Goal: Task Accomplishment & Management: Use online tool/utility

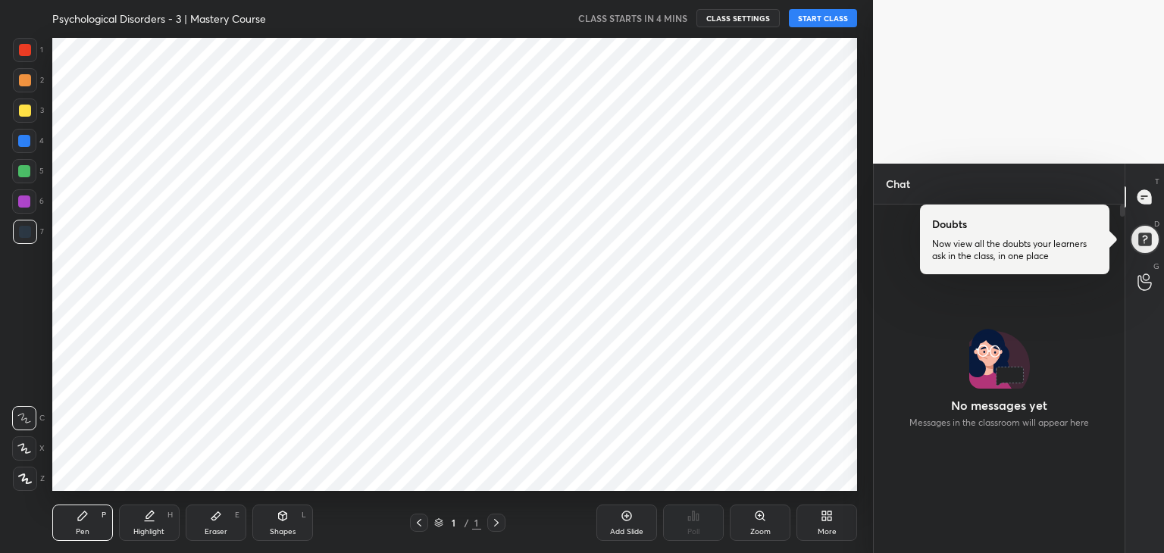
scroll to position [75346, 74991]
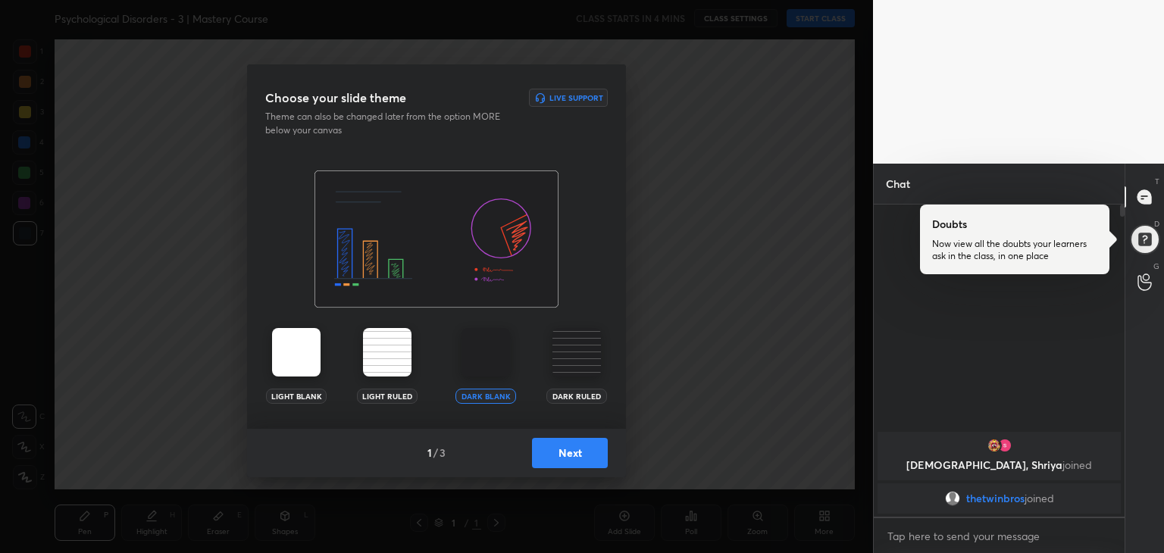
click at [573, 368] on img at bounding box center [577, 352] width 49 height 49
click at [575, 462] on button "Next" at bounding box center [570, 453] width 76 height 30
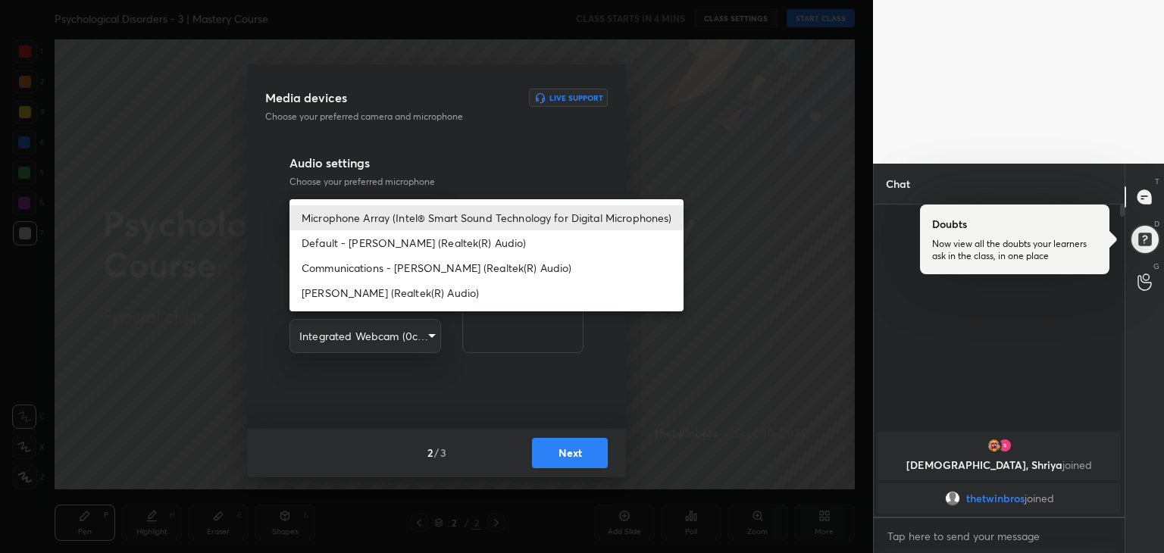
click at [425, 217] on body "1 2 3 4 5 6 7 R O A L C X Z Erase all C X Z Psychological Disorders - 3 | Maste…" at bounding box center [582, 276] width 1164 height 553
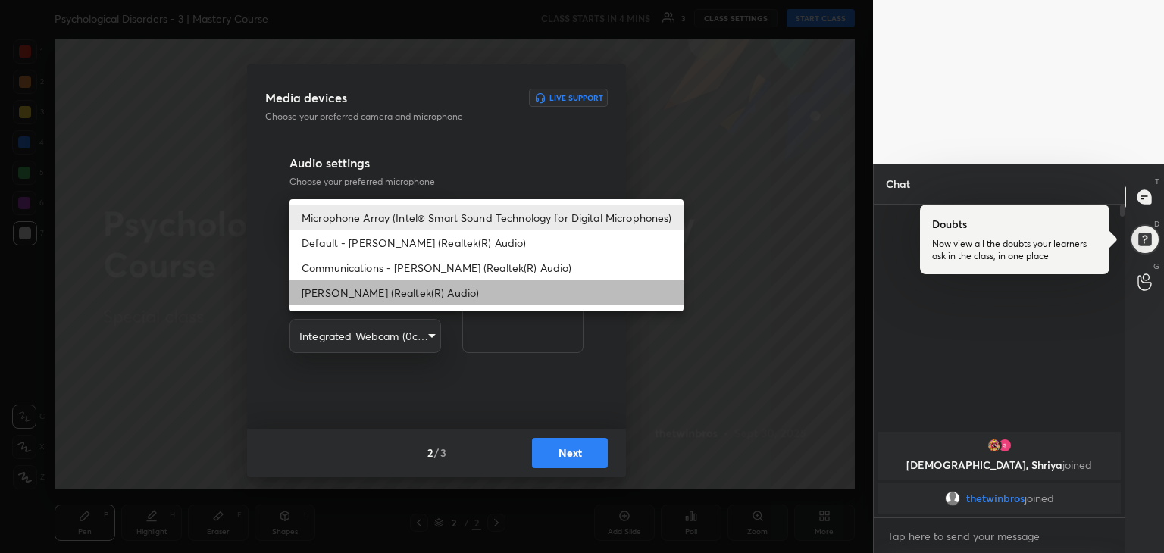
click at [381, 294] on li "[PERSON_NAME] (Realtek(R) Audio)" at bounding box center [487, 292] width 394 height 25
type input "12094d90694fd255b2586d714a4d8b15972ca1934c828083f43829e4ea548639"
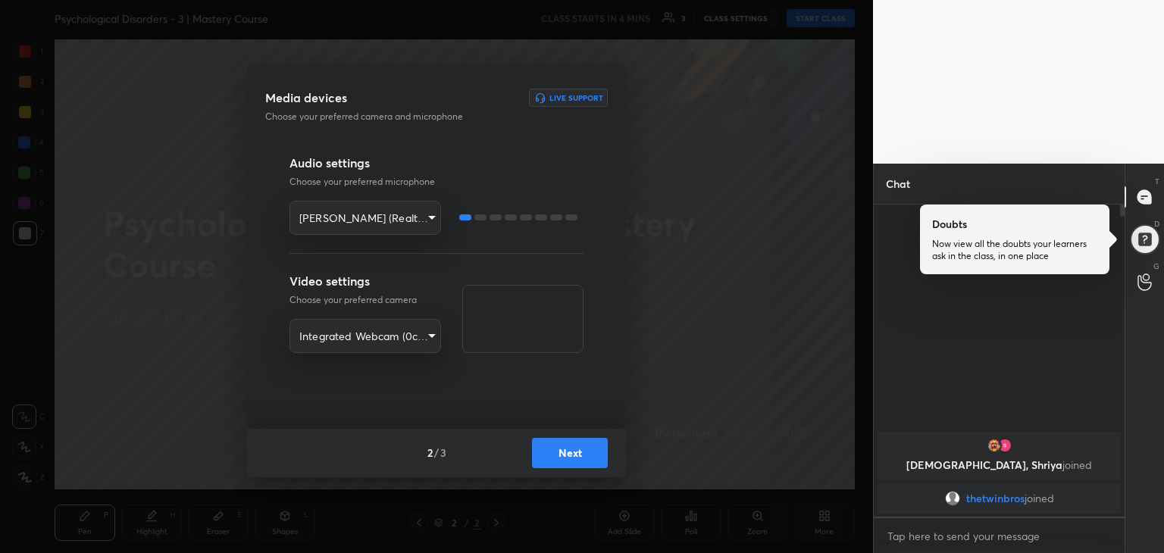
click at [570, 457] on button "Next" at bounding box center [570, 453] width 76 height 30
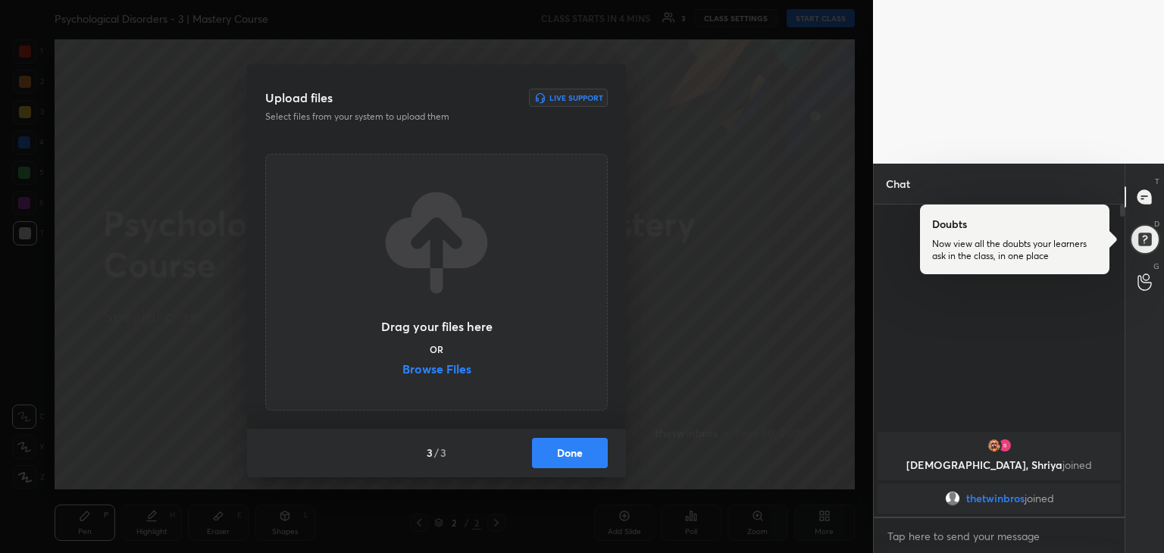
click at [446, 368] on label "Browse Files" at bounding box center [437, 371] width 69 height 16
click at [403, 368] on input "Browse Files" at bounding box center [403, 371] width 0 height 16
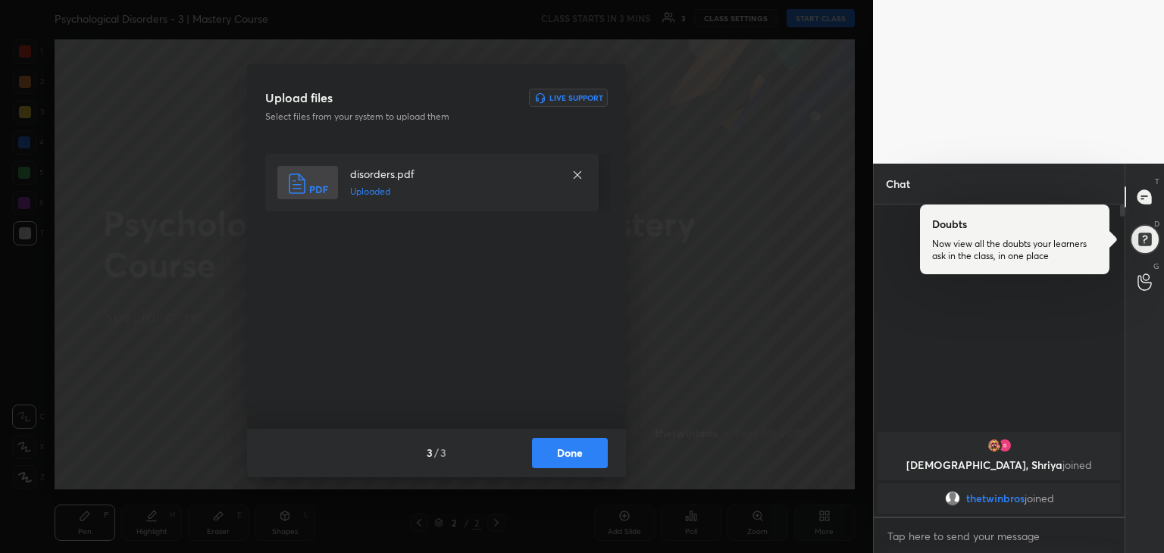
click at [569, 456] on button "Done" at bounding box center [570, 453] width 76 height 30
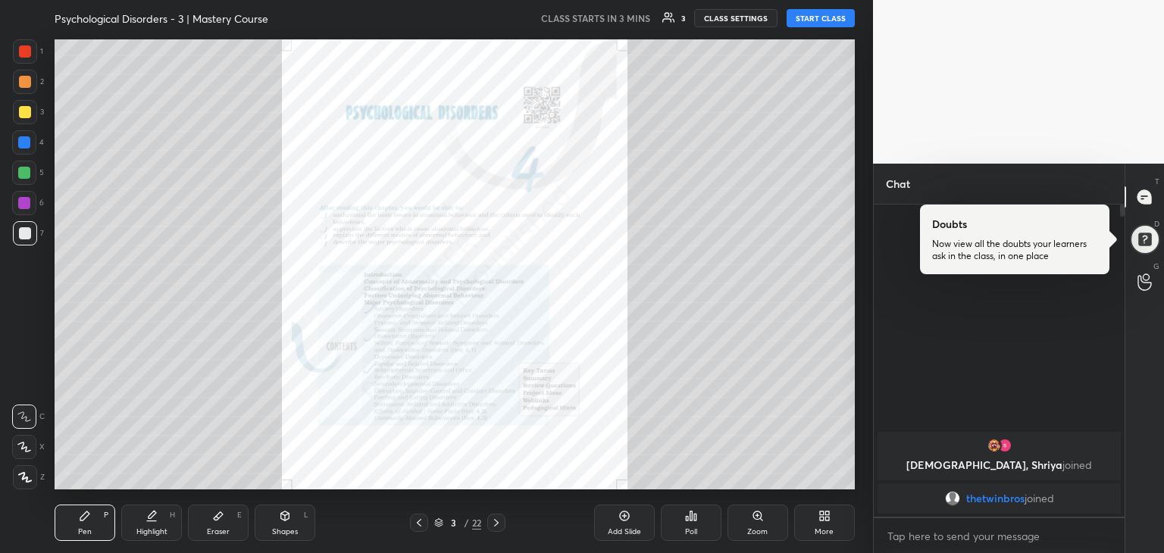
click at [716, 16] on button "CLASS SETTINGS" at bounding box center [735, 18] width 83 height 18
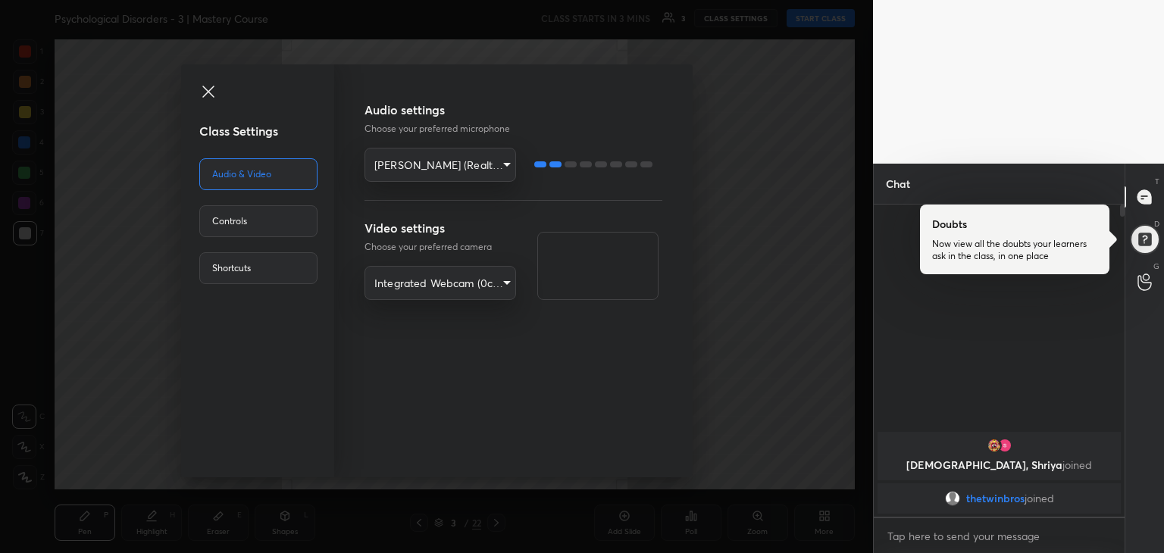
click at [777, 205] on div "Class Settings Audio & Video Controls Shortcuts Audio settings Choose your pref…" at bounding box center [436, 276] width 873 height 553
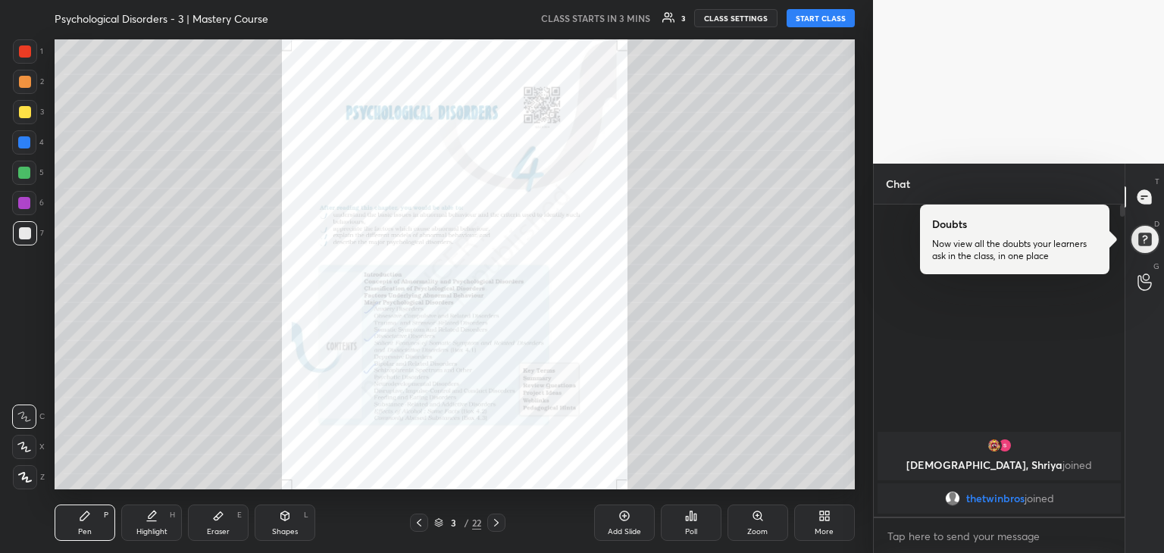
click at [495, 523] on icon at bounding box center [496, 523] width 12 height 12
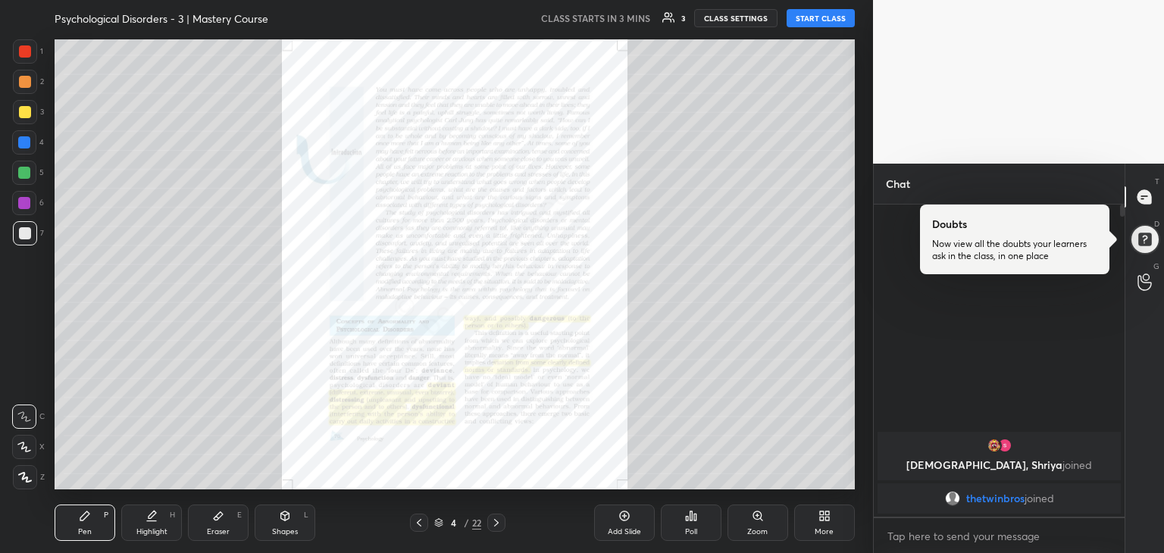
click at [495, 523] on icon at bounding box center [496, 523] width 12 height 12
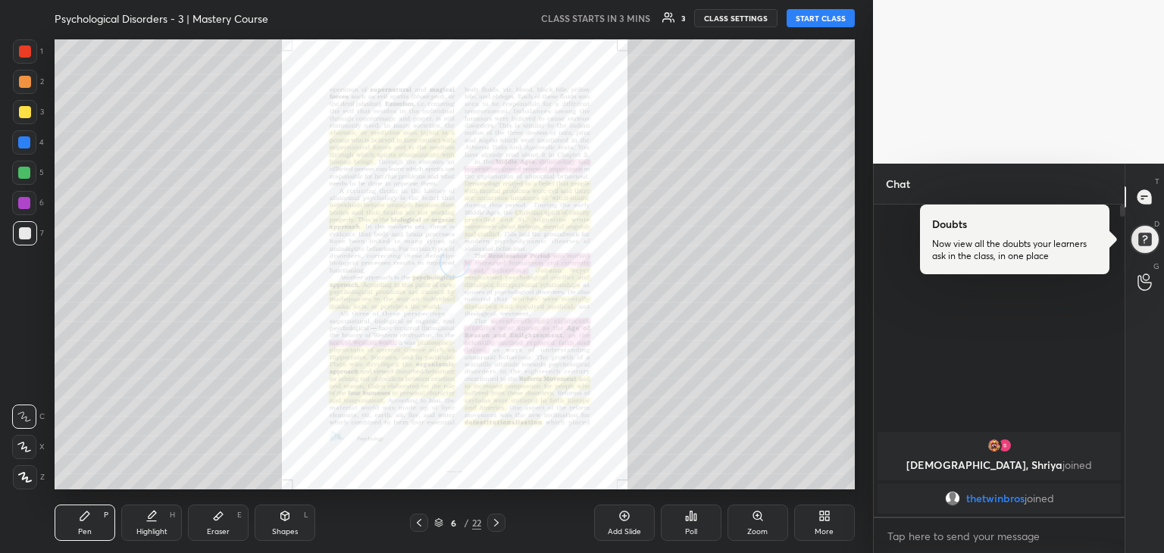
click at [495, 523] on icon at bounding box center [496, 523] width 12 height 12
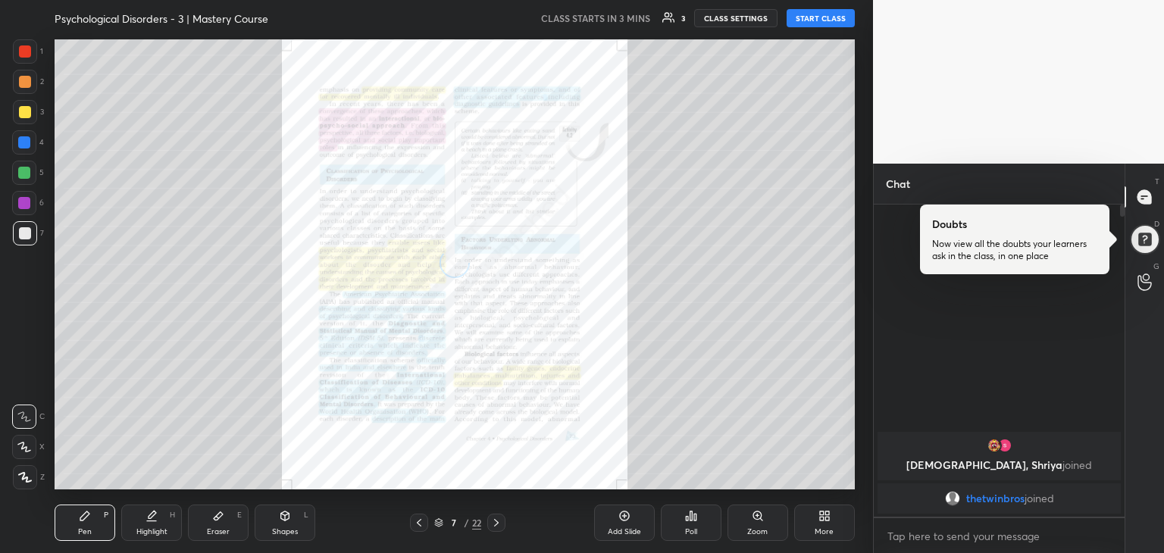
click at [495, 523] on icon at bounding box center [496, 523] width 12 height 12
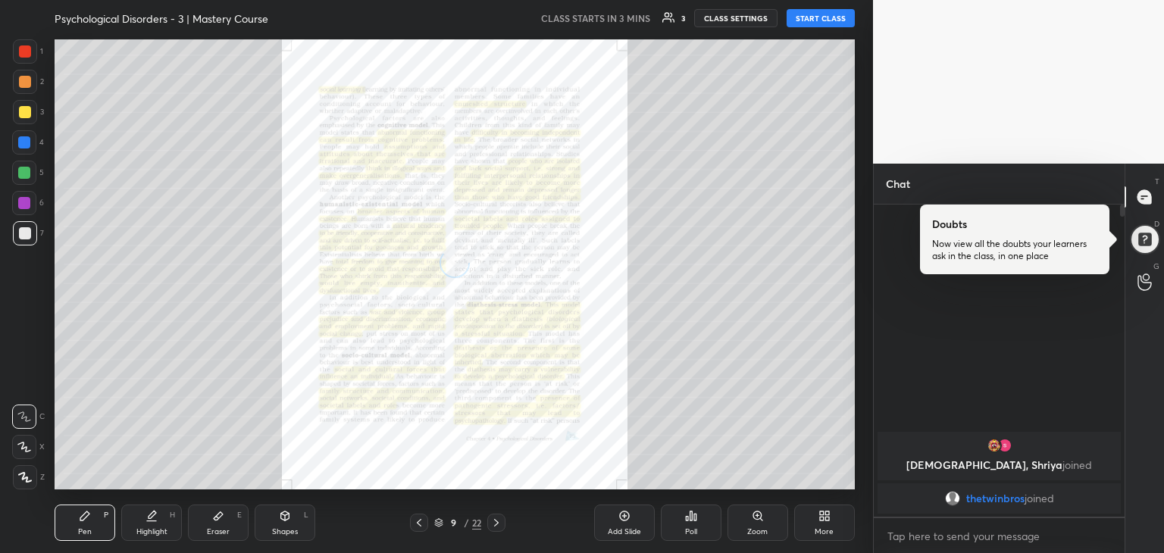
click at [495, 523] on icon at bounding box center [496, 523] width 12 height 12
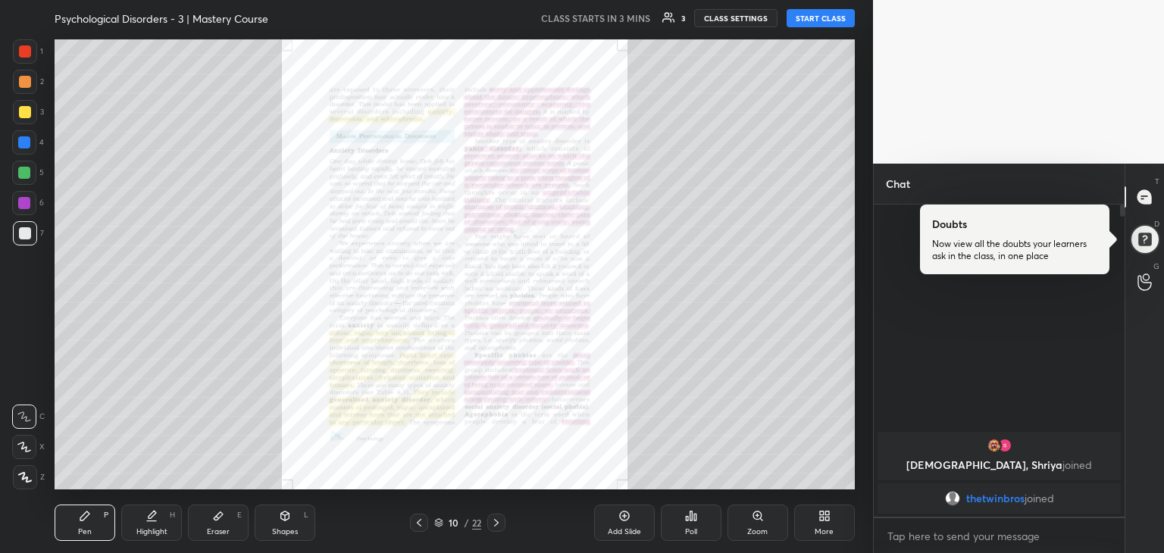
click at [491, 520] on icon at bounding box center [496, 523] width 12 height 12
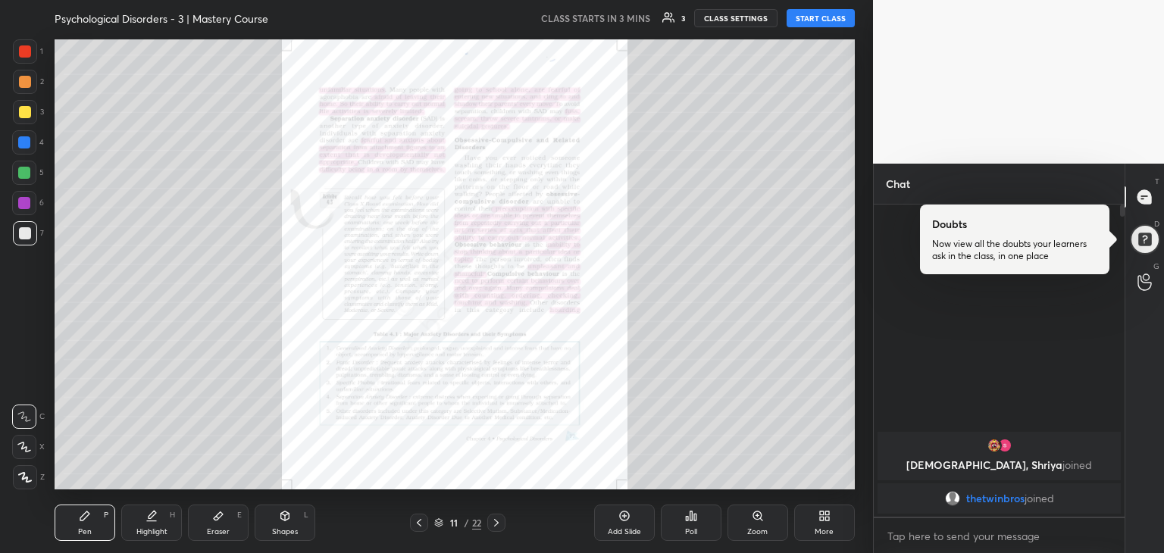
click at [491, 520] on icon at bounding box center [496, 523] width 12 height 12
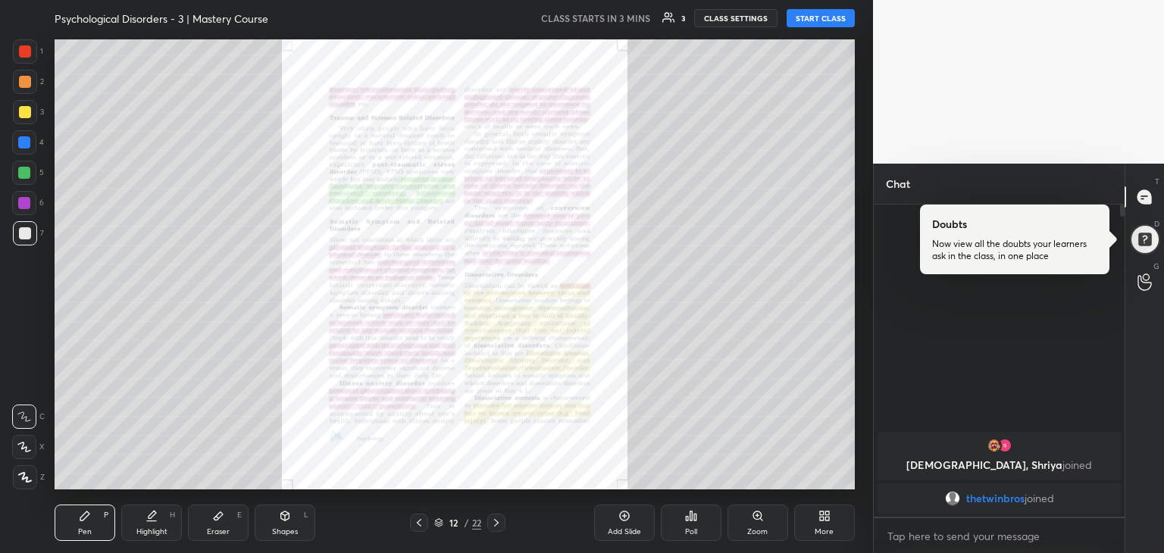
click at [762, 525] on div "Zoom" at bounding box center [758, 523] width 61 height 36
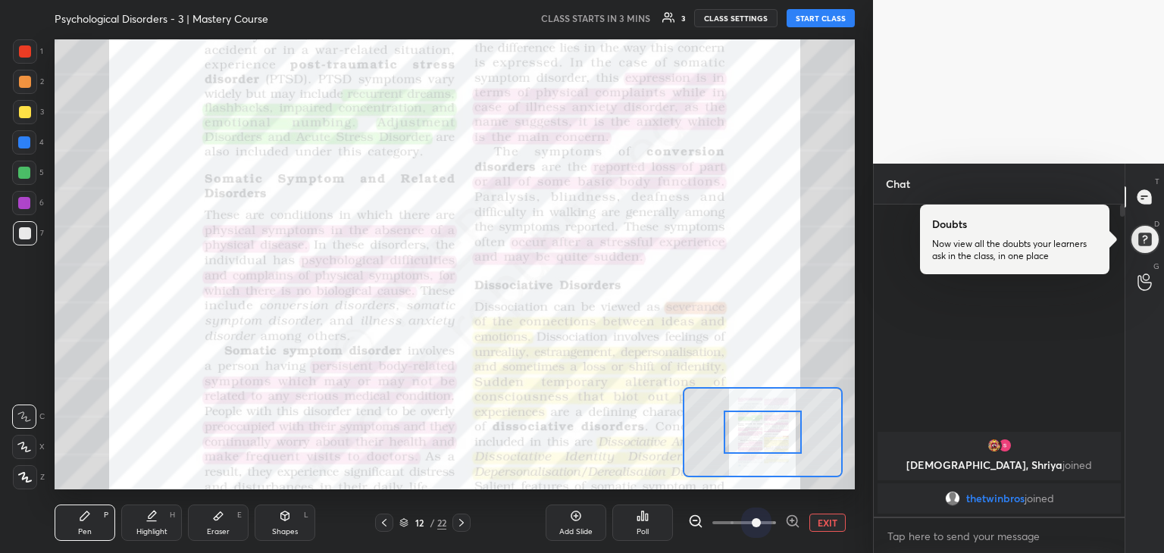
click at [762, 525] on span at bounding box center [745, 523] width 64 height 23
click at [28, 52] on div at bounding box center [25, 51] width 12 height 12
click at [831, 16] on button "START CLASS" at bounding box center [821, 18] width 68 height 18
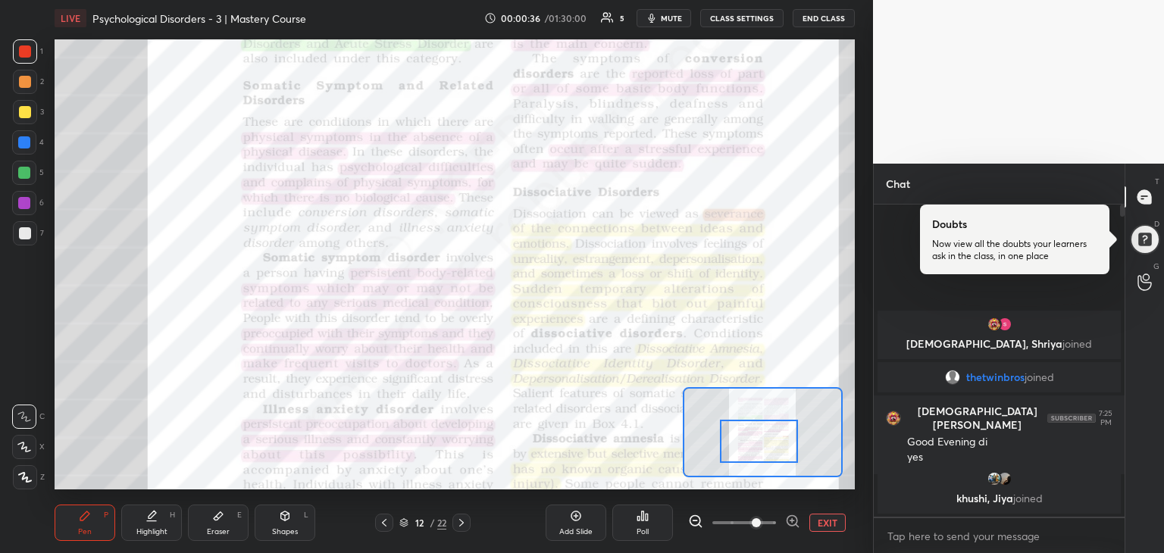
drag, startPoint x: 764, startPoint y: 425, endPoint x: 761, endPoint y: 434, distance: 8.9
click at [761, 434] on div at bounding box center [759, 441] width 79 height 43
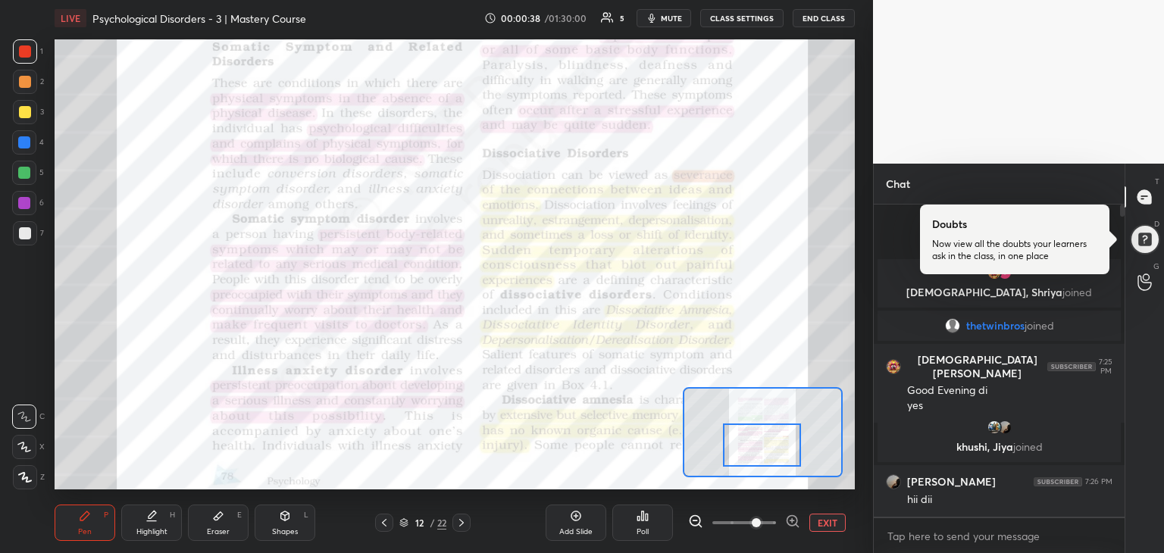
click at [764, 438] on div at bounding box center [762, 445] width 79 height 43
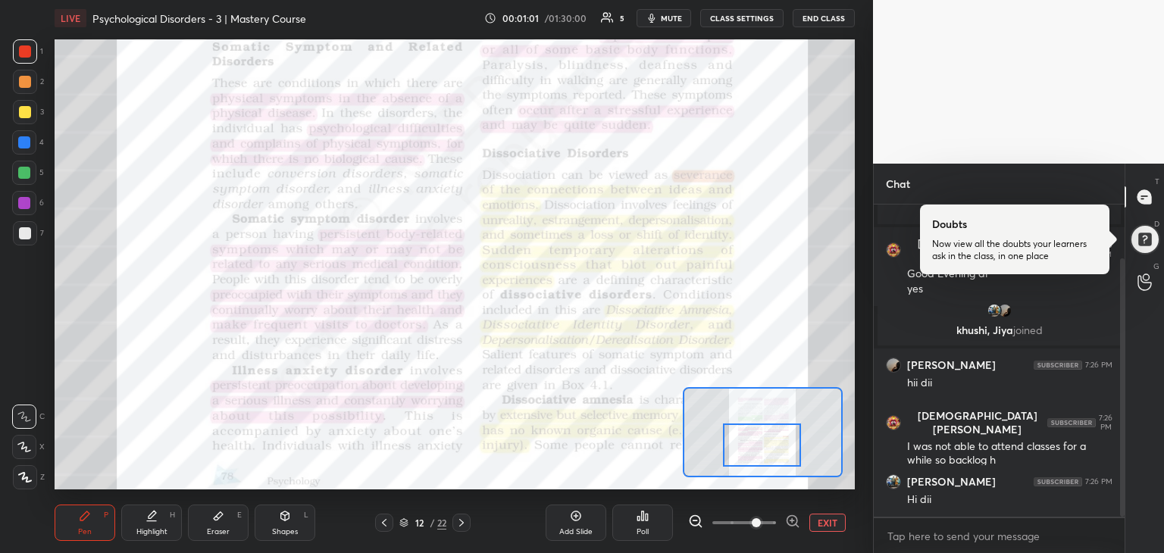
scroll to position [80, 0]
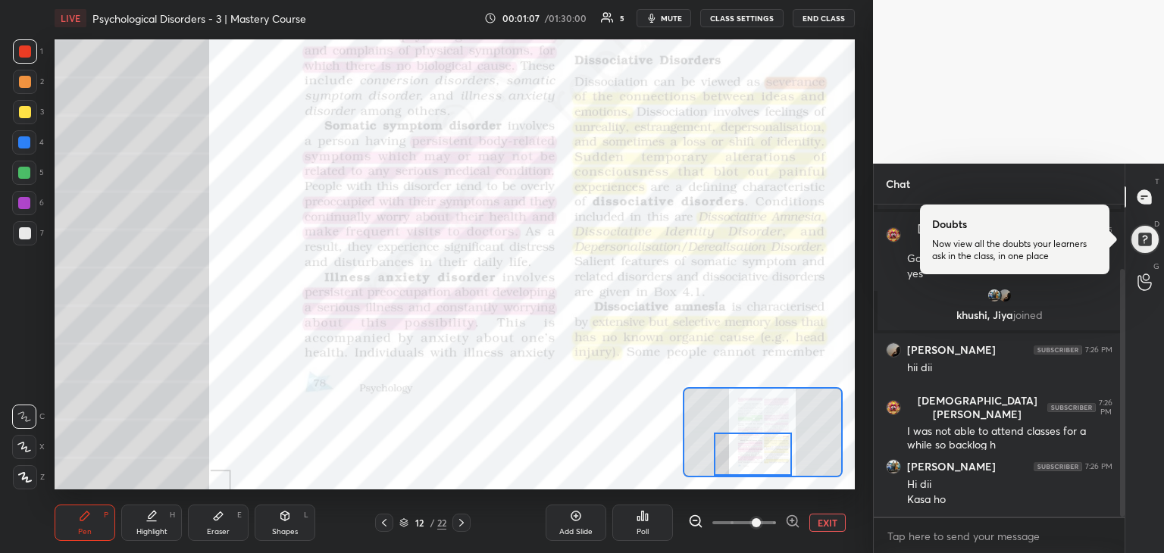
click at [760, 422] on div "Setting up your live class Poll for secs No correct answer Start poll" at bounding box center [455, 264] width 800 height 450
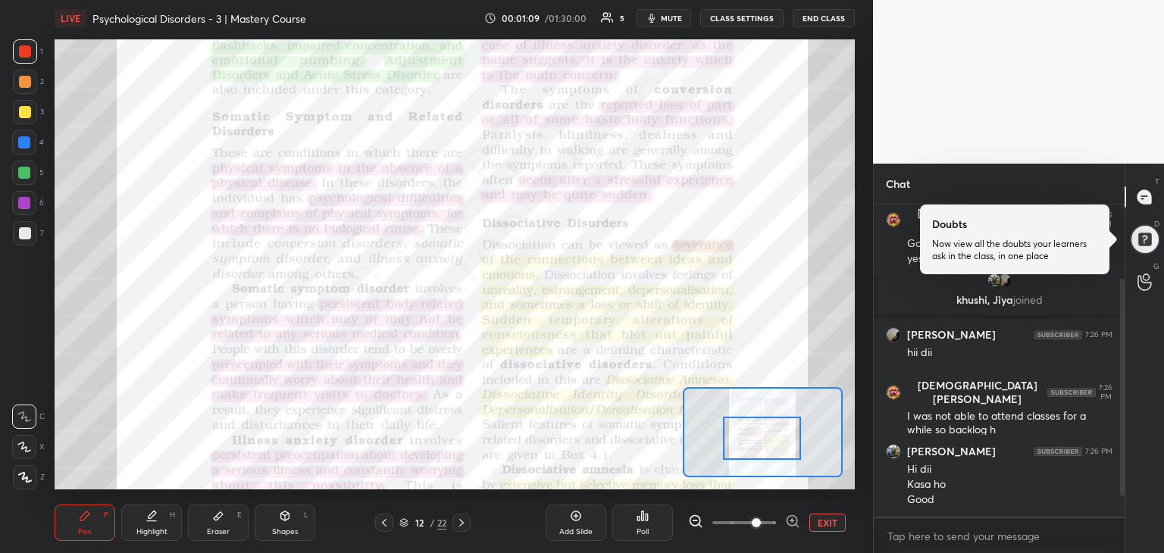
scroll to position [150, 0]
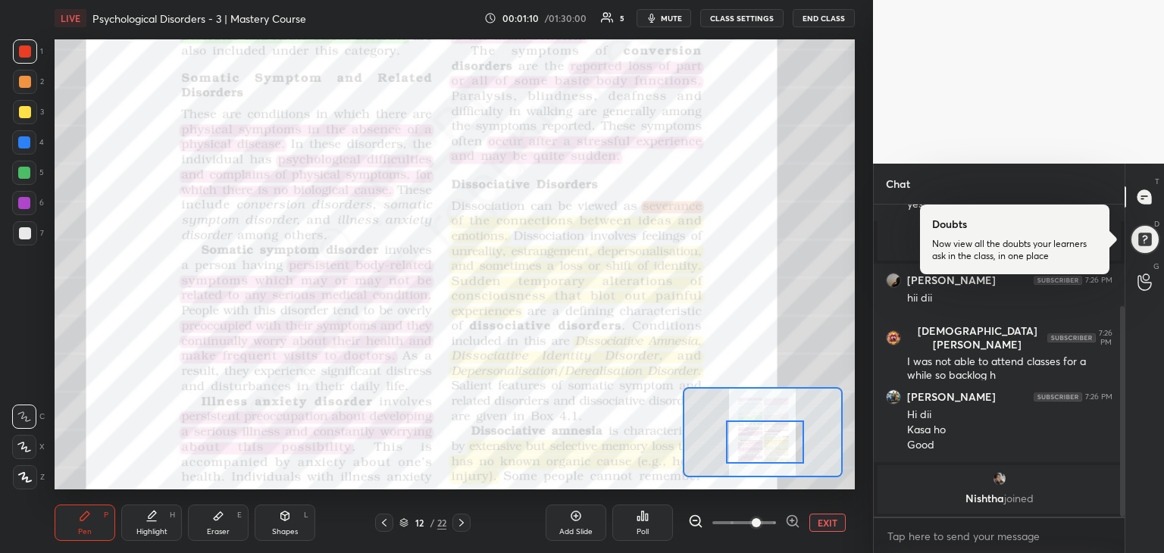
drag, startPoint x: 761, startPoint y: 448, endPoint x: 773, endPoint y: 437, distance: 16.6
click at [773, 437] on div at bounding box center [765, 442] width 79 height 43
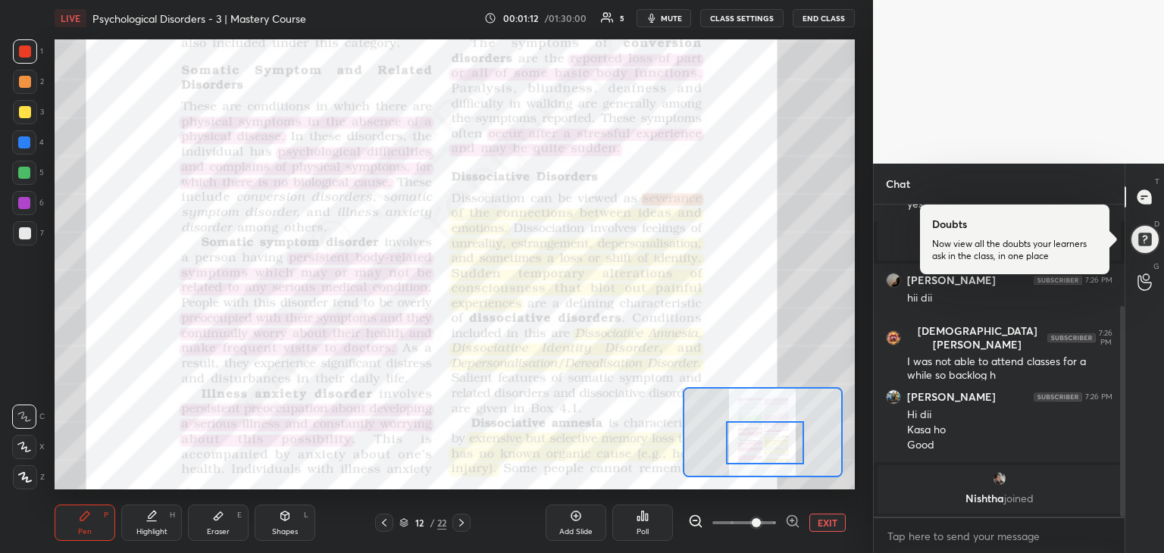
click at [769, 439] on div at bounding box center [765, 442] width 79 height 43
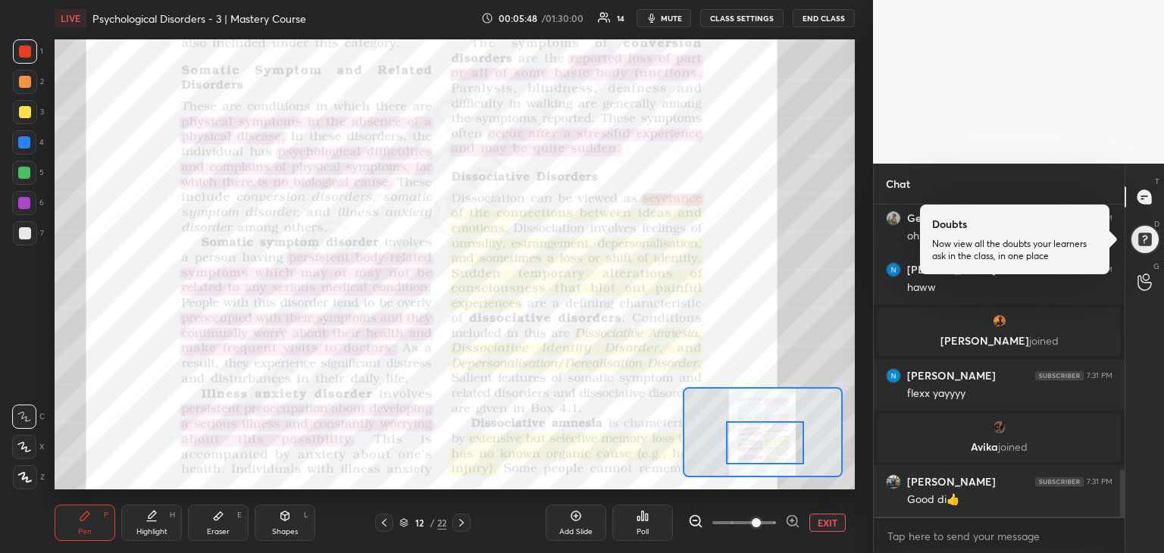
scroll to position [1810, 0]
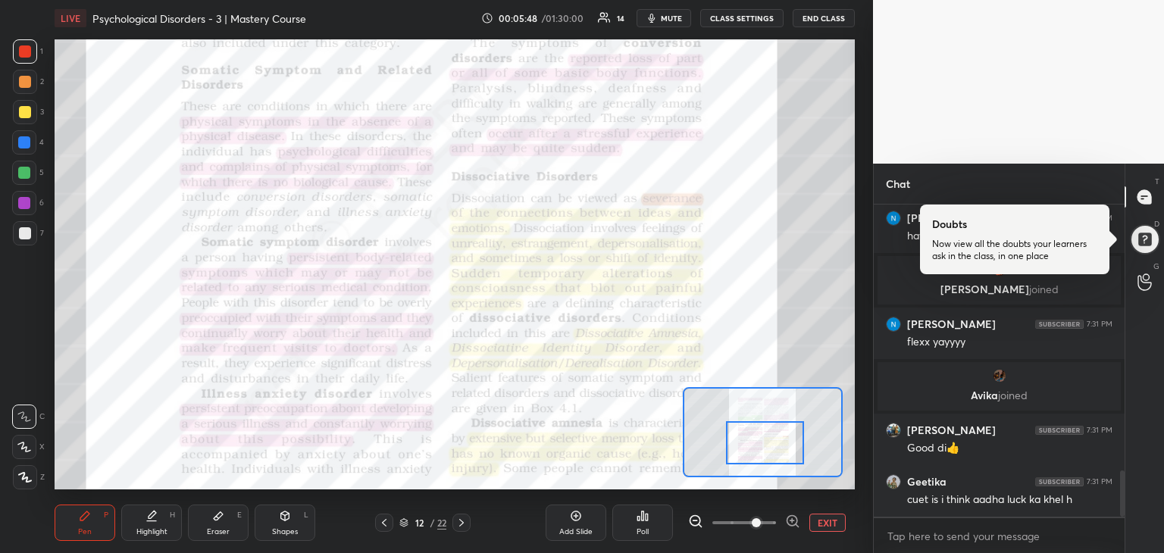
click at [759, 447] on div at bounding box center [765, 442] width 79 height 43
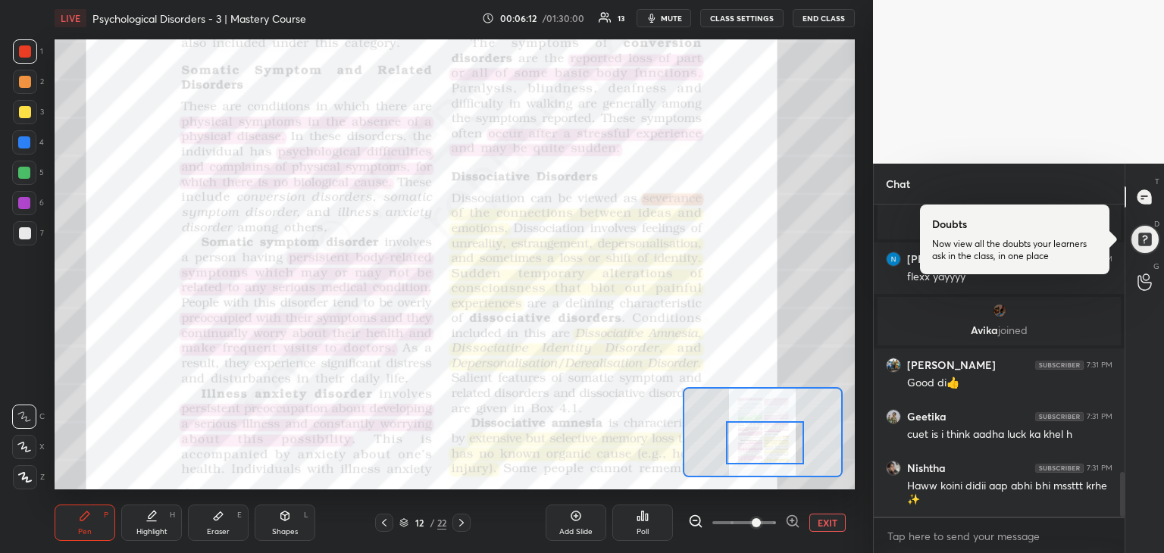
scroll to position [1891, 0]
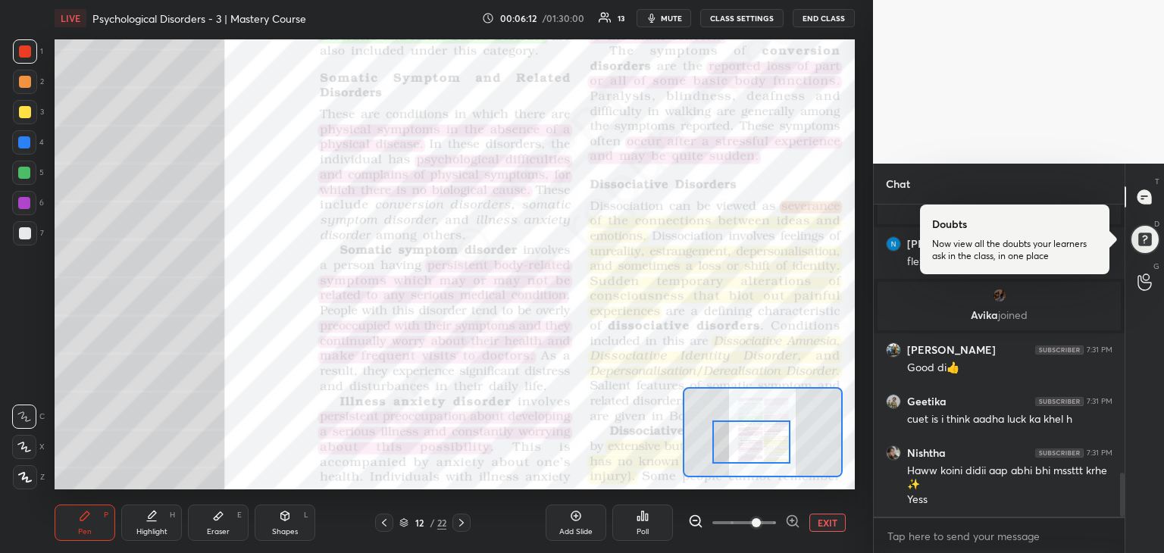
drag, startPoint x: 778, startPoint y: 437, endPoint x: 765, endPoint y: 436, distance: 13.7
click at [765, 436] on div at bounding box center [752, 442] width 79 height 43
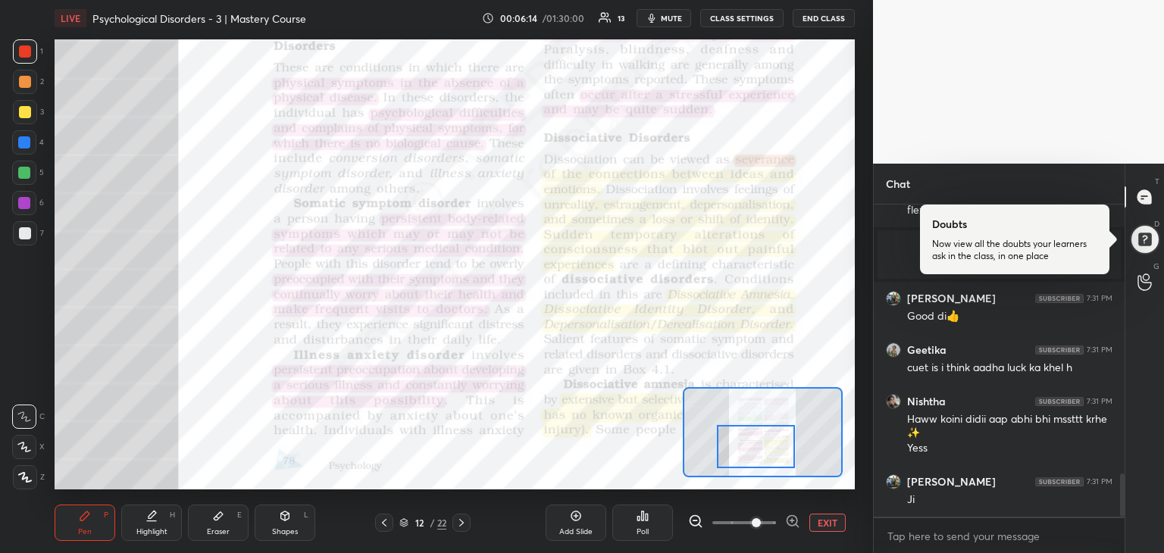
click at [770, 440] on div at bounding box center [756, 446] width 79 height 43
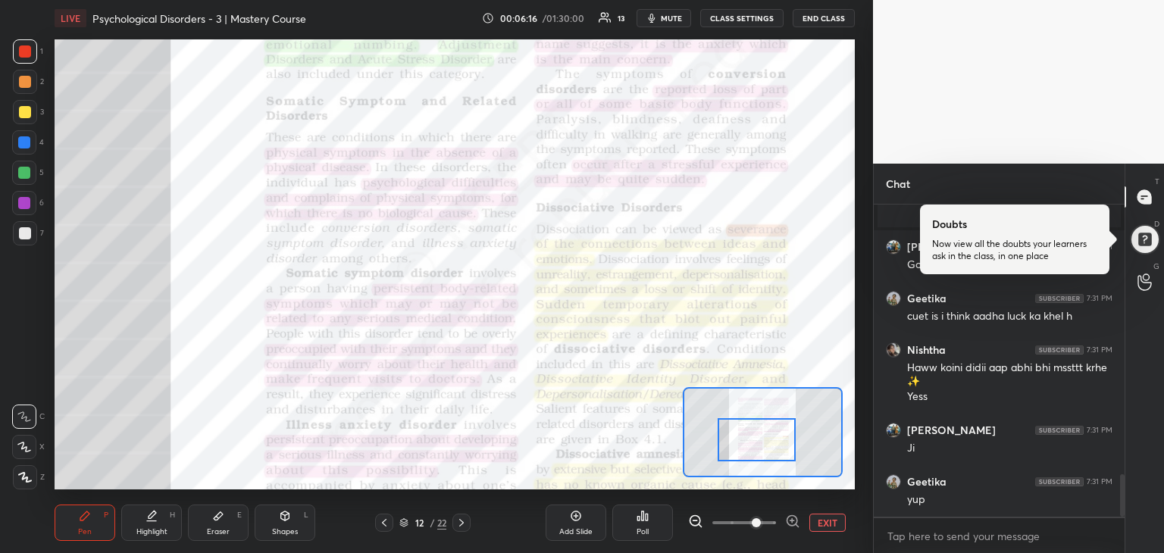
click at [770, 434] on div at bounding box center [757, 439] width 79 height 43
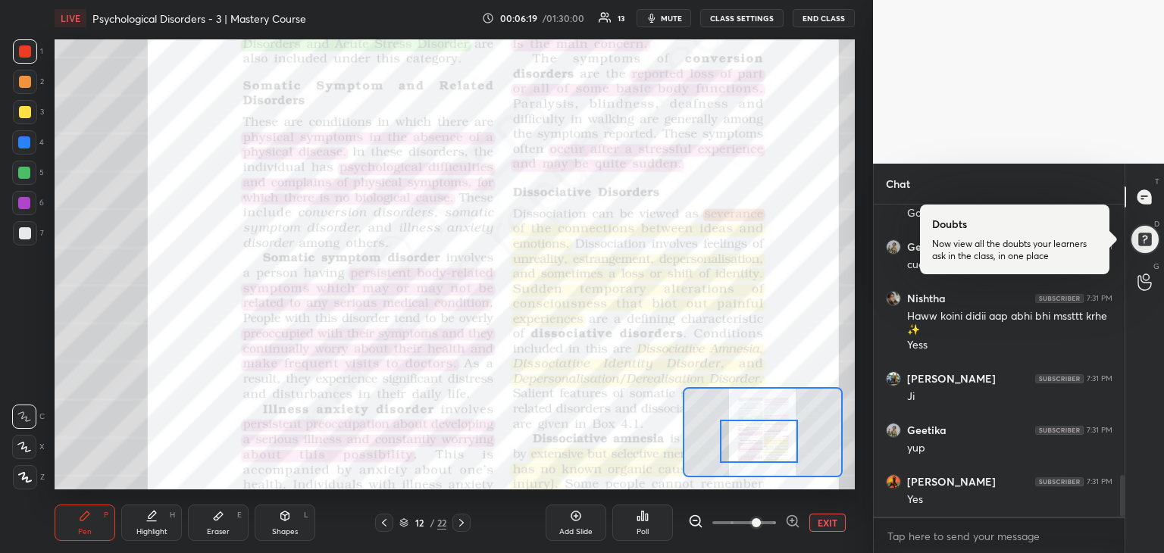
click at [768, 437] on div at bounding box center [759, 441] width 79 height 43
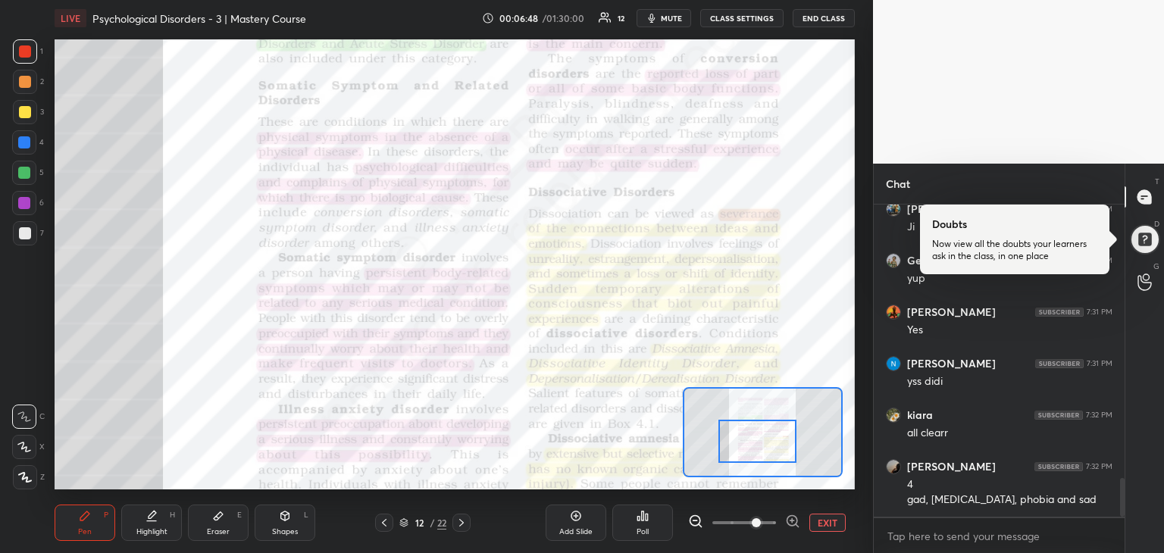
scroll to position [2267, 0]
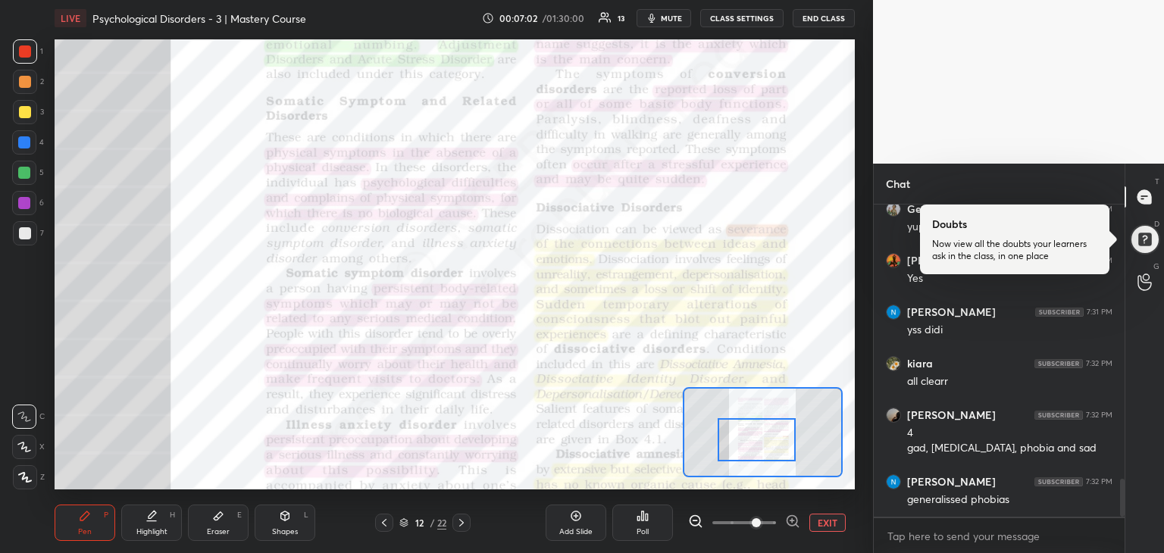
click at [782, 437] on div at bounding box center [757, 439] width 79 height 43
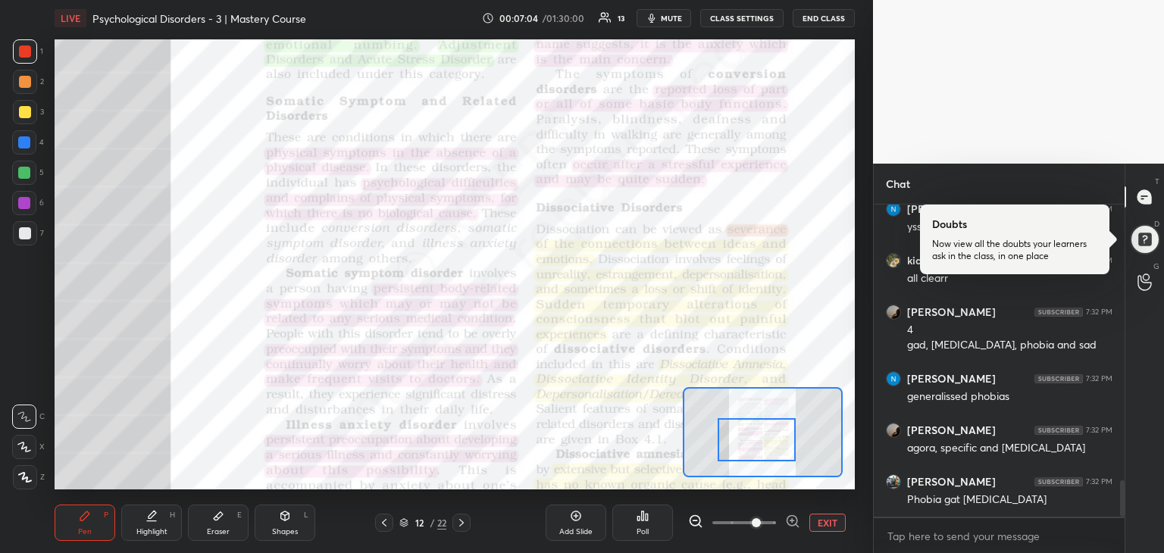
scroll to position [2421, 0]
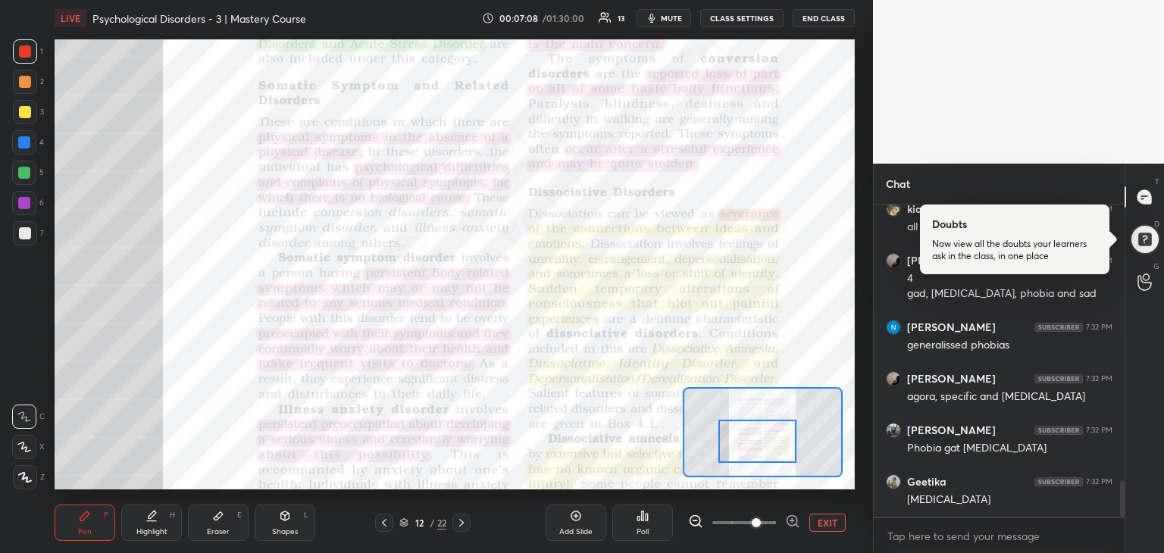
click at [766, 444] on div at bounding box center [758, 441] width 79 height 43
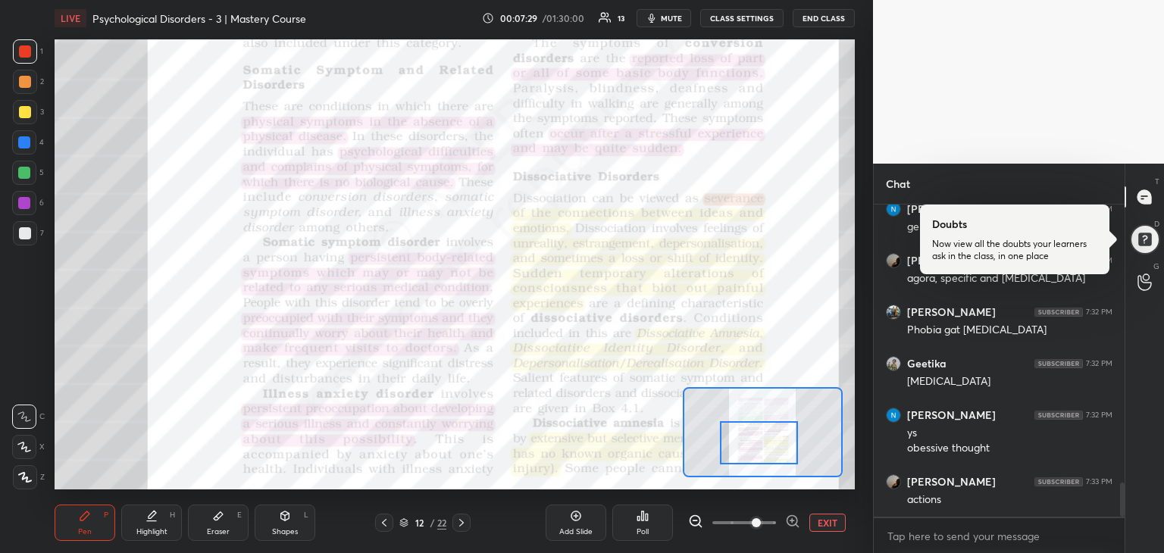
scroll to position [2591, 0]
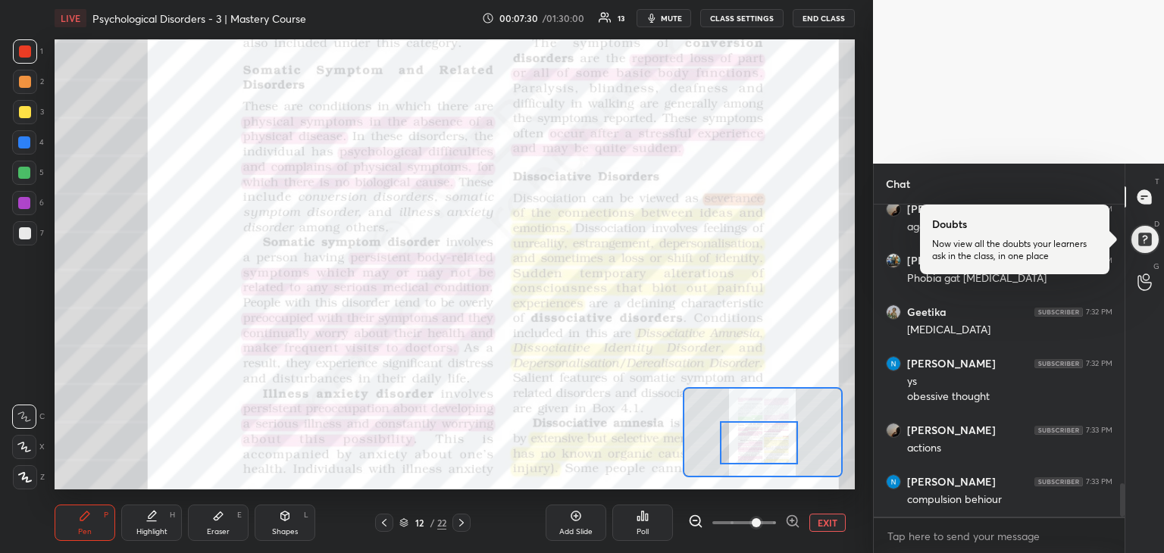
click at [772, 447] on div at bounding box center [759, 442] width 79 height 43
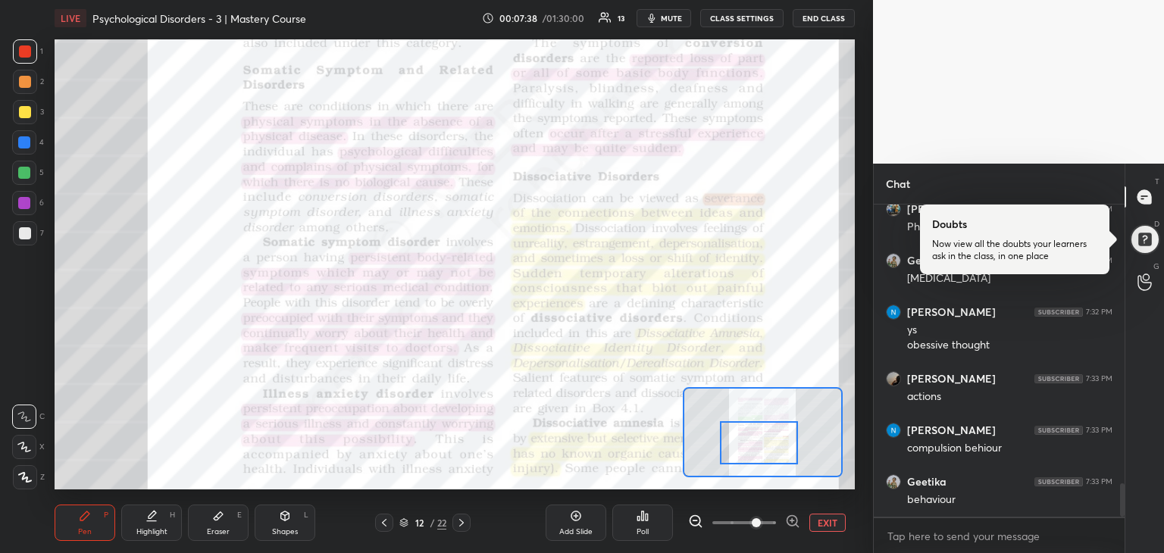
click at [771, 447] on div at bounding box center [759, 442] width 79 height 43
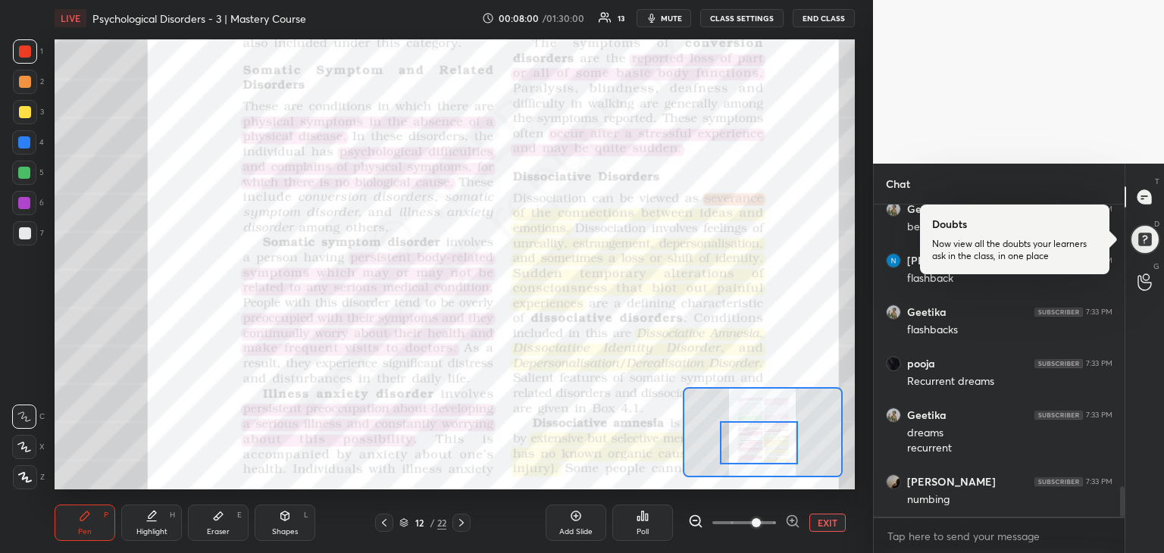
scroll to position [2967, 0]
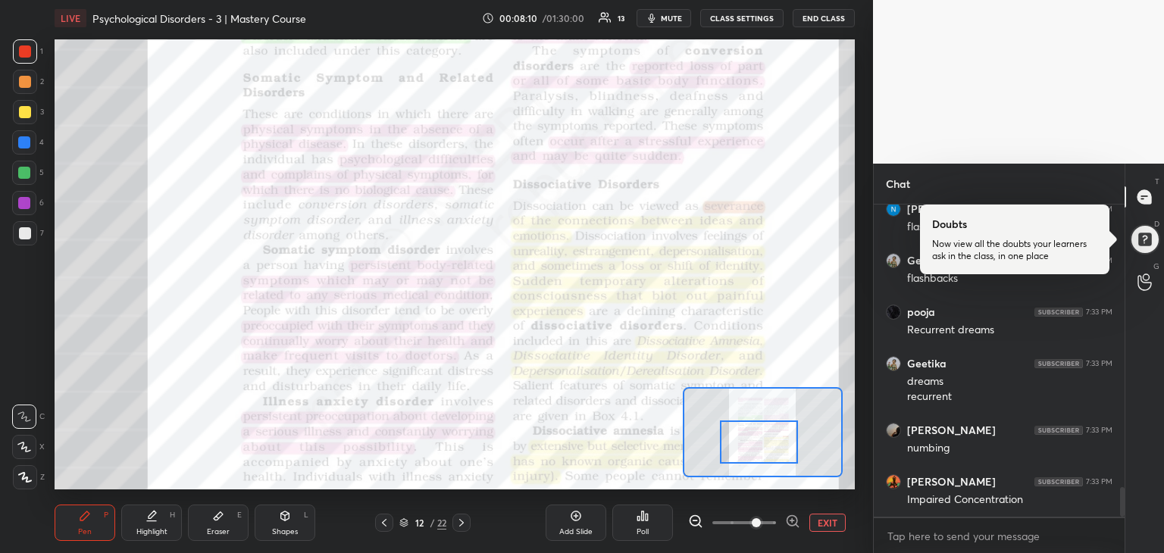
click at [779, 438] on div at bounding box center [759, 442] width 79 height 43
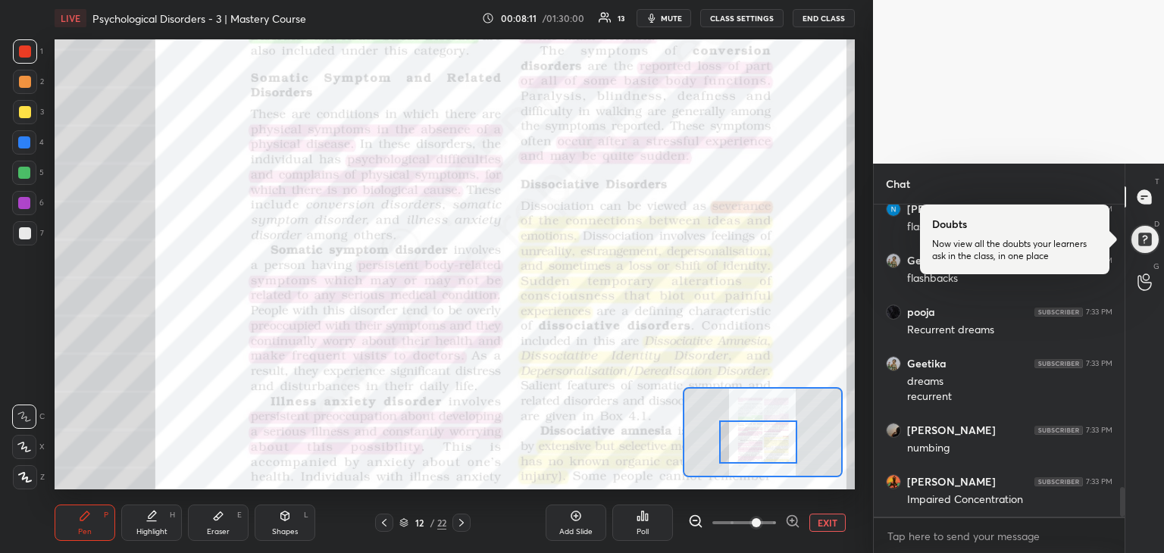
scroll to position [3018, 0]
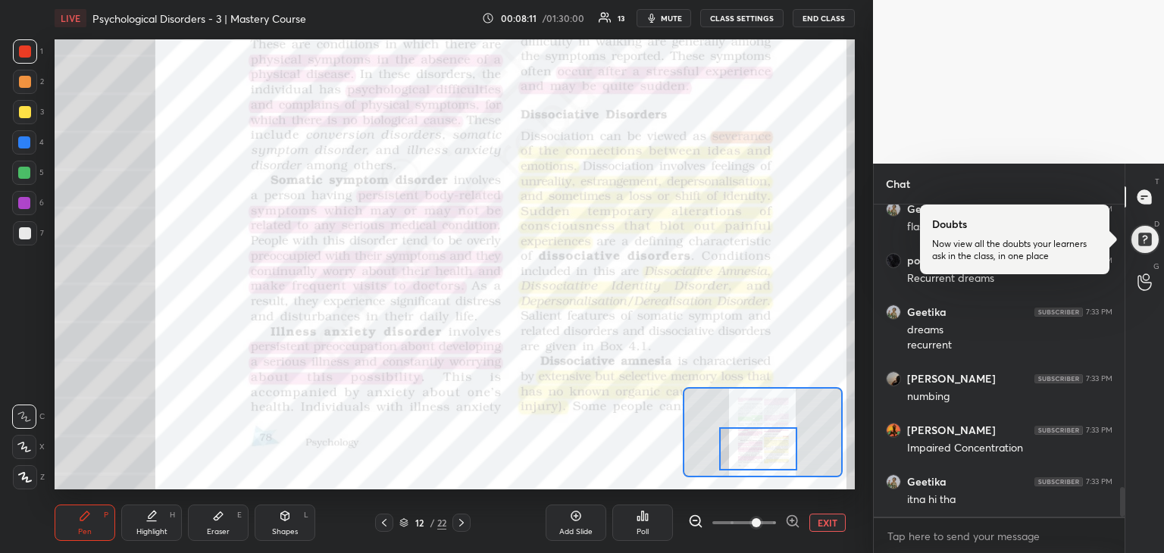
drag, startPoint x: 779, startPoint y: 438, endPoint x: 779, endPoint y: 448, distance: 9.9
click at [779, 448] on div at bounding box center [758, 449] width 79 height 43
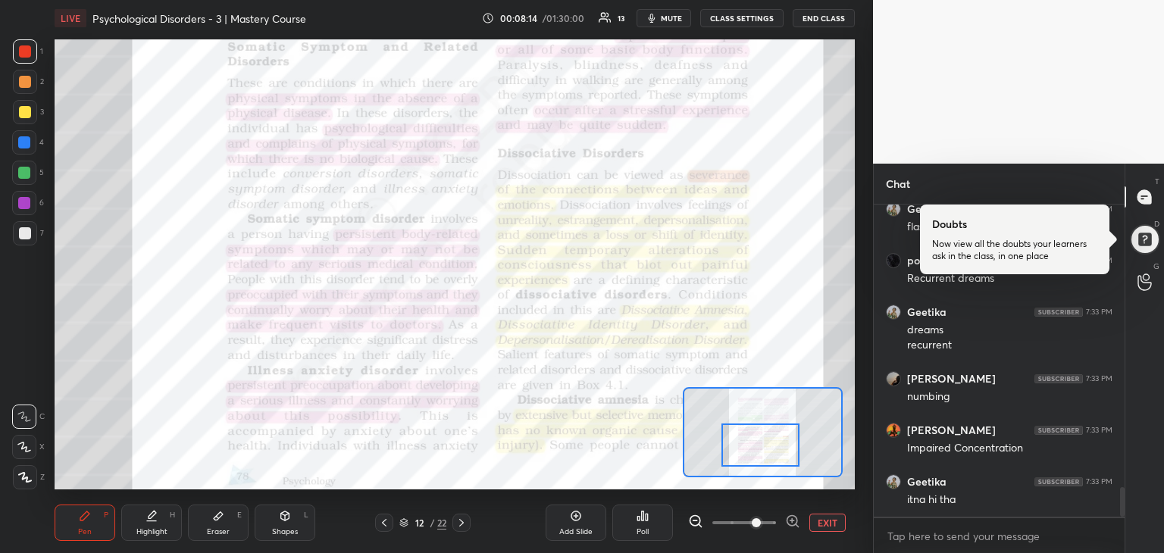
click at [782, 441] on div at bounding box center [761, 445] width 79 height 43
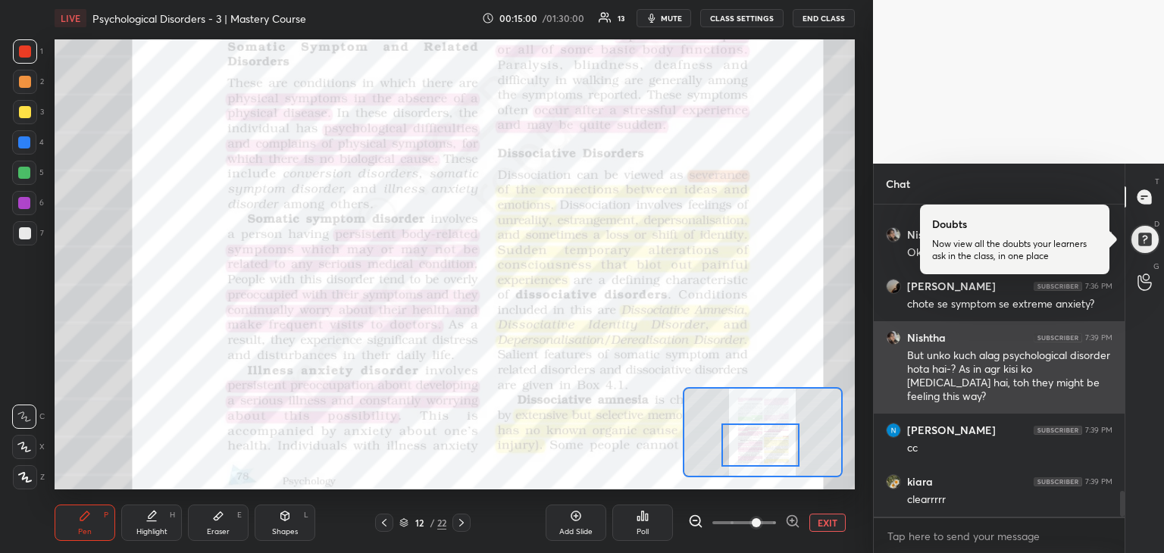
scroll to position [3499, 0]
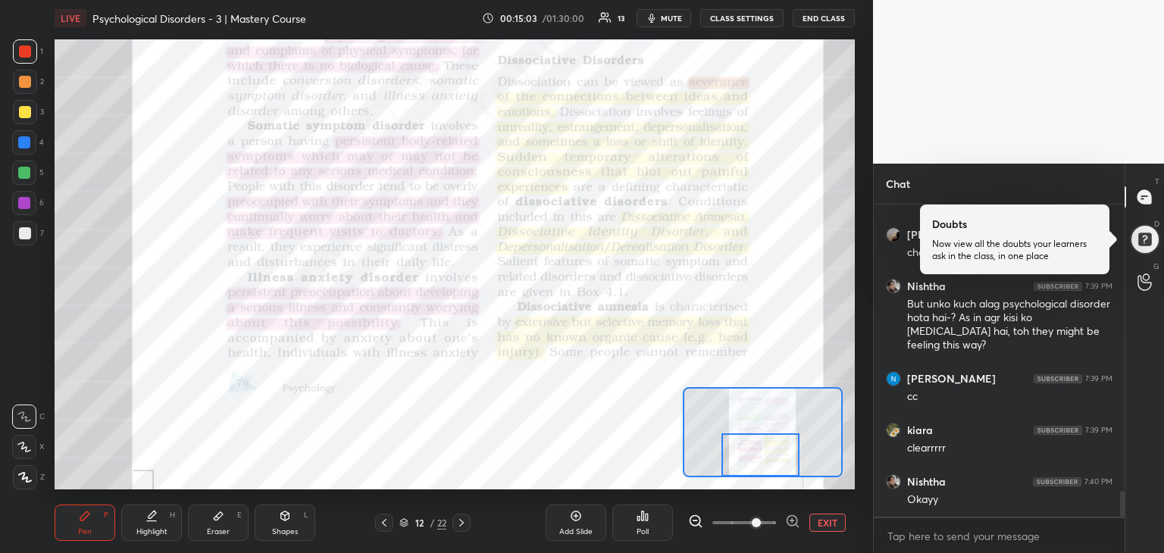
drag, startPoint x: 772, startPoint y: 461, endPoint x: 772, endPoint y: 475, distance: 14.4
click at [772, 475] on div at bounding box center [761, 455] width 79 height 43
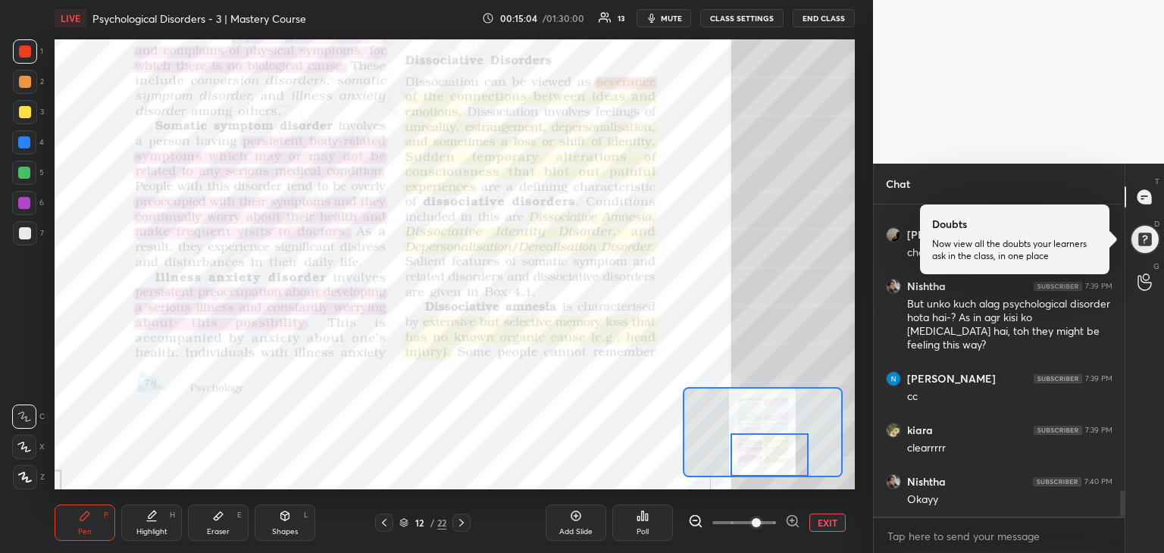
drag, startPoint x: 773, startPoint y: 475, endPoint x: 782, endPoint y: 477, distance: 9.4
click at [782, 477] on div at bounding box center [763, 432] width 160 height 90
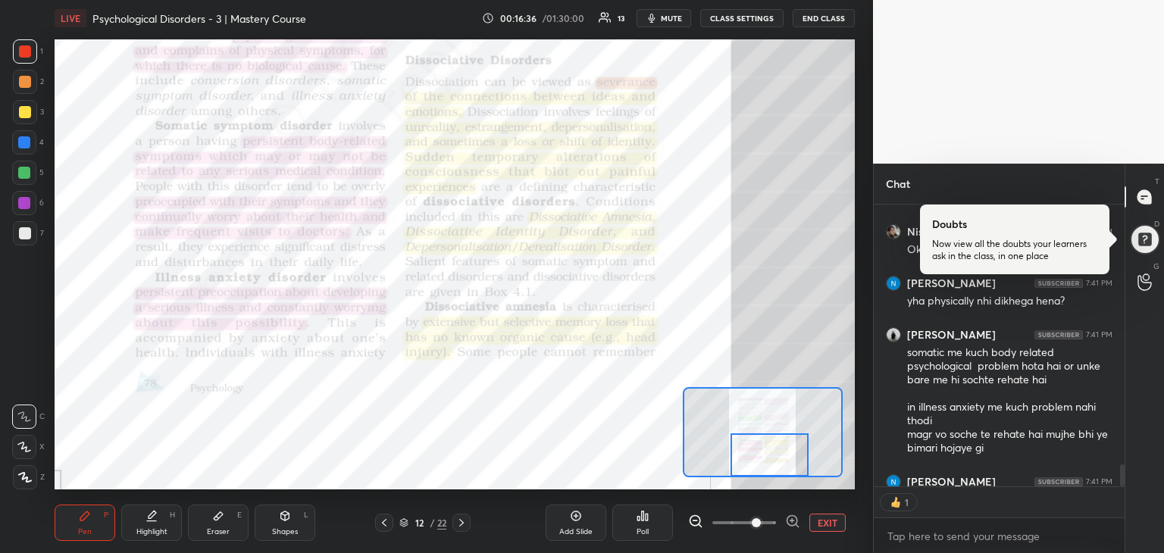
scroll to position [4, 5]
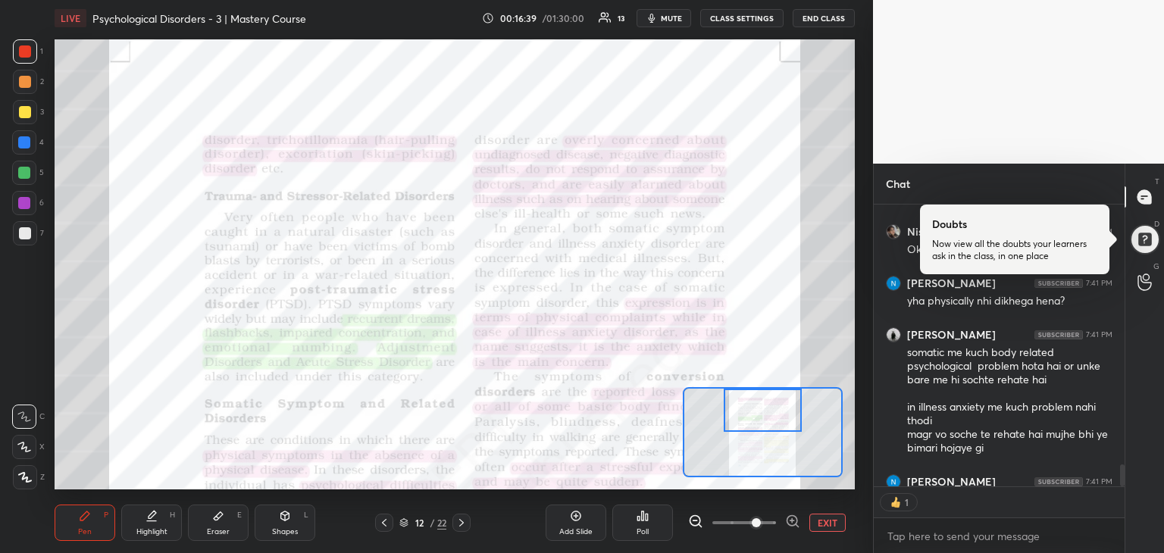
drag, startPoint x: 778, startPoint y: 474, endPoint x: 772, endPoint y: 415, distance: 59.5
click at [772, 415] on div at bounding box center [763, 410] width 79 height 43
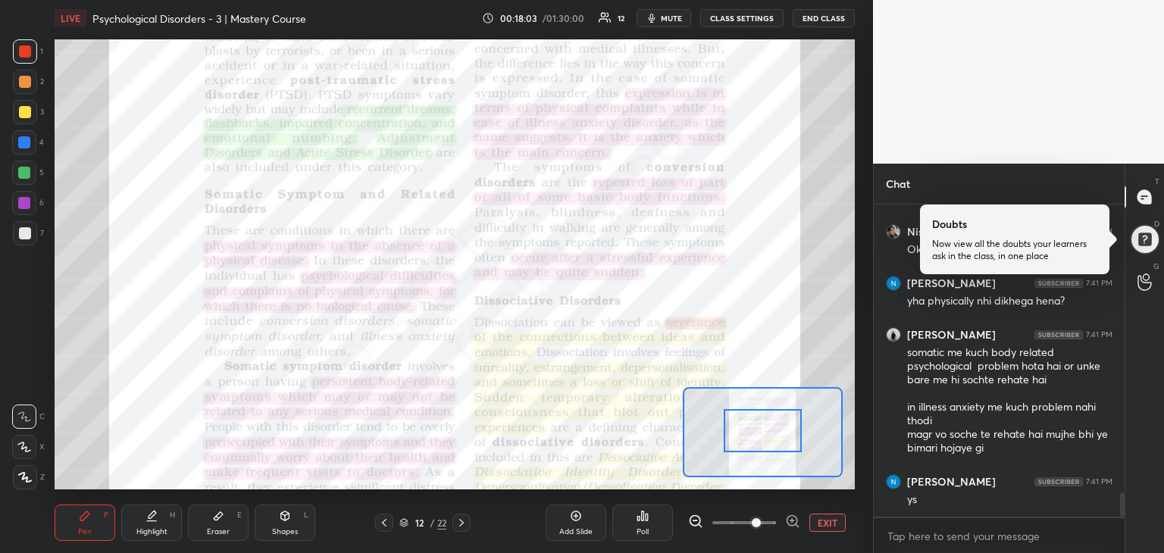
drag, startPoint x: 791, startPoint y: 406, endPoint x: 791, endPoint y: 426, distance: 20.5
click at [791, 426] on div at bounding box center [763, 430] width 79 height 43
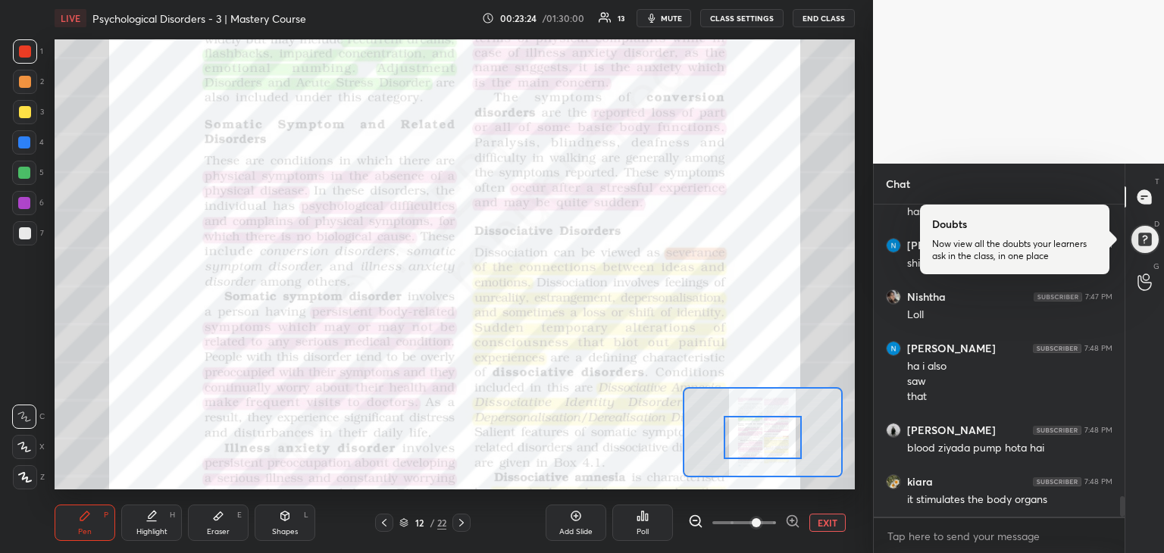
scroll to position [4594, 0]
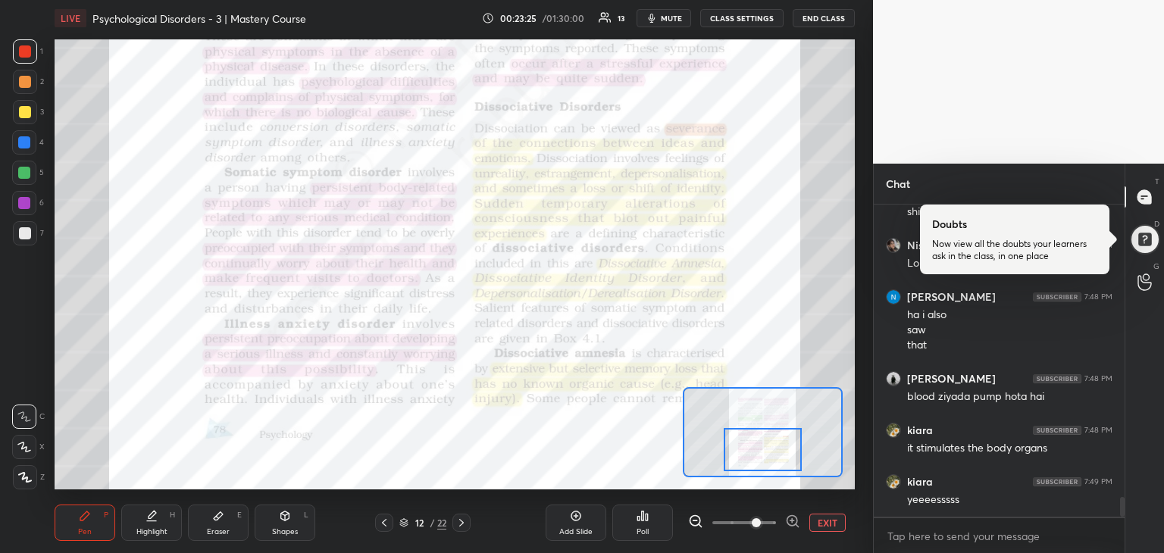
drag, startPoint x: 764, startPoint y: 424, endPoint x: 764, endPoint y: 444, distance: 19.7
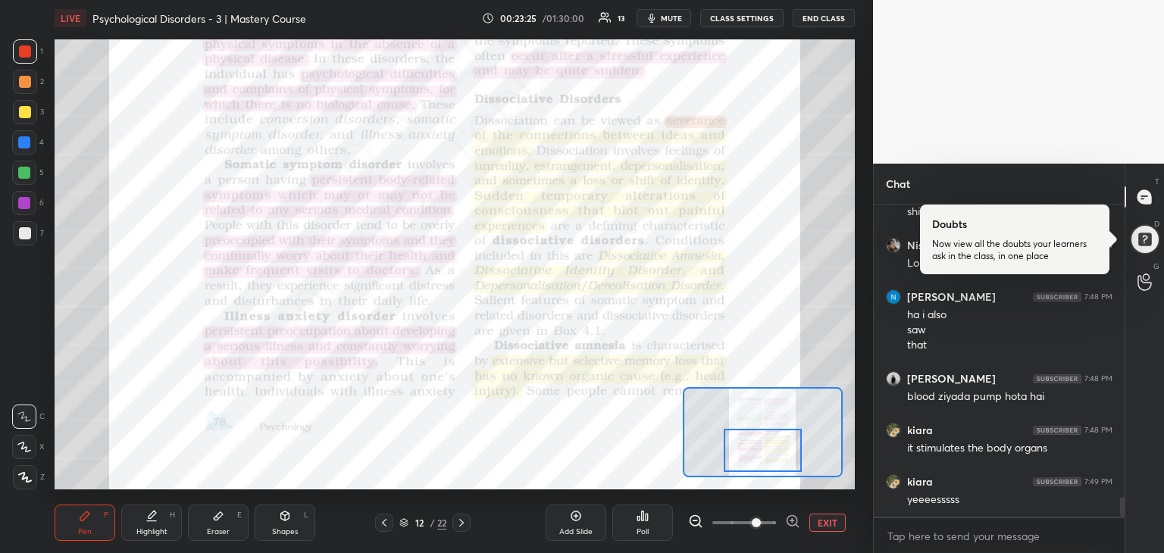
scroll to position [4609, 0]
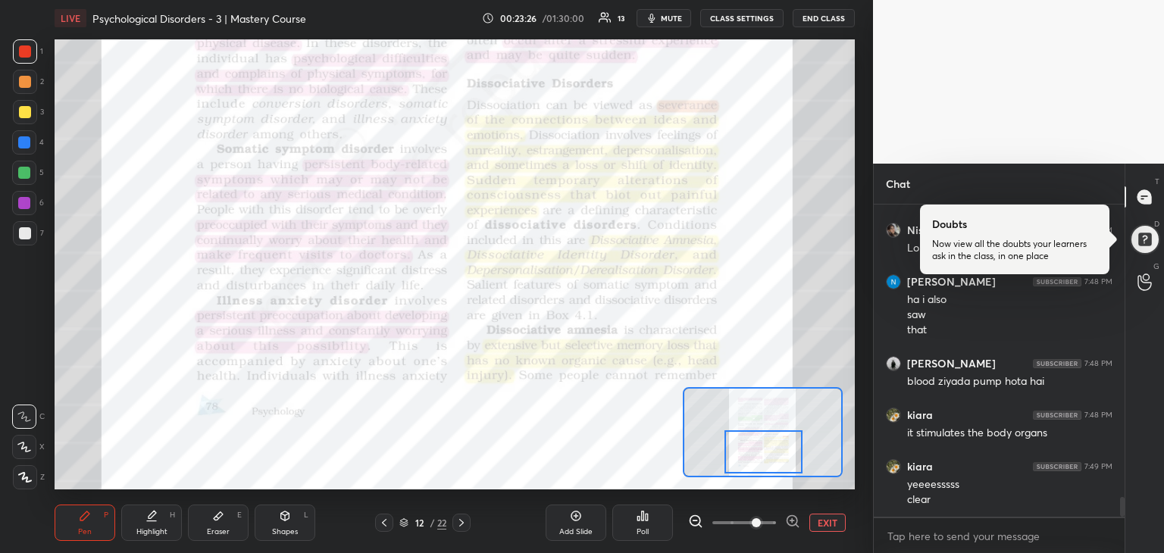
drag, startPoint x: 764, startPoint y: 444, endPoint x: 756, endPoint y: 431, distance: 16.0
click at [756, 431] on div at bounding box center [764, 452] width 79 height 43
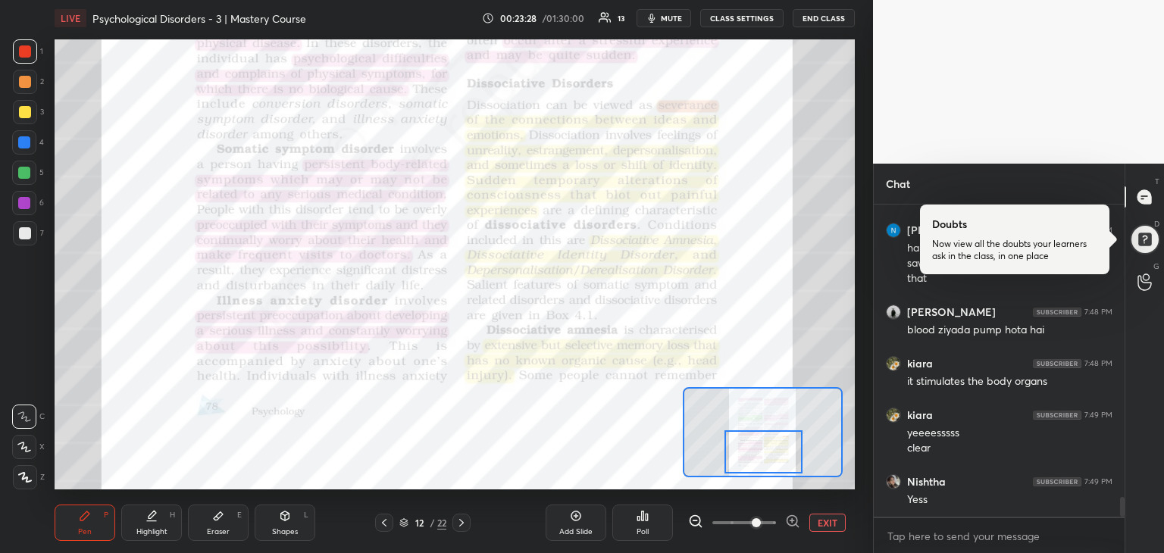
scroll to position [4712, 0]
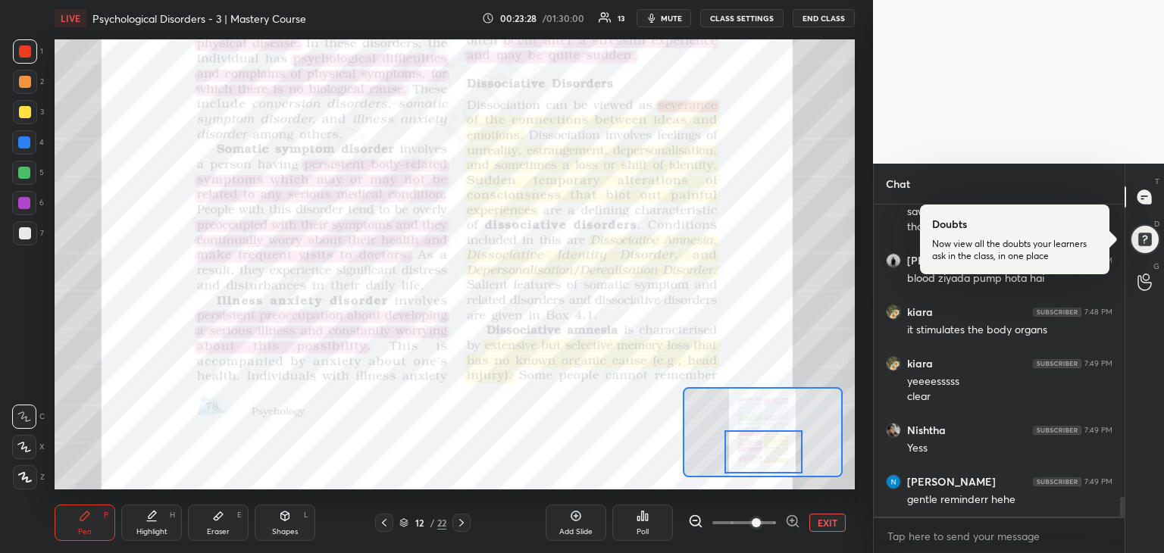
click at [756, 431] on div at bounding box center [764, 452] width 79 height 43
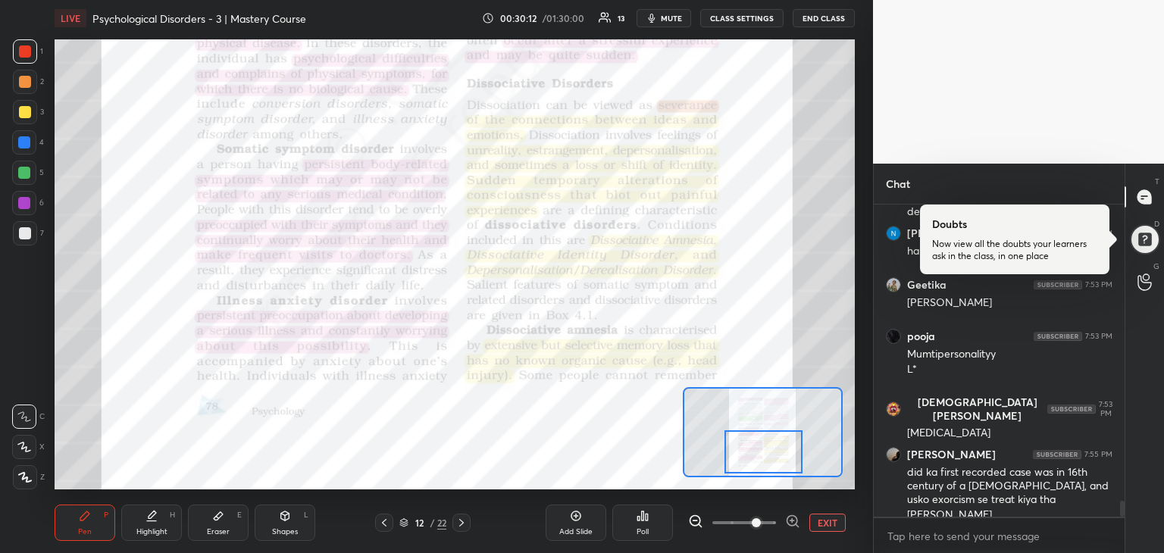
scroll to position [5919, 0]
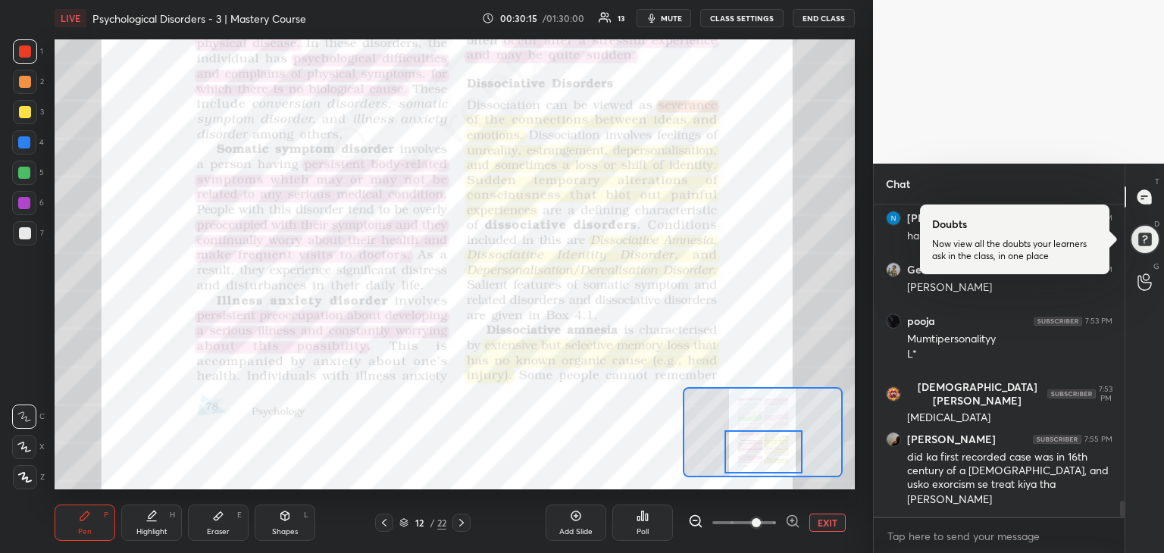
click at [791, 459] on div at bounding box center [764, 452] width 79 height 43
click at [924, 528] on body "1 2 3 4 5 6 7 R O A L C X Z Erase all C X Z LIVE Psychological Disorders - 3 | …" at bounding box center [582, 276] width 1164 height 553
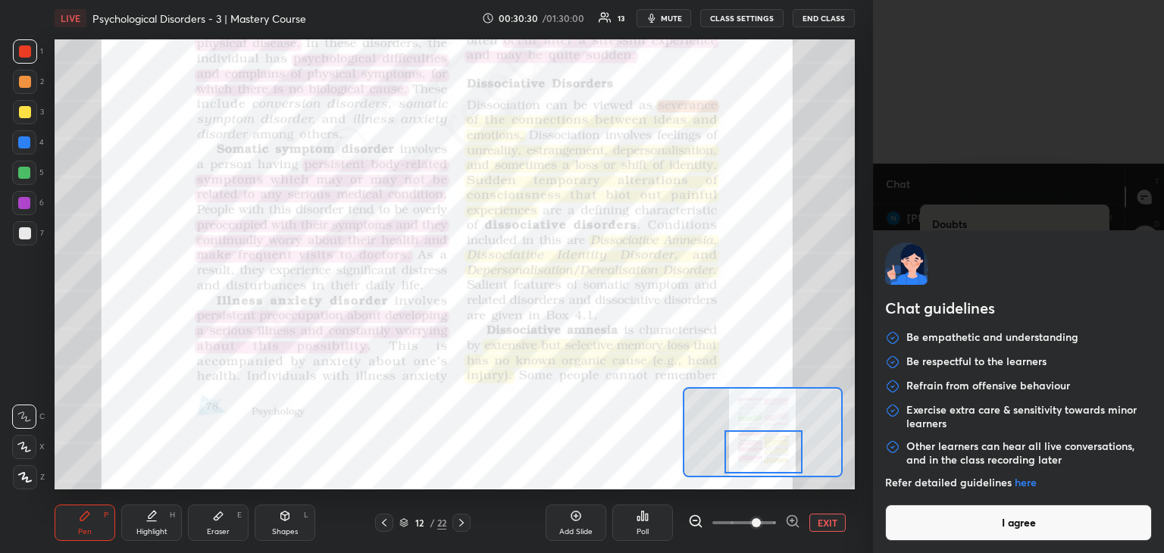
click at [1062, 521] on button "I agree" at bounding box center [1018, 523] width 267 height 36
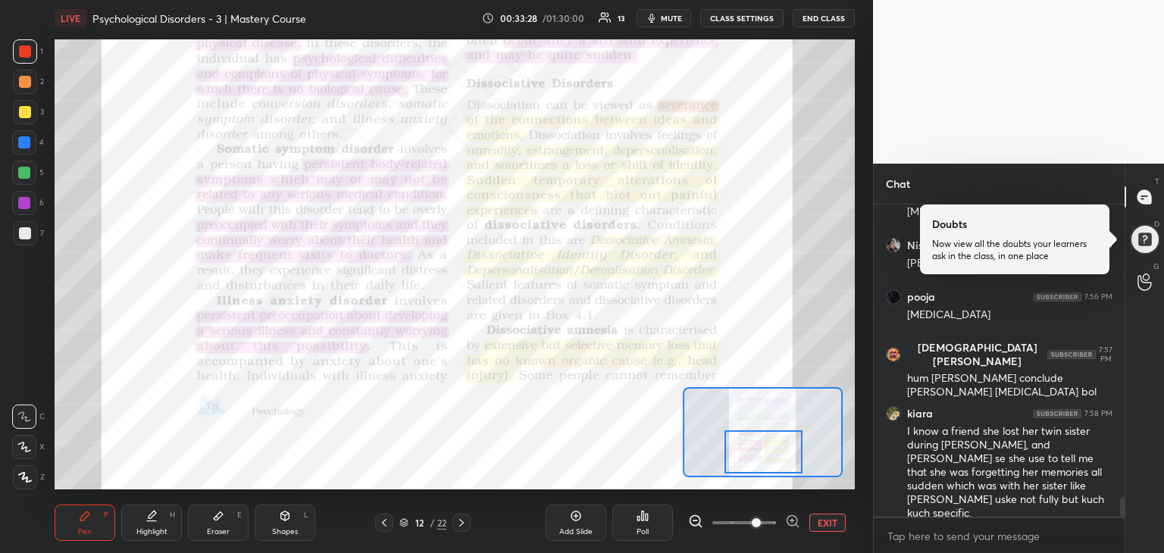
scroll to position [4911, 0]
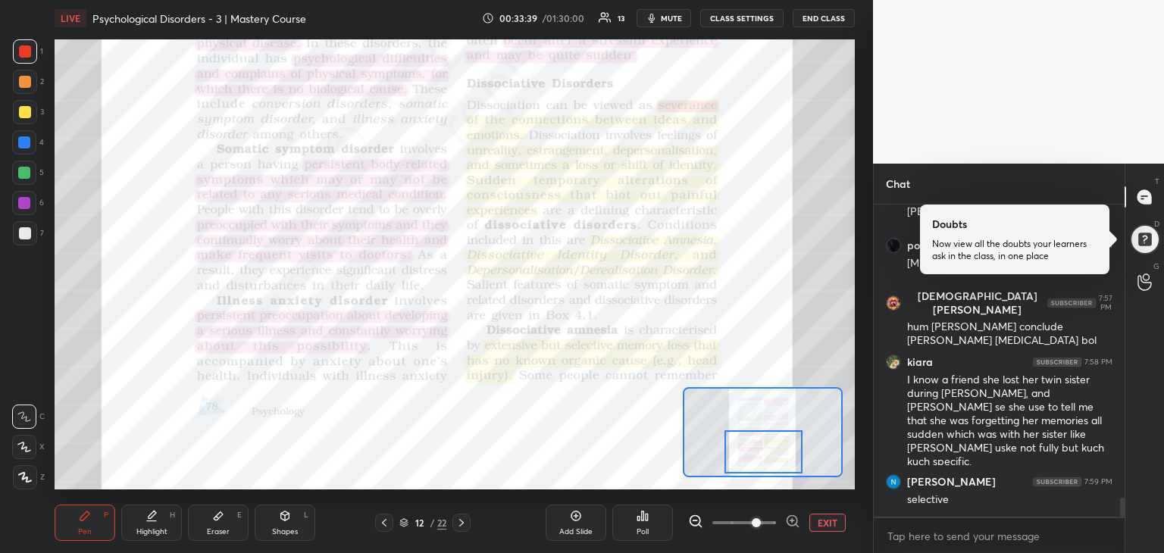
click at [458, 528] on icon at bounding box center [462, 523] width 12 height 12
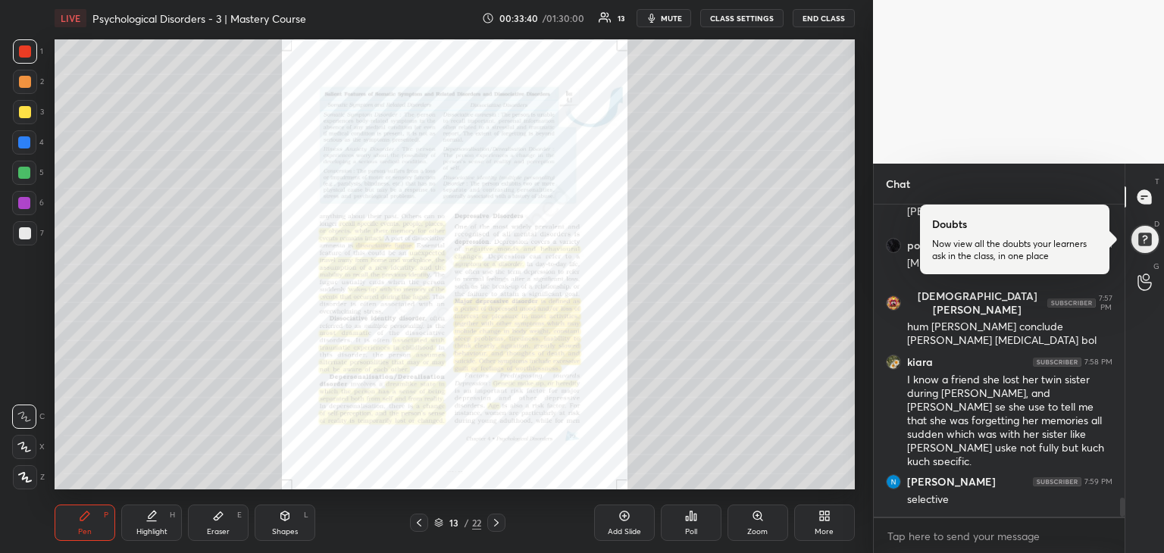
click at [756, 525] on div "Zoom" at bounding box center [758, 523] width 61 height 36
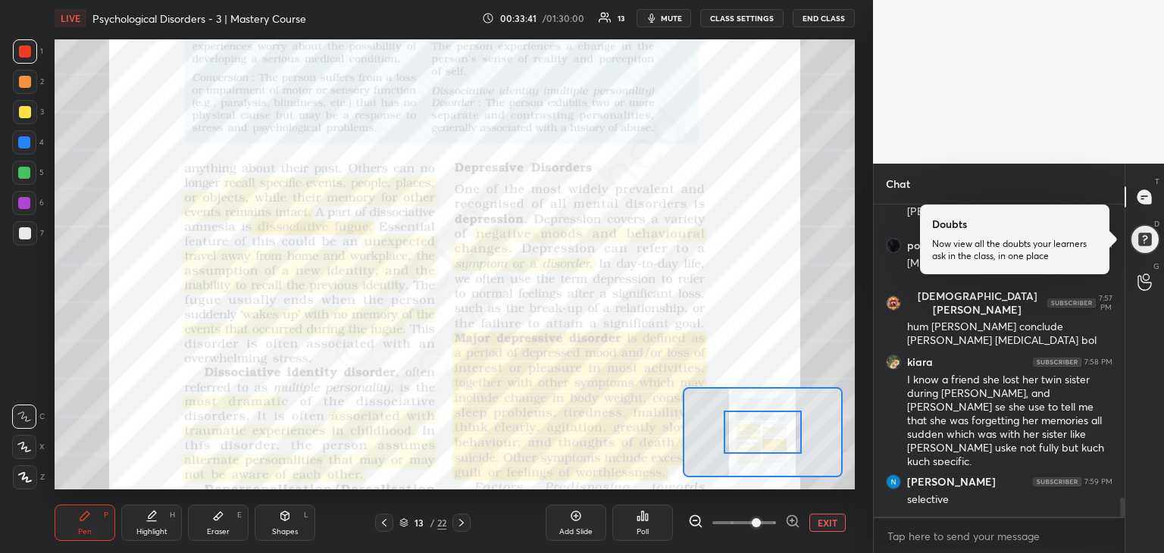
click at [755, 519] on span at bounding box center [745, 523] width 64 height 23
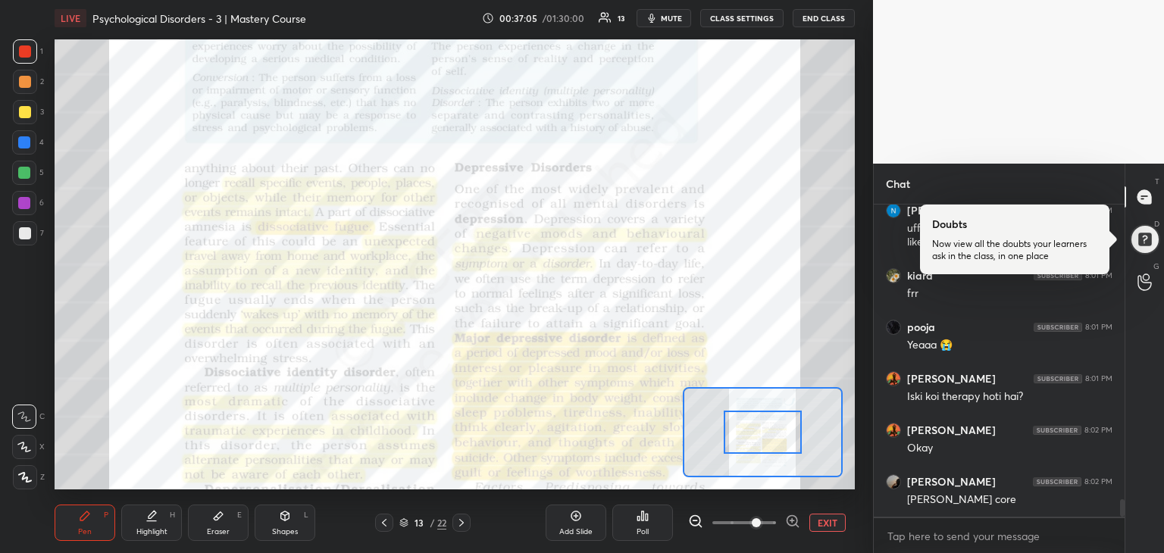
scroll to position [5299, 0]
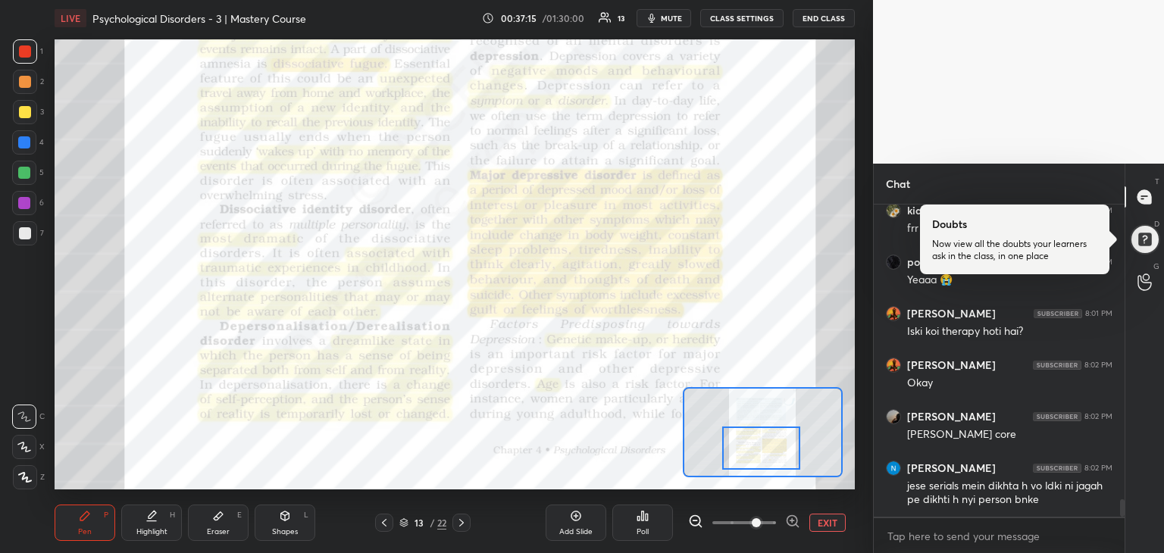
drag, startPoint x: 775, startPoint y: 430, endPoint x: 773, endPoint y: 449, distance: 19.0
click at [773, 449] on div at bounding box center [761, 448] width 79 height 43
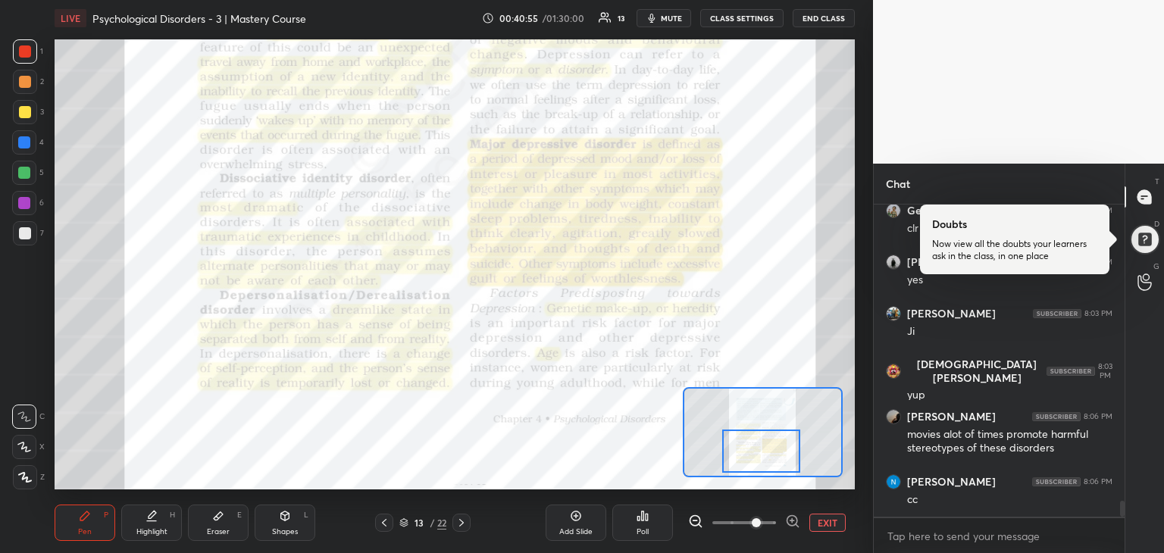
scroll to position [5791, 0]
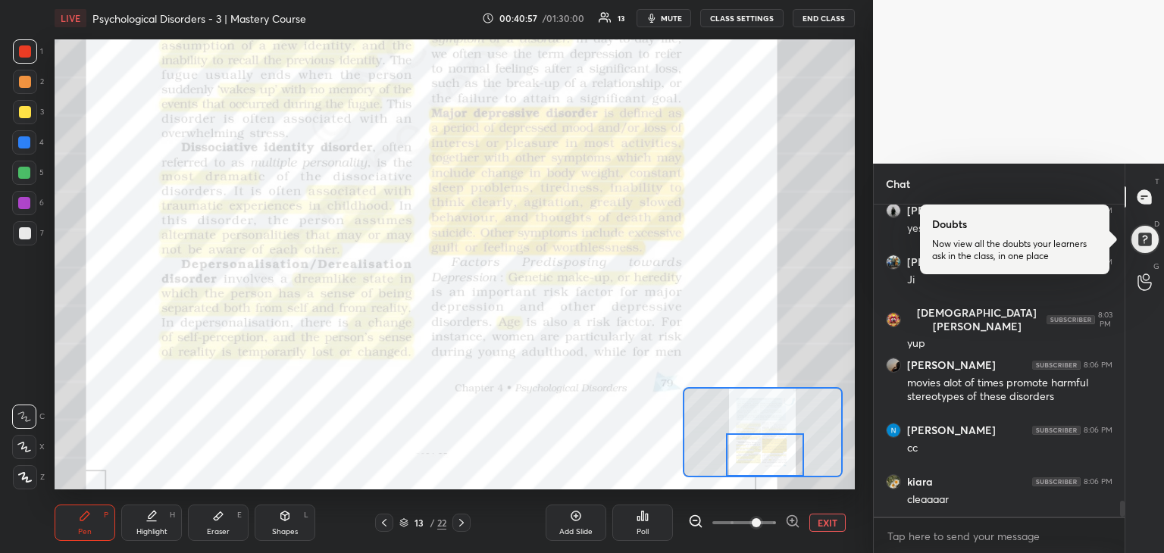
click at [765, 459] on div at bounding box center [765, 455] width 79 height 43
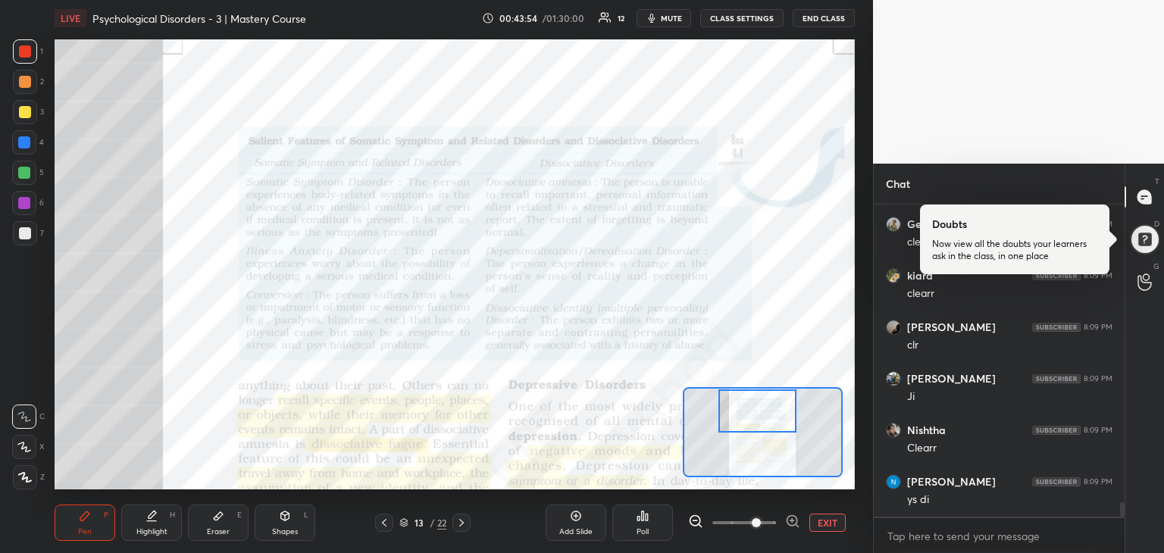
scroll to position [6307, 0]
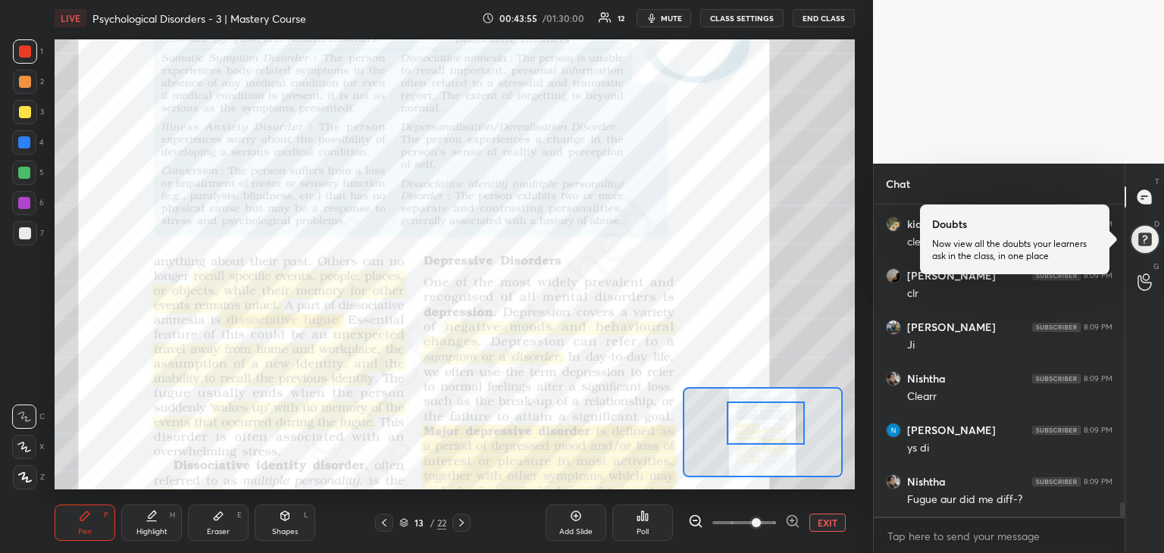
drag, startPoint x: 772, startPoint y: 459, endPoint x: 775, endPoint y: 431, distance: 28.2
click at [775, 431] on div at bounding box center [766, 423] width 79 height 43
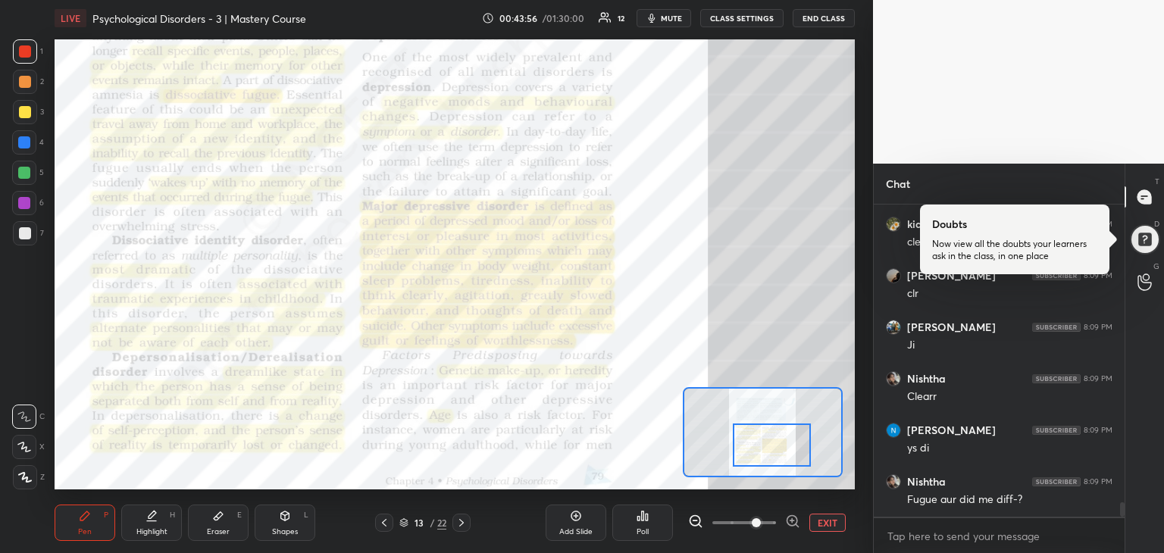
drag, startPoint x: 772, startPoint y: 431, endPoint x: 776, endPoint y: 450, distance: 18.8
click at [776, 450] on div at bounding box center [772, 445] width 79 height 43
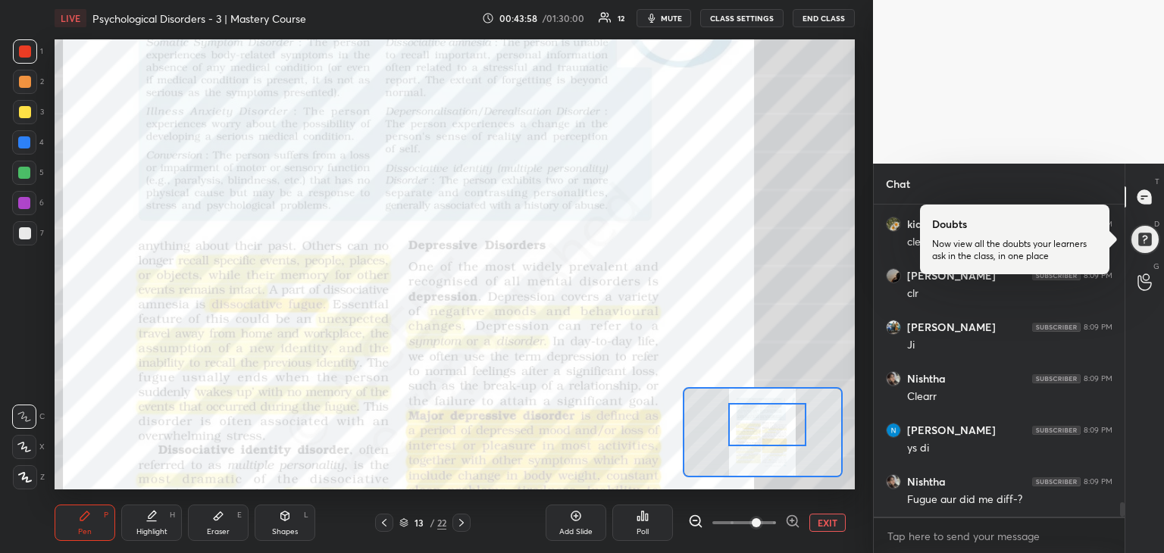
drag, startPoint x: 776, startPoint y: 450, endPoint x: 772, endPoint y: 429, distance: 21.0
click at [772, 429] on div at bounding box center [767, 424] width 79 height 43
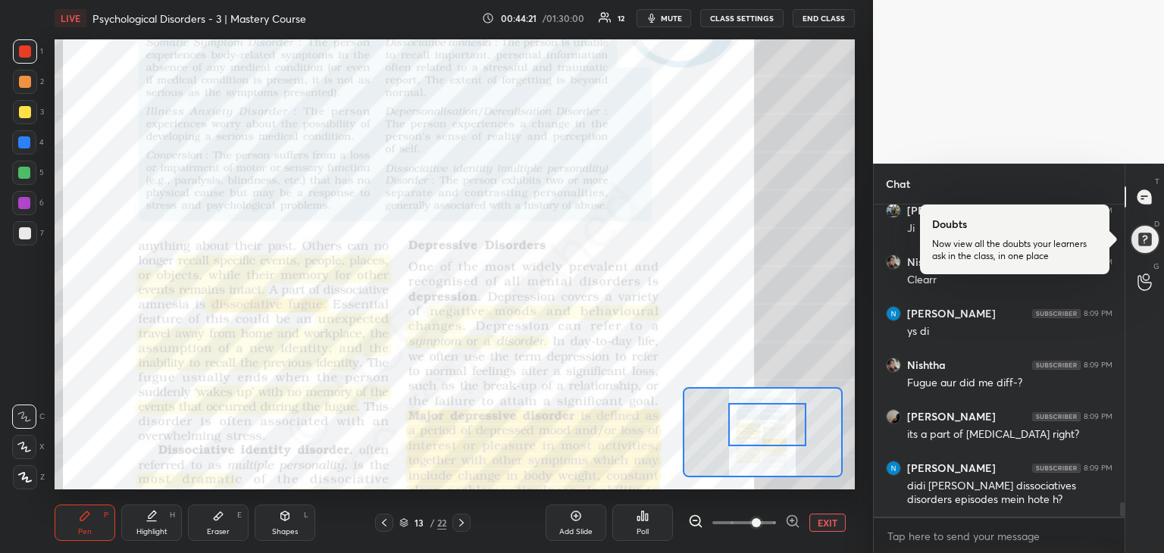
scroll to position [6475, 0]
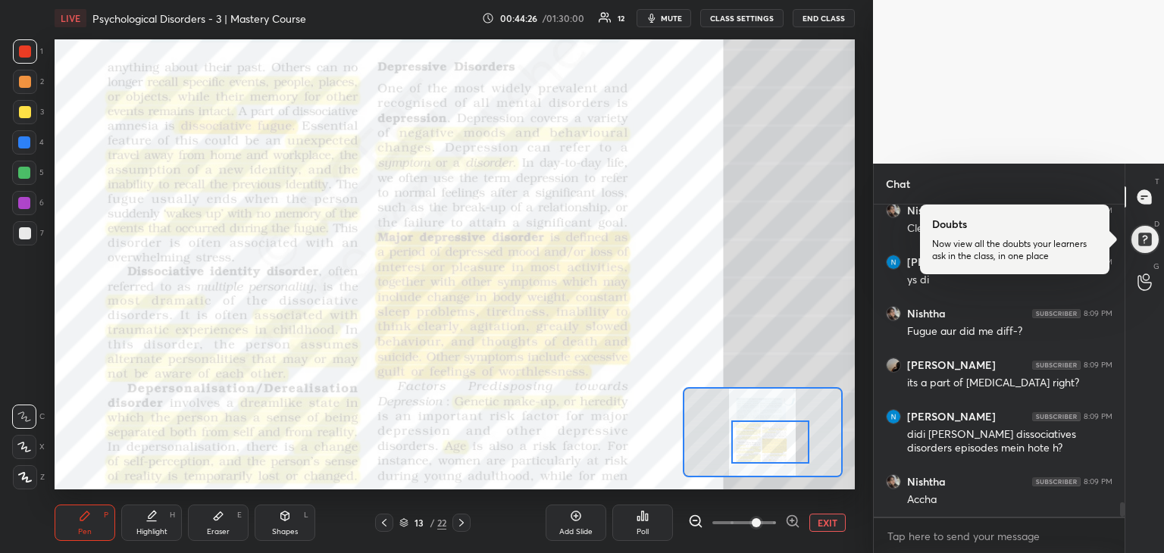
drag, startPoint x: 777, startPoint y: 422, endPoint x: 780, endPoint y: 440, distance: 17.7
click at [780, 440] on div at bounding box center [771, 442] width 79 height 43
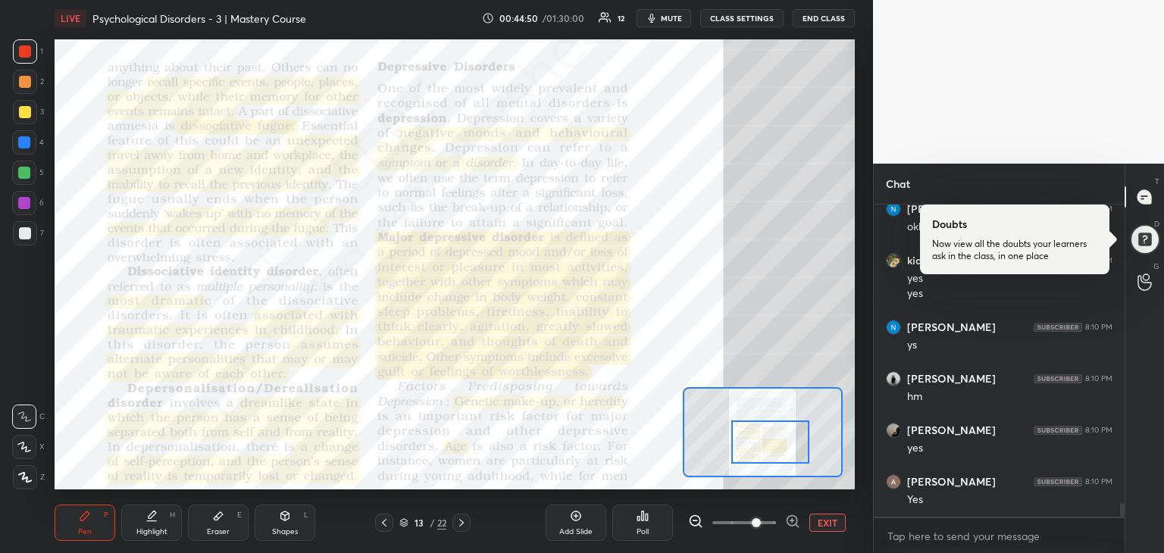
scroll to position [6851, 0]
click at [792, 456] on div at bounding box center [771, 442] width 79 height 43
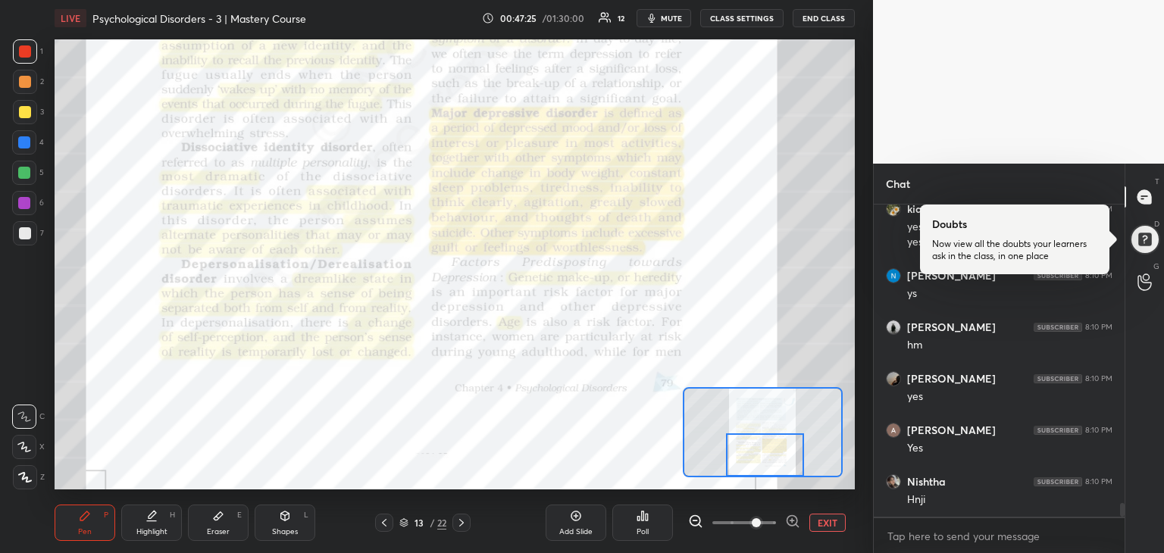
drag, startPoint x: 773, startPoint y: 440, endPoint x: 768, endPoint y: 462, distance: 21.9
click at [768, 462] on div at bounding box center [765, 455] width 79 height 43
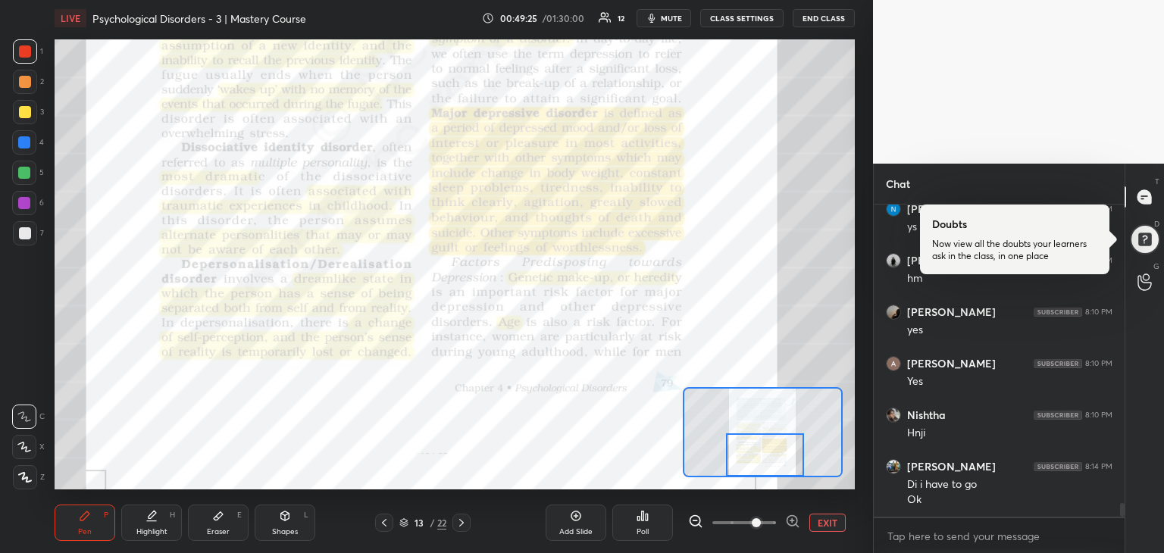
scroll to position [6969, 0]
click at [460, 523] on icon at bounding box center [462, 523] width 12 height 12
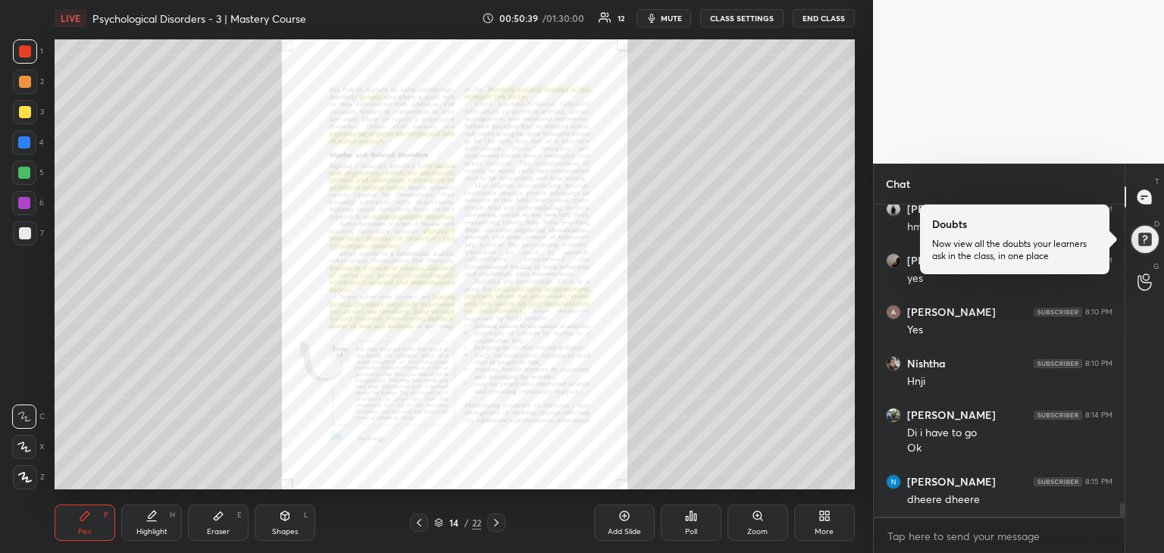
click at [752, 532] on div "Zoom" at bounding box center [757, 532] width 20 height 8
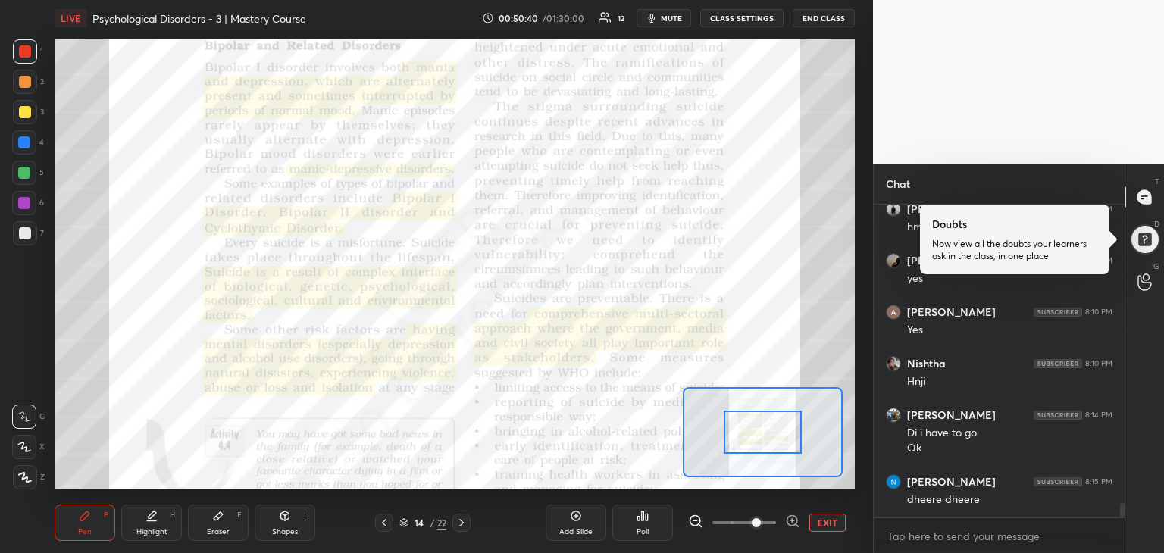
click at [752, 526] on span at bounding box center [756, 522] width 9 height 9
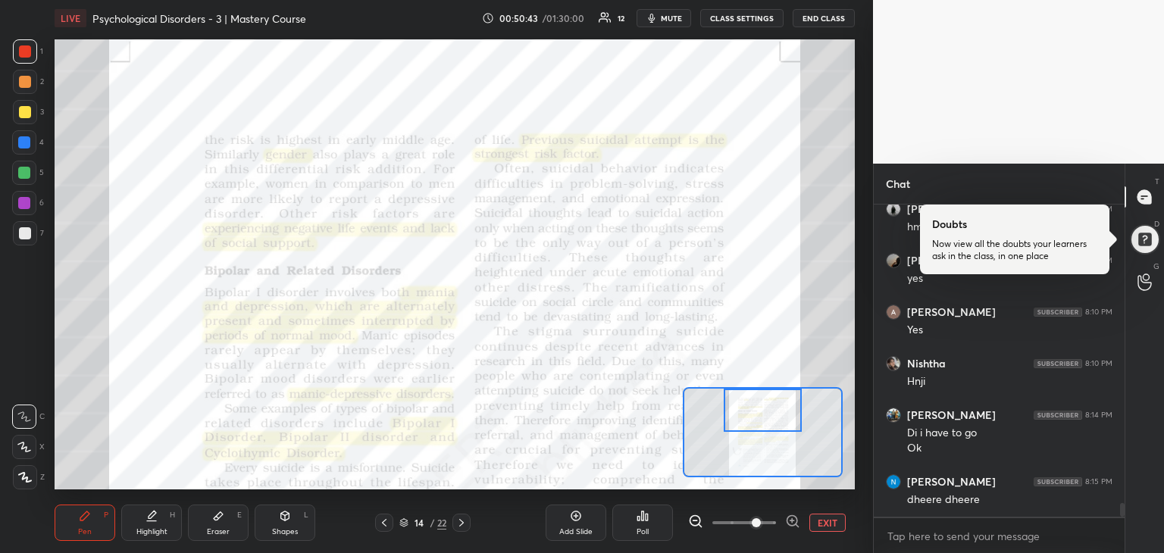
drag, startPoint x: 760, startPoint y: 443, endPoint x: 749, endPoint y: 390, distance: 53.4
click at [749, 390] on div at bounding box center [763, 410] width 79 height 43
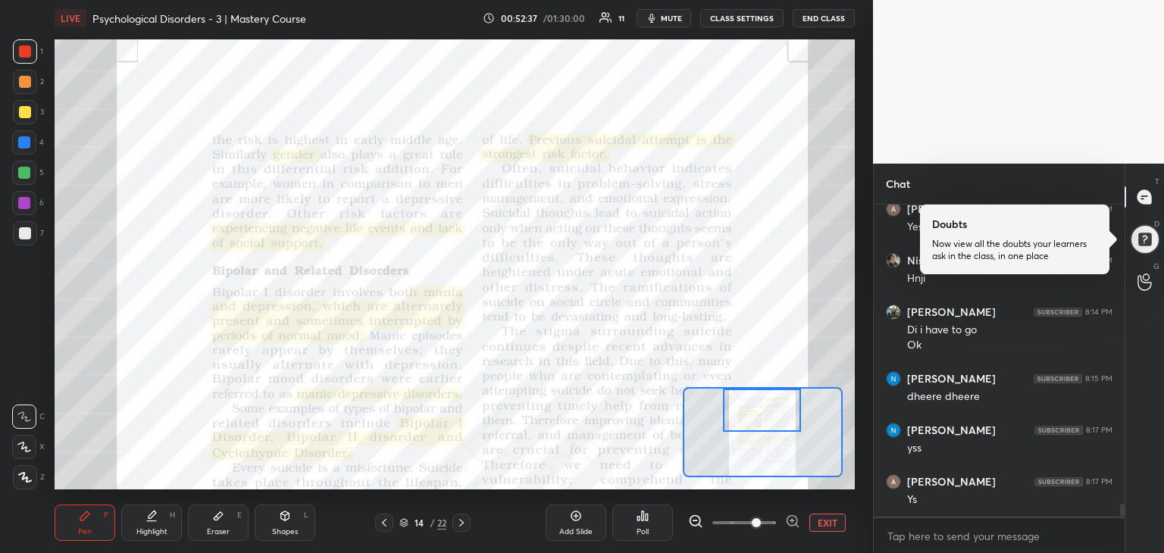
scroll to position [7124, 0]
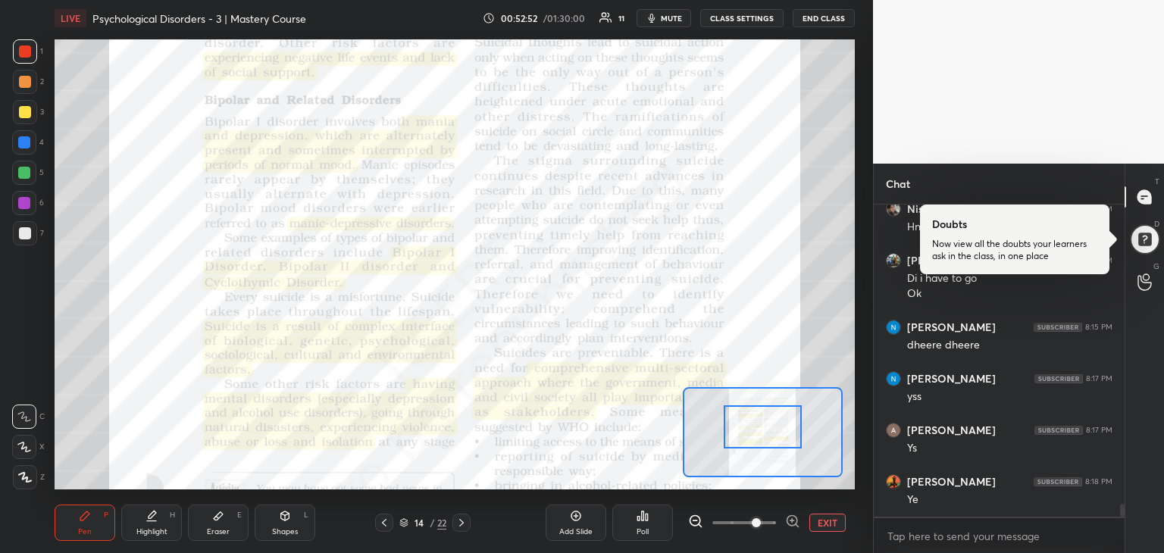
drag, startPoint x: 772, startPoint y: 413, endPoint x: 773, endPoint y: 430, distance: 16.7
click at [773, 430] on div at bounding box center [763, 427] width 79 height 43
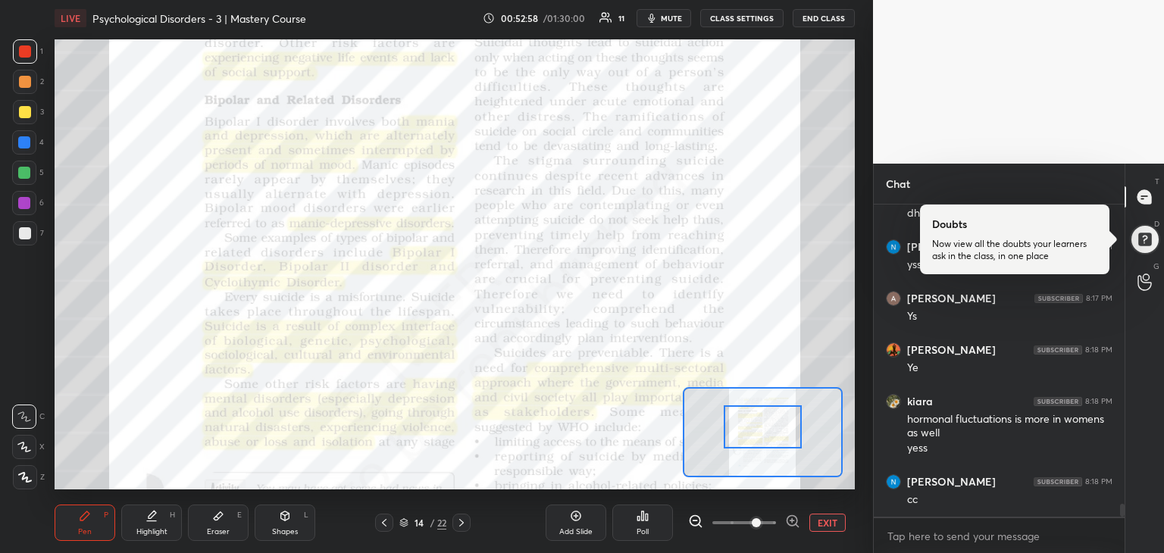
scroll to position [7307, 0]
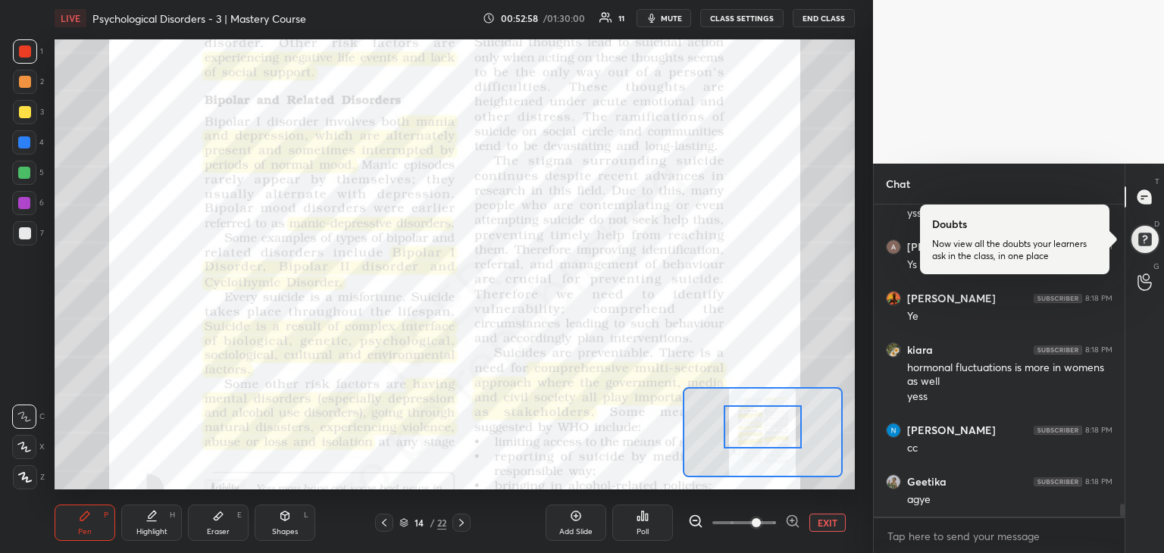
click at [212, 519] on icon at bounding box center [218, 516] width 12 height 12
click at [79, 525] on div "Pen P" at bounding box center [85, 523] width 61 height 36
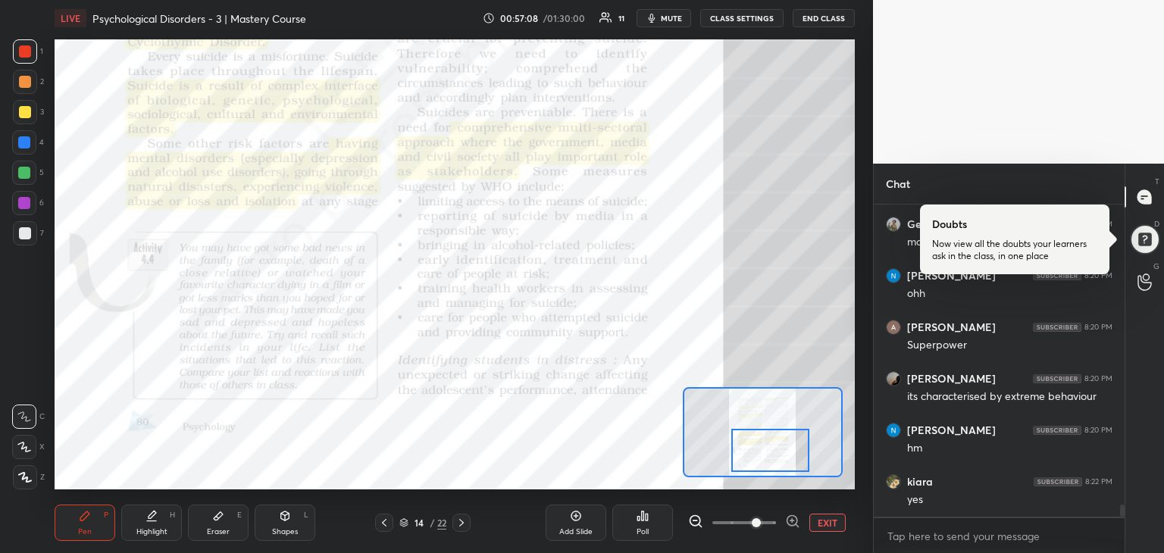
scroll to position [7991, 0]
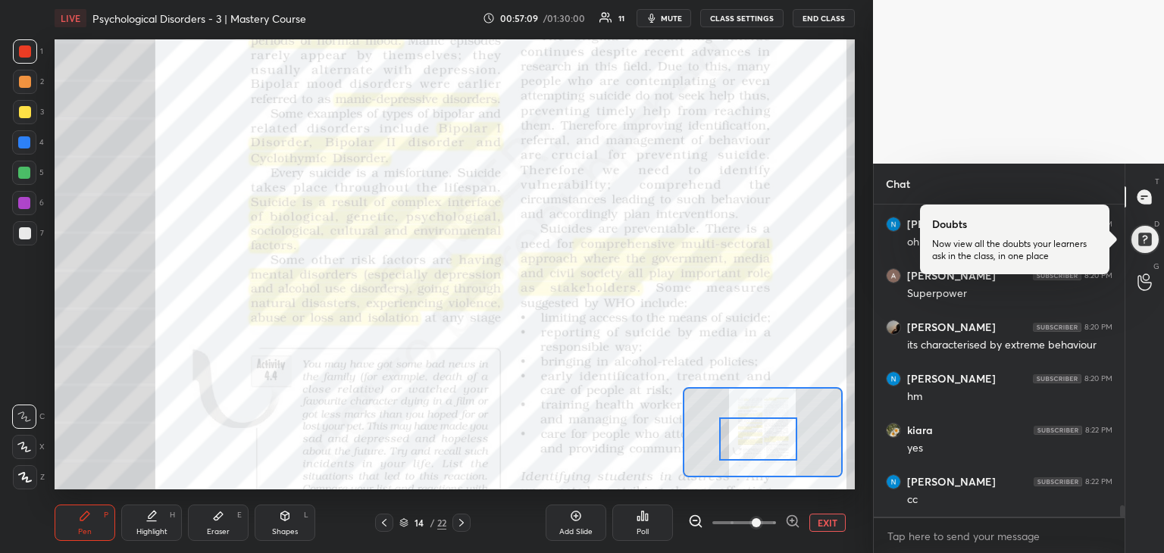
drag, startPoint x: 775, startPoint y: 434, endPoint x: 771, endPoint y: 445, distance: 12.2
click at [771, 445] on div at bounding box center [758, 439] width 79 height 43
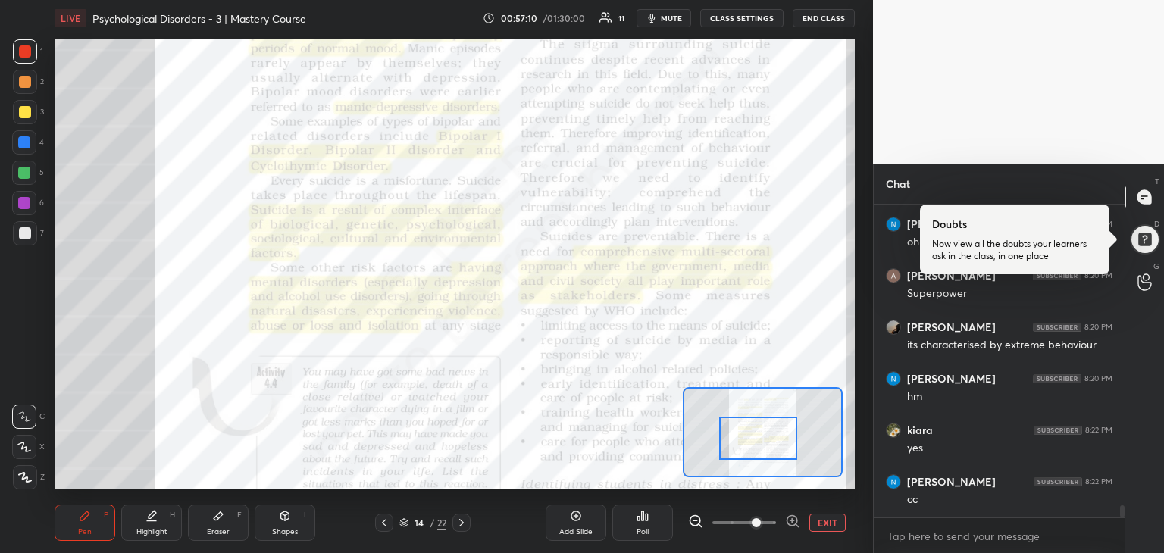
click at [771, 445] on div at bounding box center [758, 438] width 79 height 43
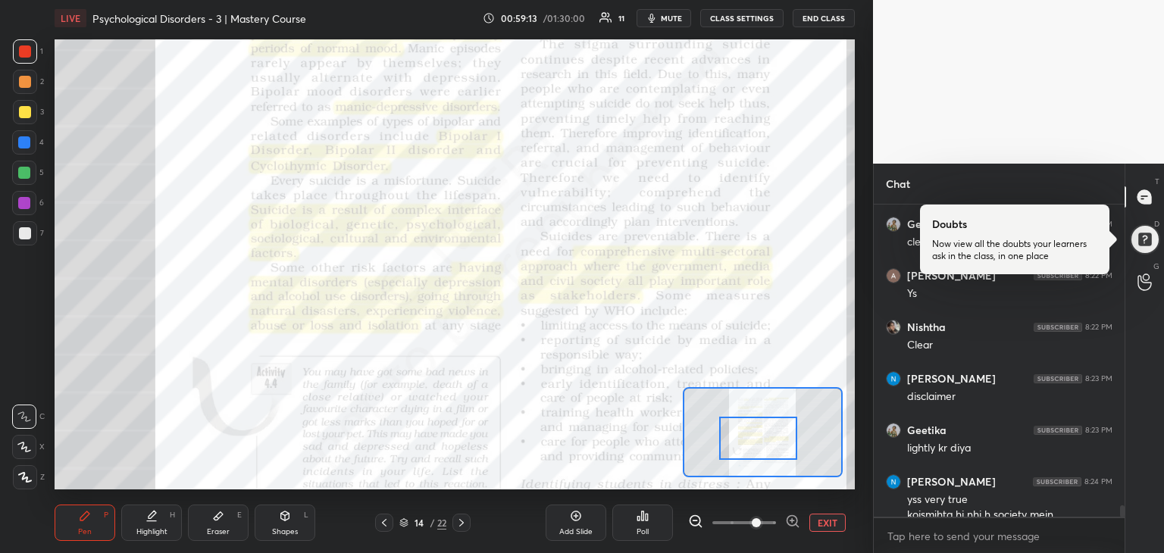
scroll to position [8316, 0]
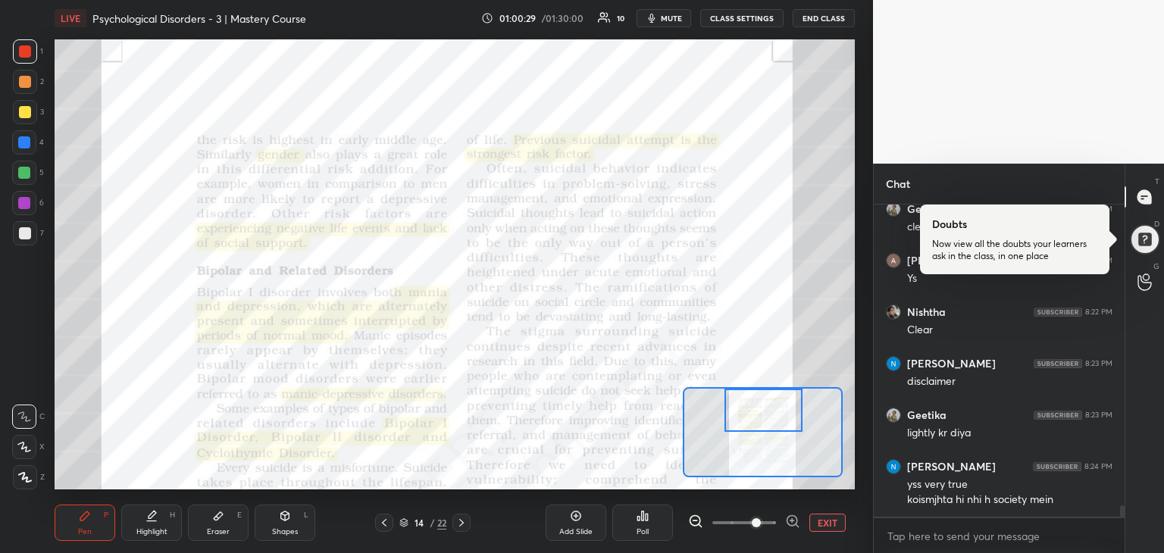
click at [778, 372] on div "Setting up your live class Poll for secs No correct answer Start poll" at bounding box center [455, 264] width 800 height 450
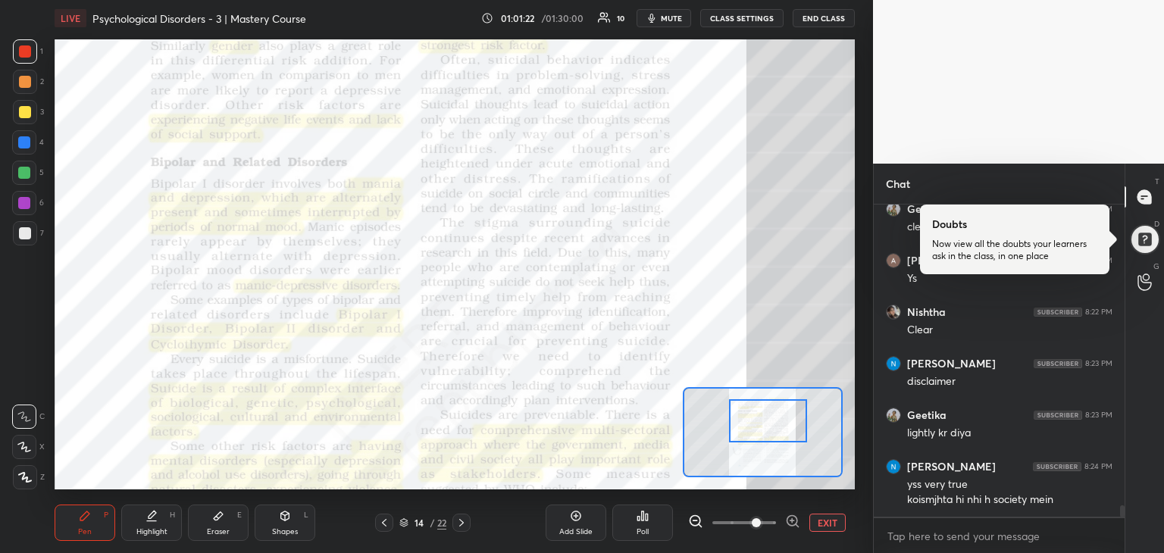
drag, startPoint x: 745, startPoint y: 414, endPoint x: 748, endPoint y: 422, distance: 8.9
click at [748, 422] on div at bounding box center [768, 420] width 79 height 43
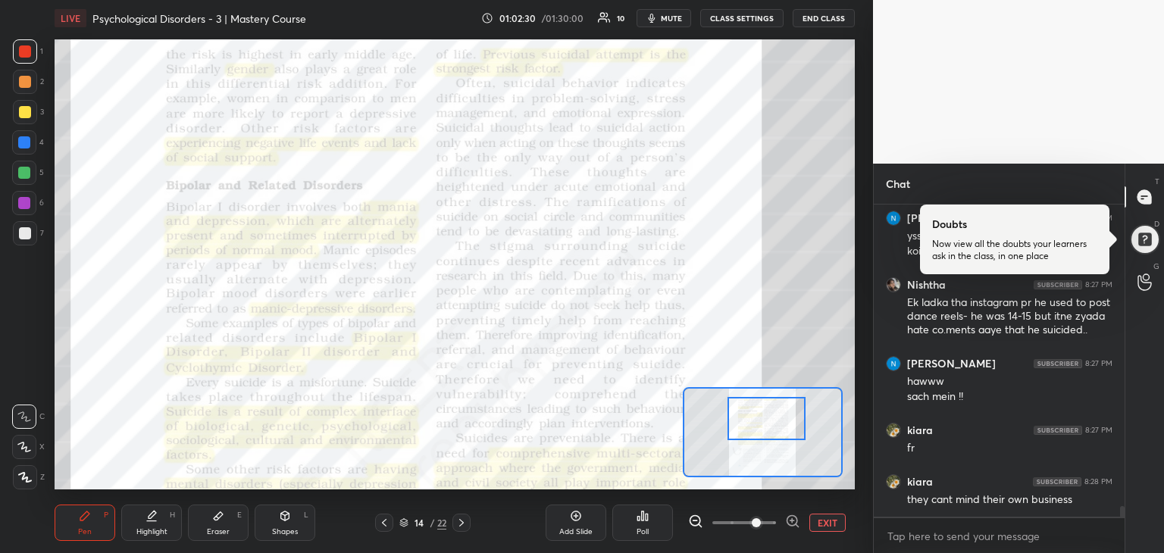
scroll to position [8616, 0]
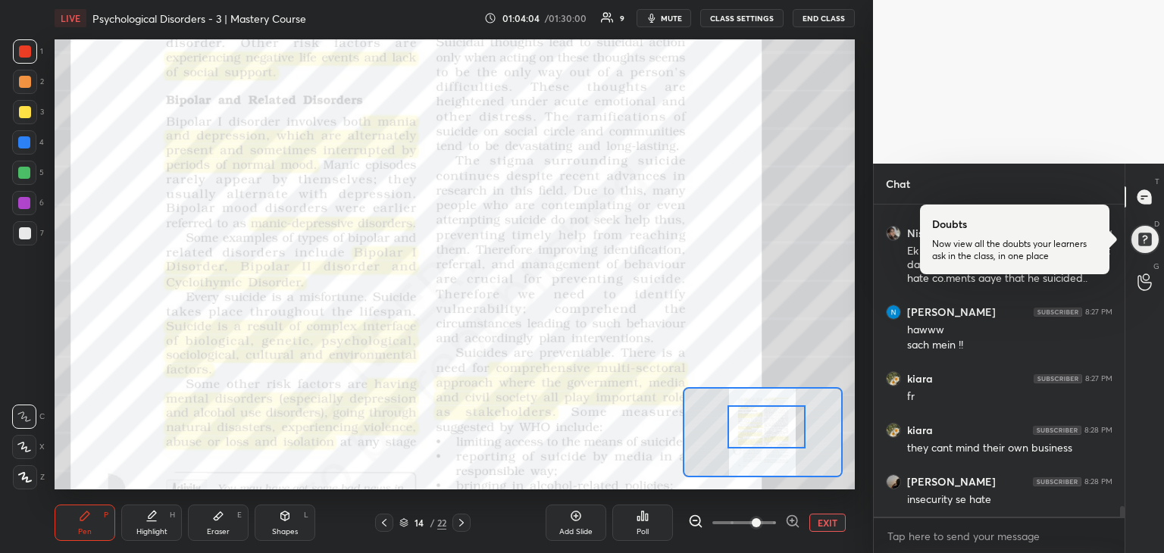
drag, startPoint x: 753, startPoint y: 436, endPoint x: 753, endPoint y: 444, distance: 8.3
click at [753, 444] on div at bounding box center [767, 427] width 79 height 43
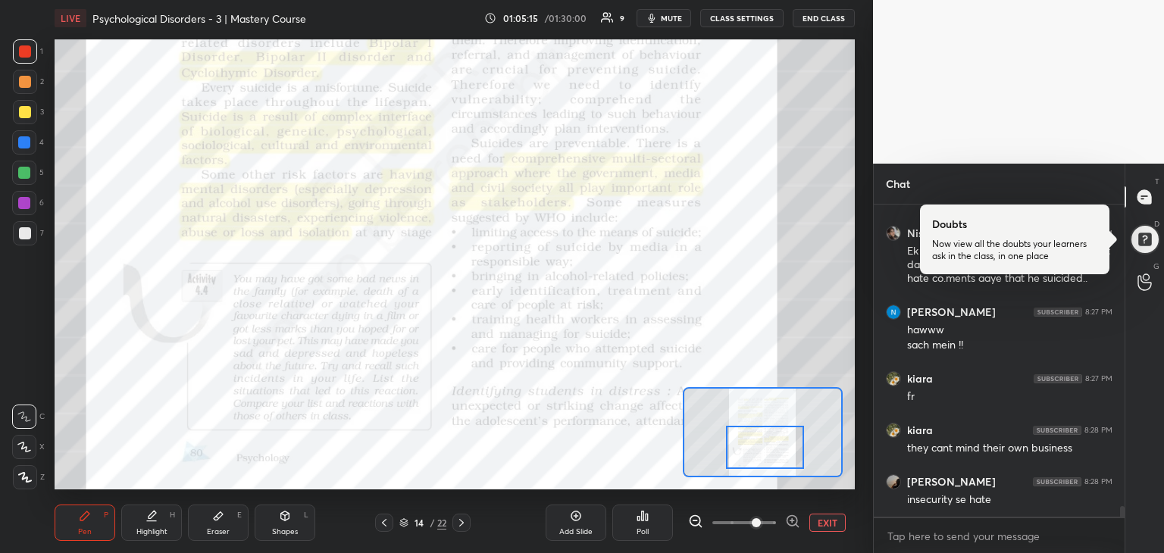
drag, startPoint x: 778, startPoint y: 418, endPoint x: 776, endPoint y: 439, distance: 20.5
click at [776, 439] on div at bounding box center [765, 447] width 79 height 43
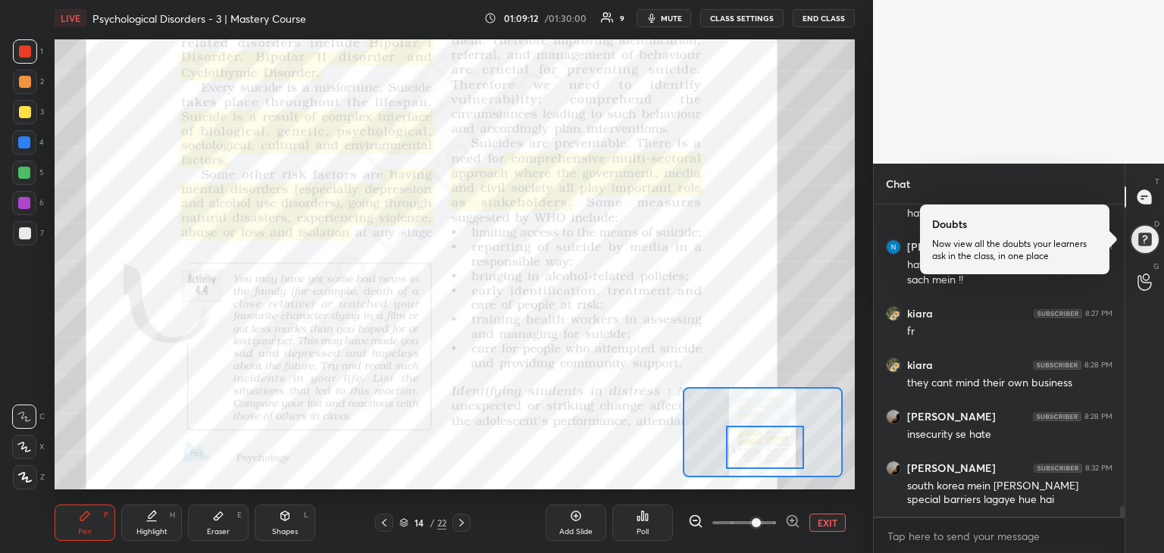
scroll to position [4, 5]
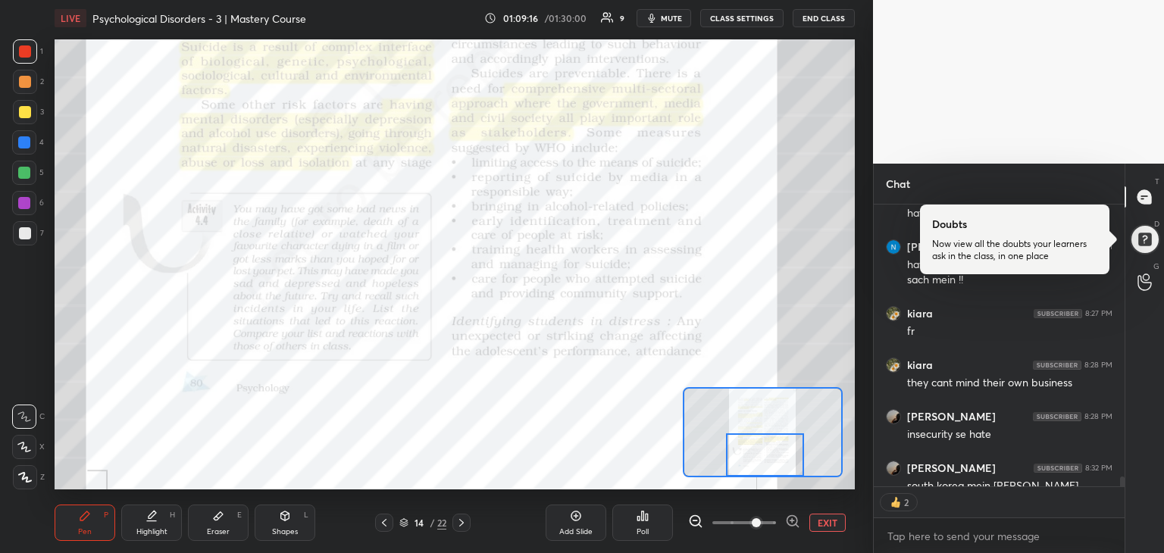
drag, startPoint x: 788, startPoint y: 449, endPoint x: 788, endPoint y: 459, distance: 9.9
click at [788, 459] on div at bounding box center [765, 455] width 79 height 43
click at [463, 529] on div "Pen P Highlight H Eraser E Shapes L 14 / 22 Add Slide Poll EXIT" at bounding box center [455, 523] width 800 height 61
click at [463, 529] on div at bounding box center [462, 523] width 18 height 18
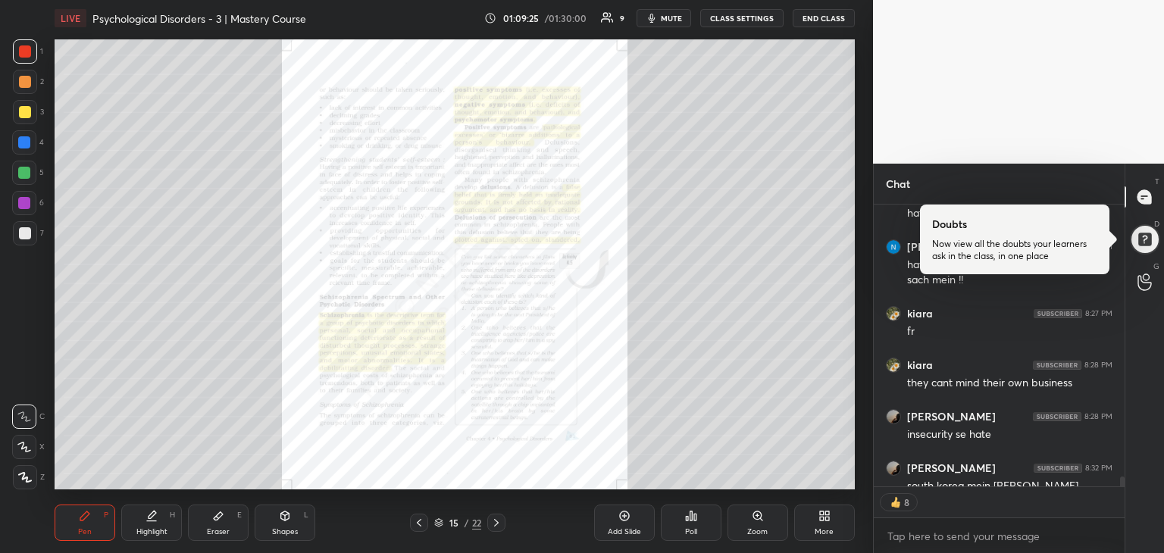
click at [756, 522] on icon at bounding box center [758, 516] width 12 height 12
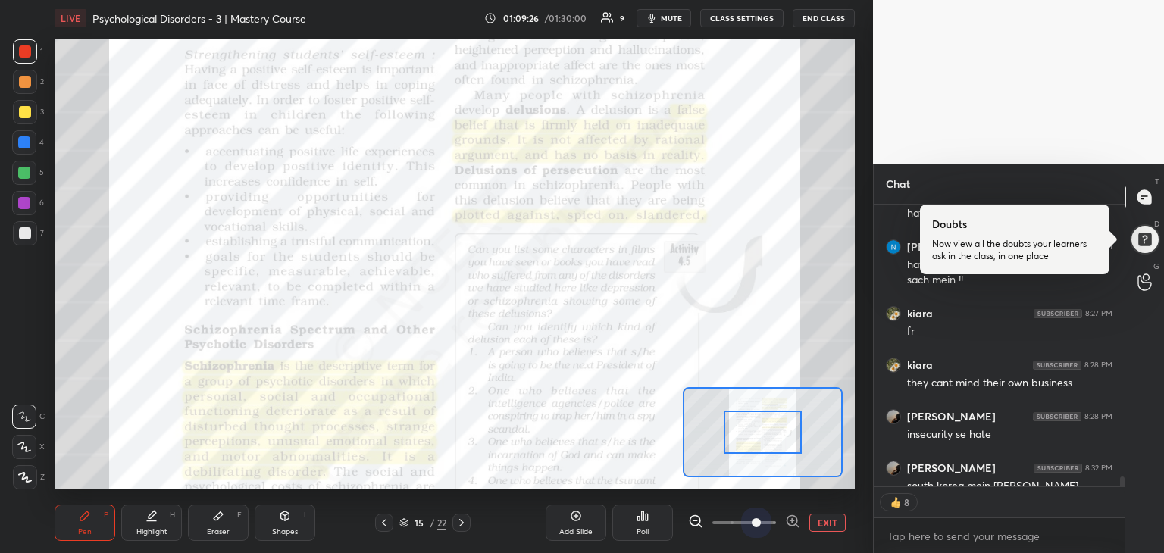
click at [758, 513] on span at bounding box center [745, 523] width 64 height 23
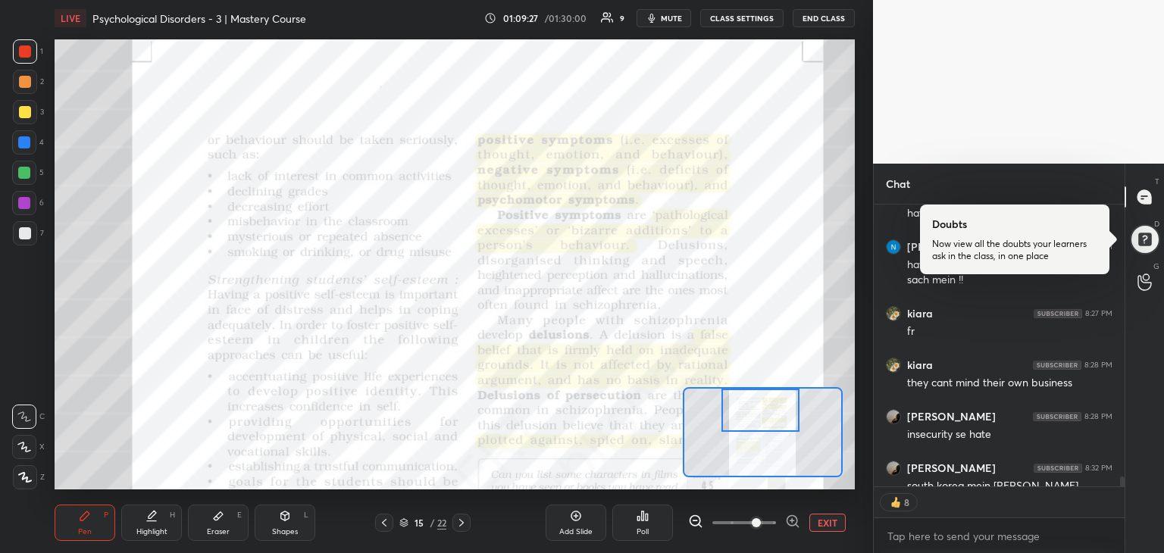
drag, startPoint x: 769, startPoint y: 434, endPoint x: 767, endPoint y: 393, distance: 41.8
click at [767, 393] on div at bounding box center [761, 410] width 79 height 43
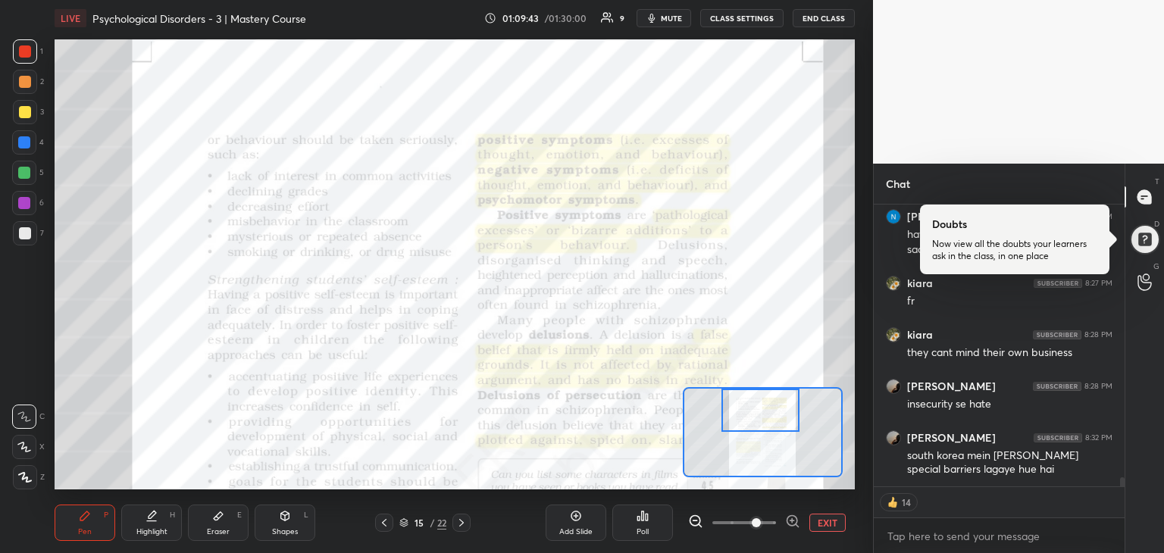
scroll to position [8681, 0]
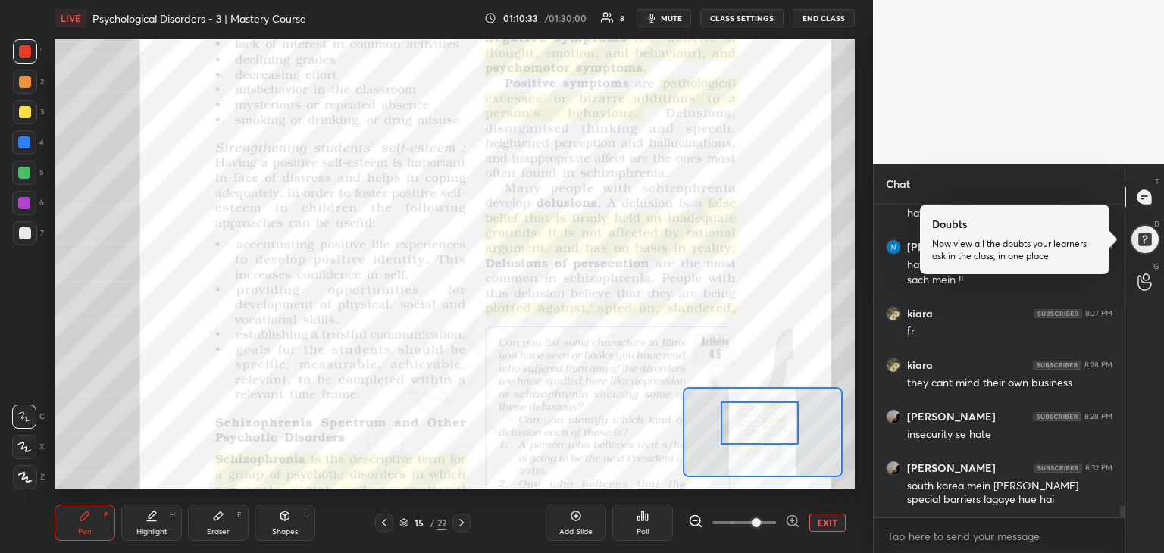
drag, startPoint x: 782, startPoint y: 396, endPoint x: 782, endPoint y: 407, distance: 11.4
click at [782, 407] on div at bounding box center [760, 423] width 79 height 43
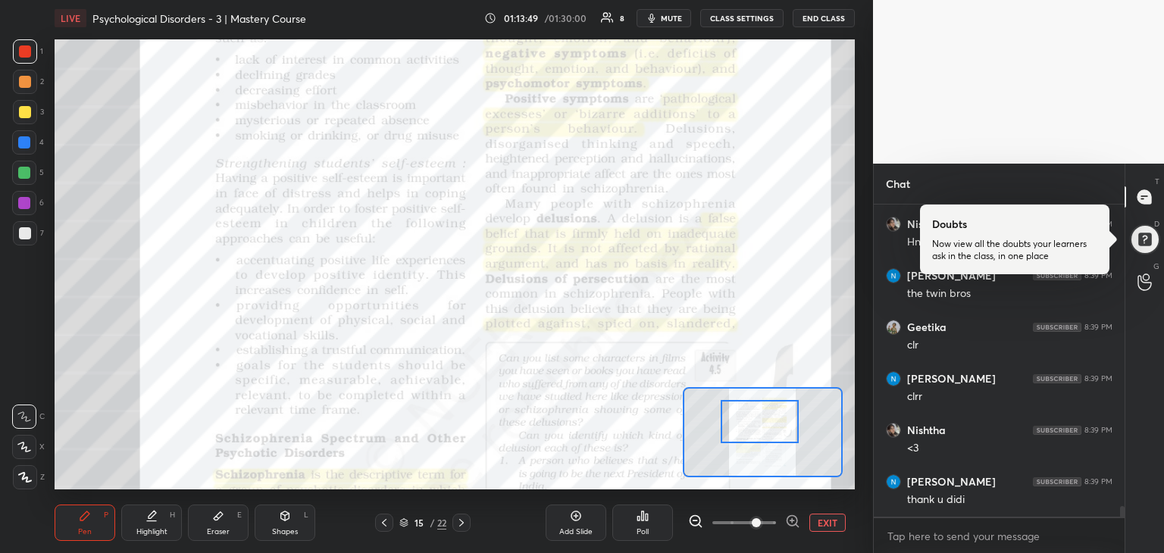
scroll to position [9212, 0]
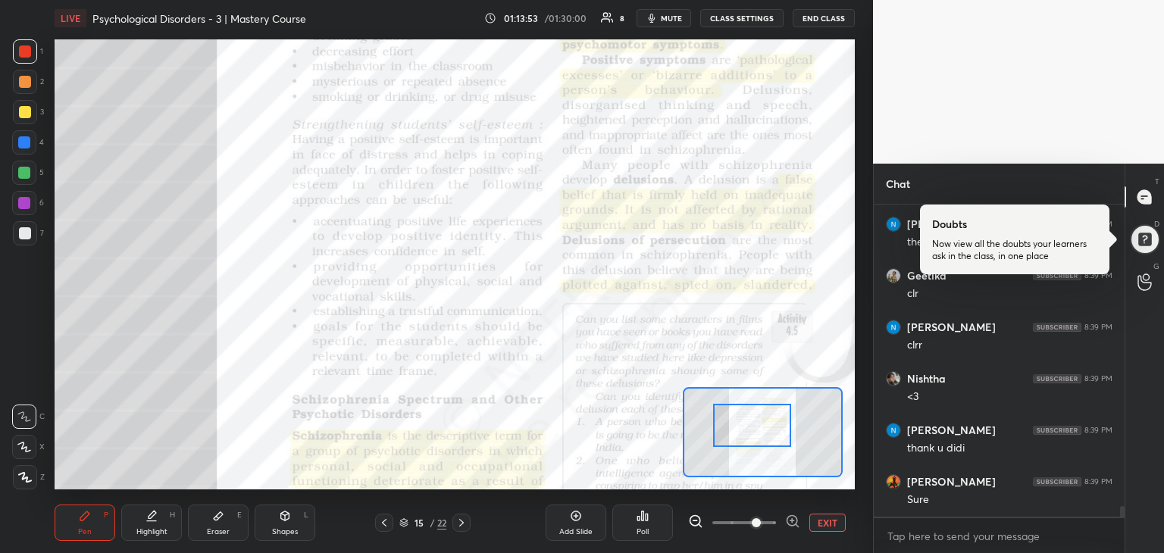
drag, startPoint x: 791, startPoint y: 444, endPoint x: 760, endPoint y: 424, distance: 37.8
click at [760, 424] on div at bounding box center [752, 425] width 79 height 43
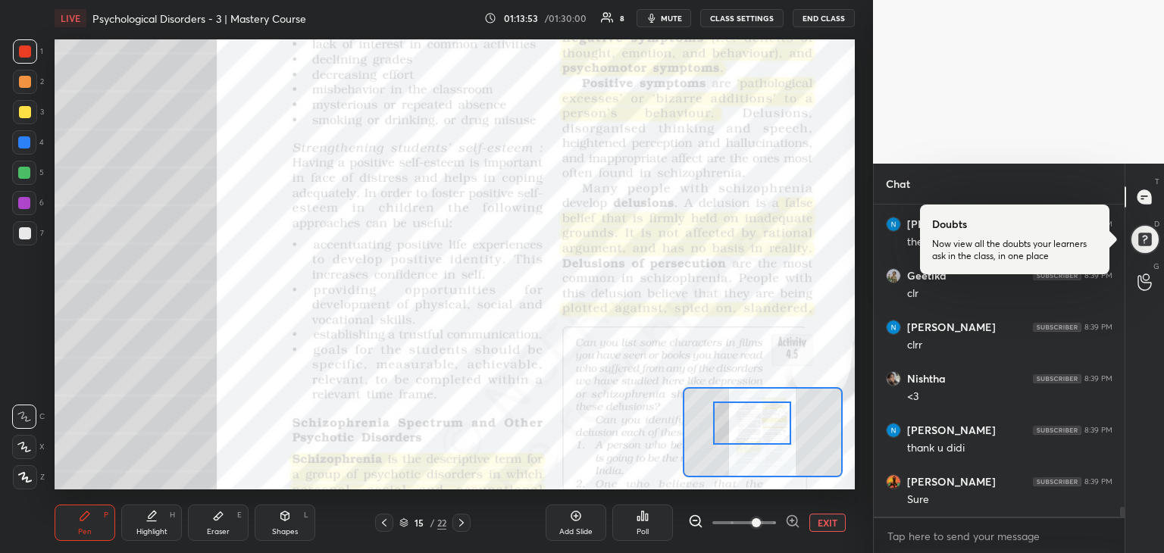
scroll to position [9263, 0]
click at [779, 431] on div at bounding box center [752, 423] width 79 height 43
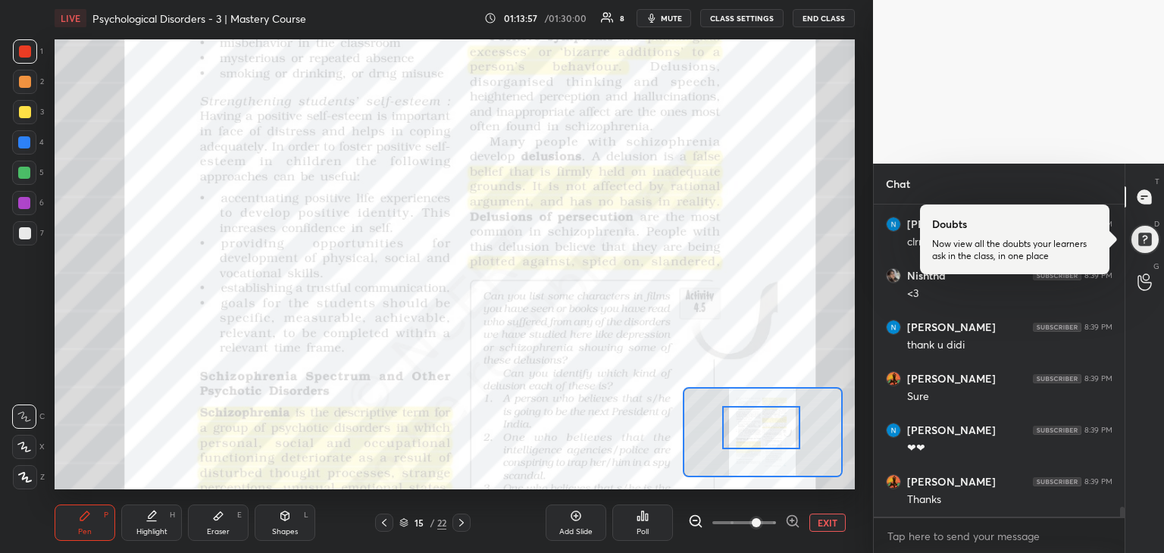
drag, startPoint x: 791, startPoint y: 437, endPoint x: 757, endPoint y: 428, distance: 34.6
click at [757, 428] on div at bounding box center [761, 427] width 79 height 43
click at [764, 428] on div at bounding box center [761, 427] width 79 height 43
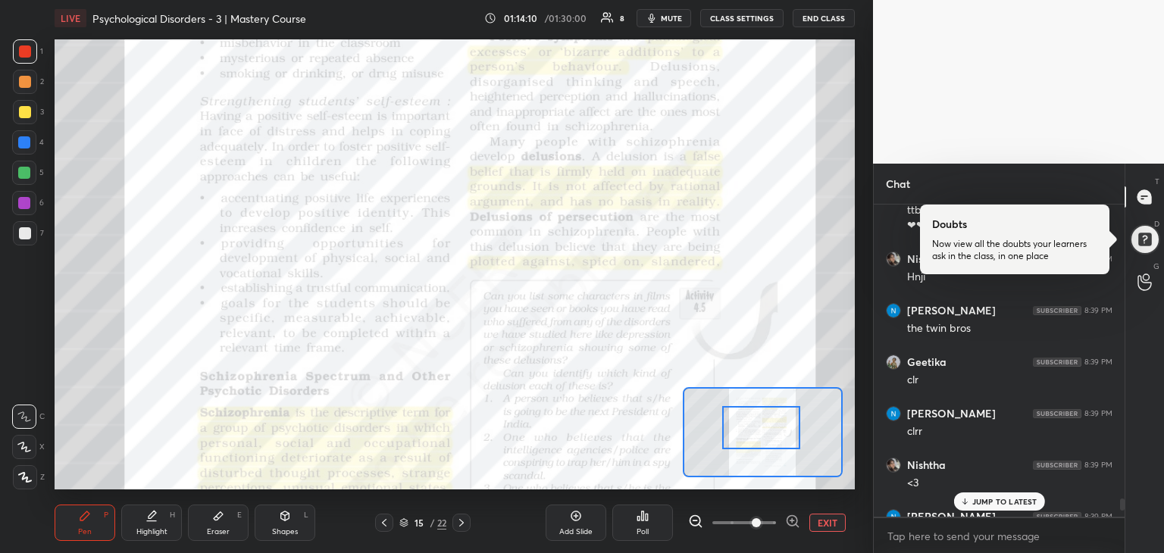
scroll to position [9366, 0]
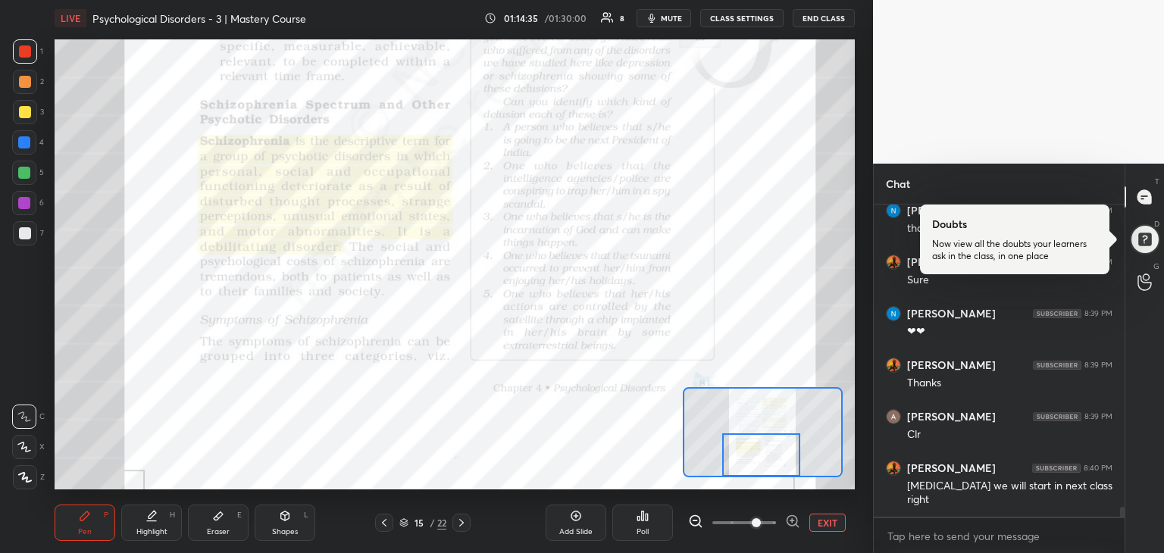
drag, startPoint x: 760, startPoint y: 441, endPoint x: 758, endPoint y: 548, distance: 106.9
click at [758, 548] on div "LIVE Psychological Disorders - 3 | Mastery Course 01:14:35 / 01:30:00 8 mute CL…" at bounding box center [455, 276] width 813 height 553
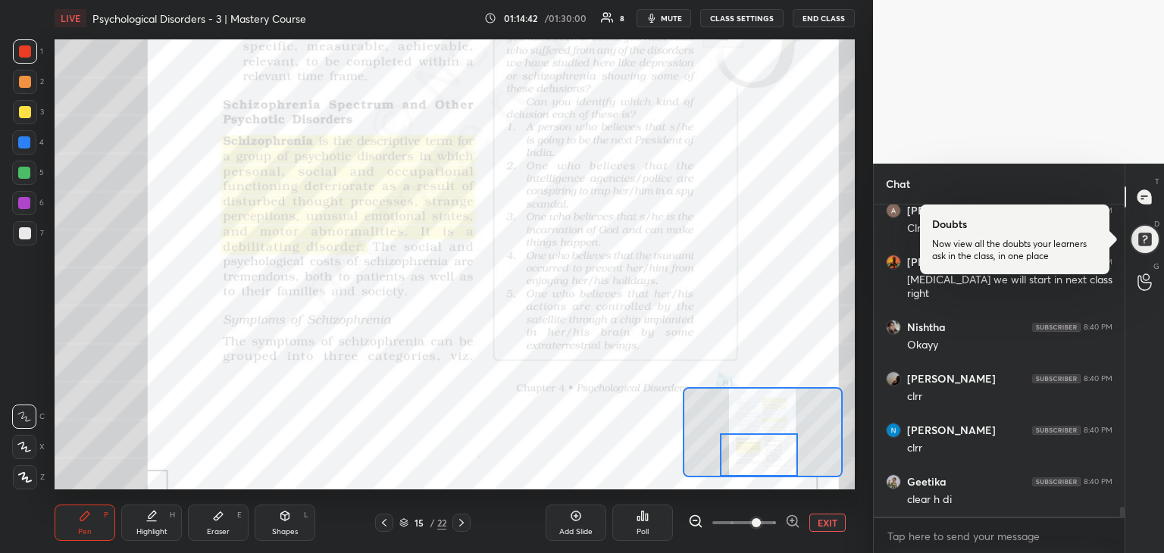
scroll to position [9692, 0]
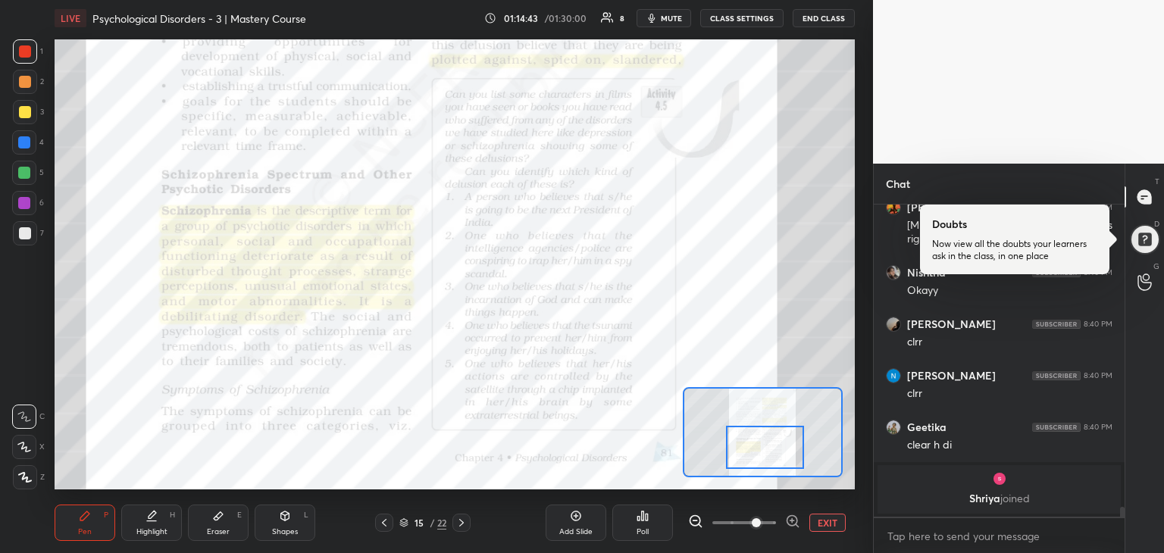
drag, startPoint x: 779, startPoint y: 454, endPoint x: 785, endPoint y: 447, distance: 9.1
click at [785, 447] on div at bounding box center [765, 447] width 79 height 43
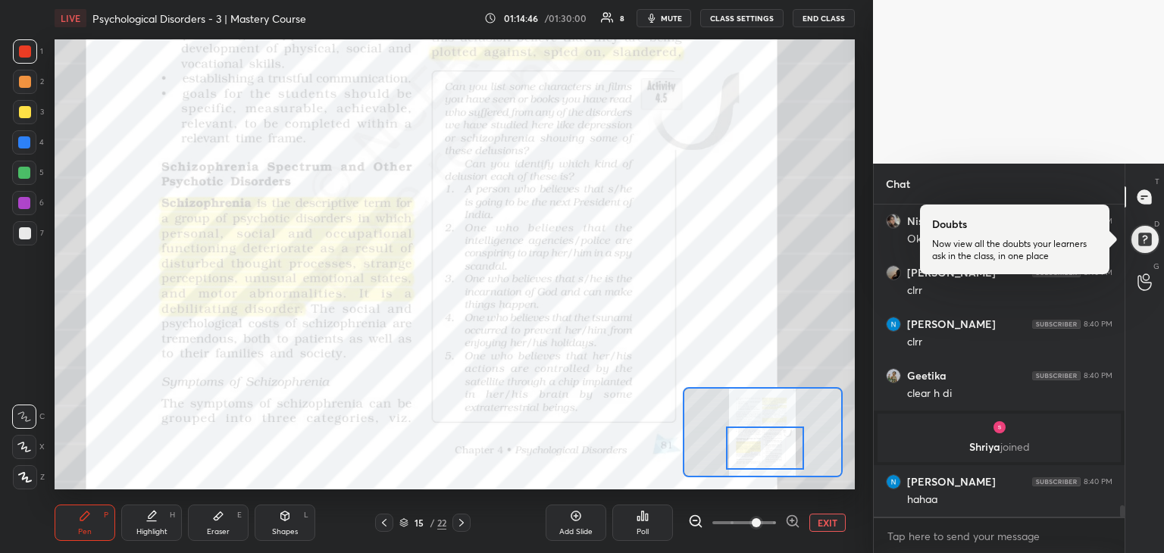
click at [799, 463] on div at bounding box center [765, 448] width 79 height 43
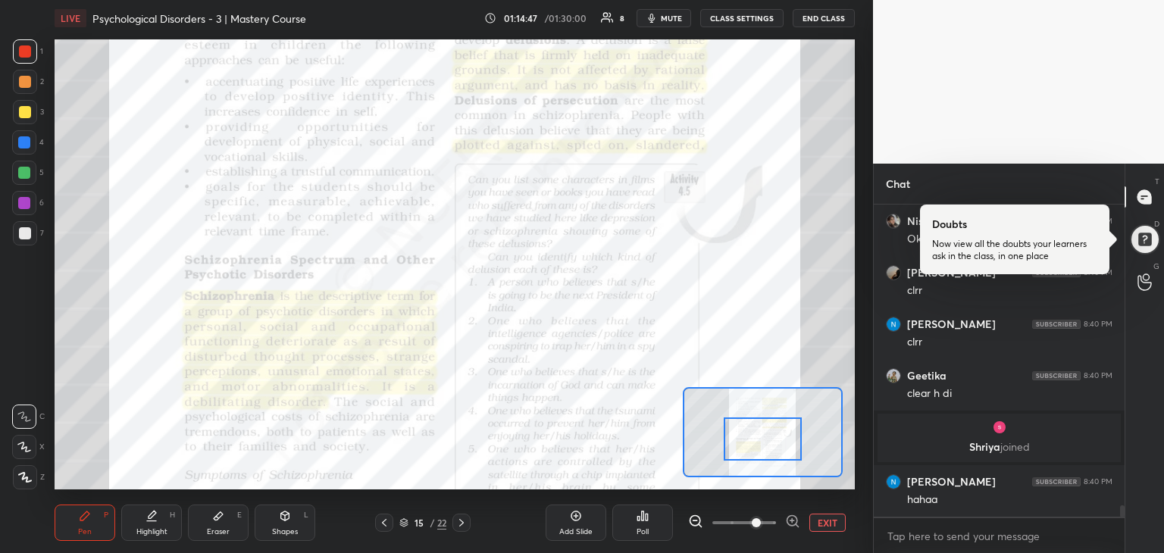
drag, startPoint x: 789, startPoint y: 459, endPoint x: 782, endPoint y: 436, distance: 23.7
click at [782, 436] on div at bounding box center [763, 439] width 79 height 43
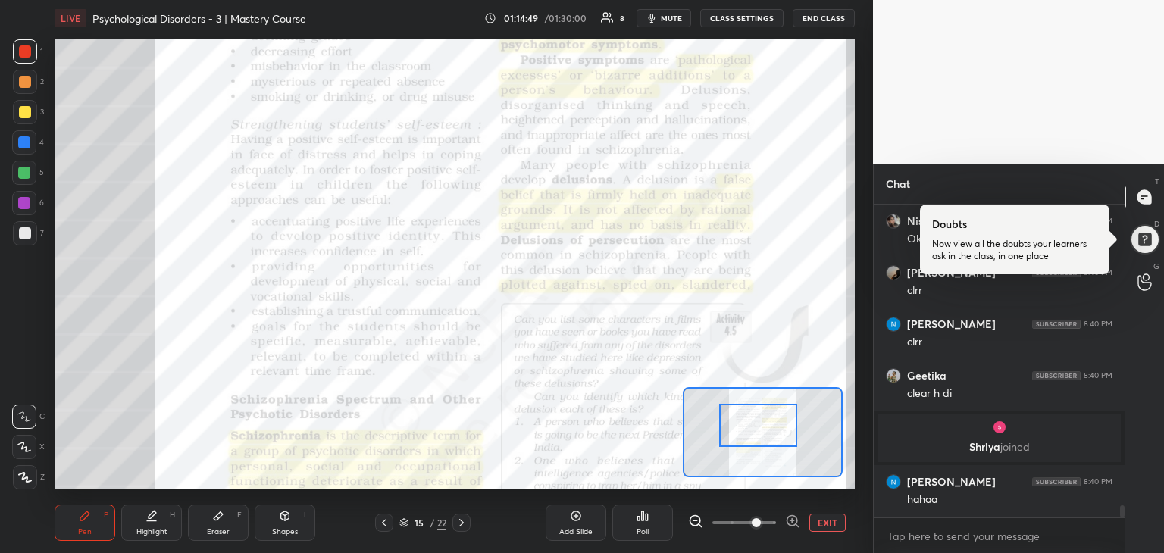
click at [385, 522] on icon at bounding box center [384, 523] width 12 height 12
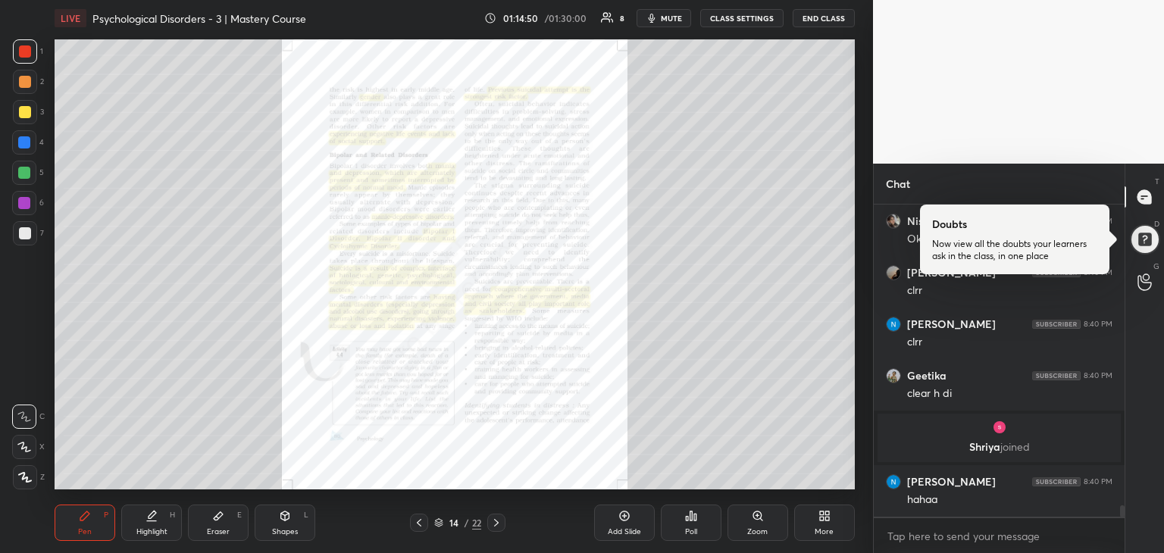
scroll to position [8105, 0]
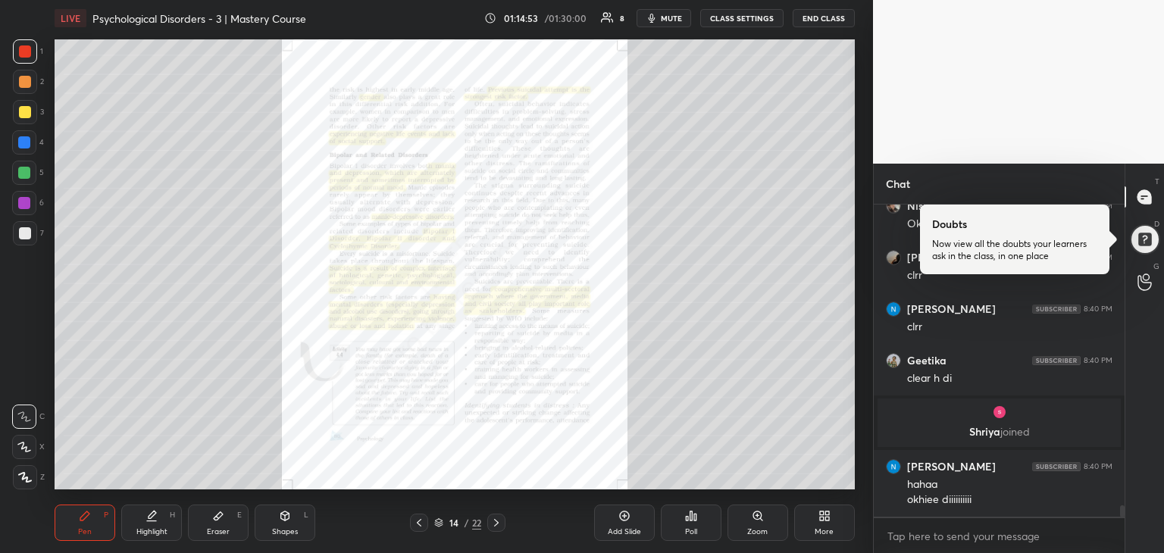
click at [503, 512] on div "Pen P Highlight H Eraser E Shapes L 14 / 22 Add Slide Poll Zoom More" at bounding box center [455, 523] width 800 height 61
click at [500, 517] on icon at bounding box center [496, 523] width 12 height 12
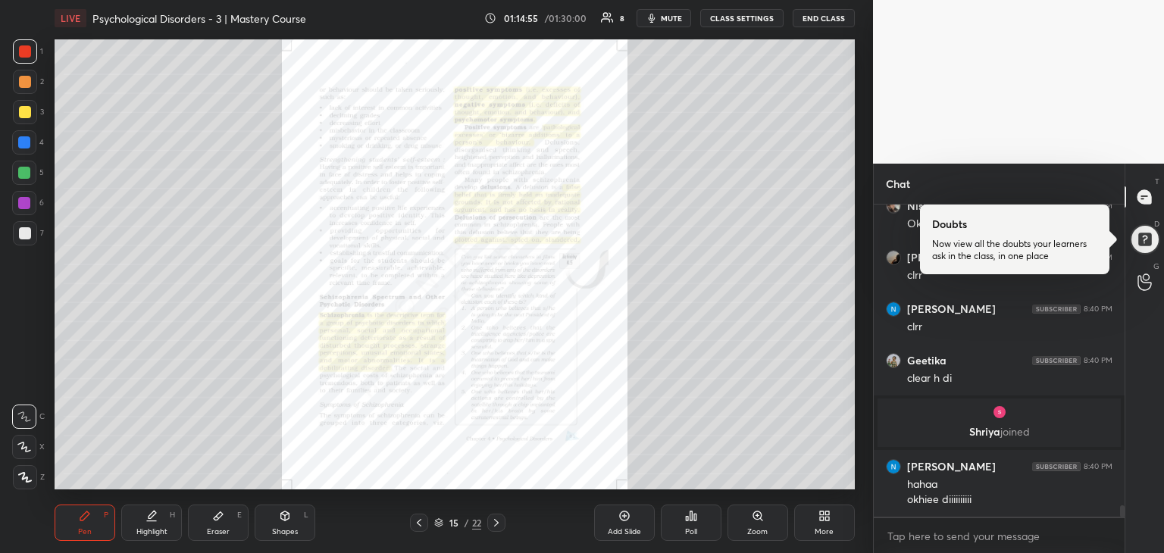
click at [782, 508] on div "Zoom" at bounding box center [758, 523] width 61 height 36
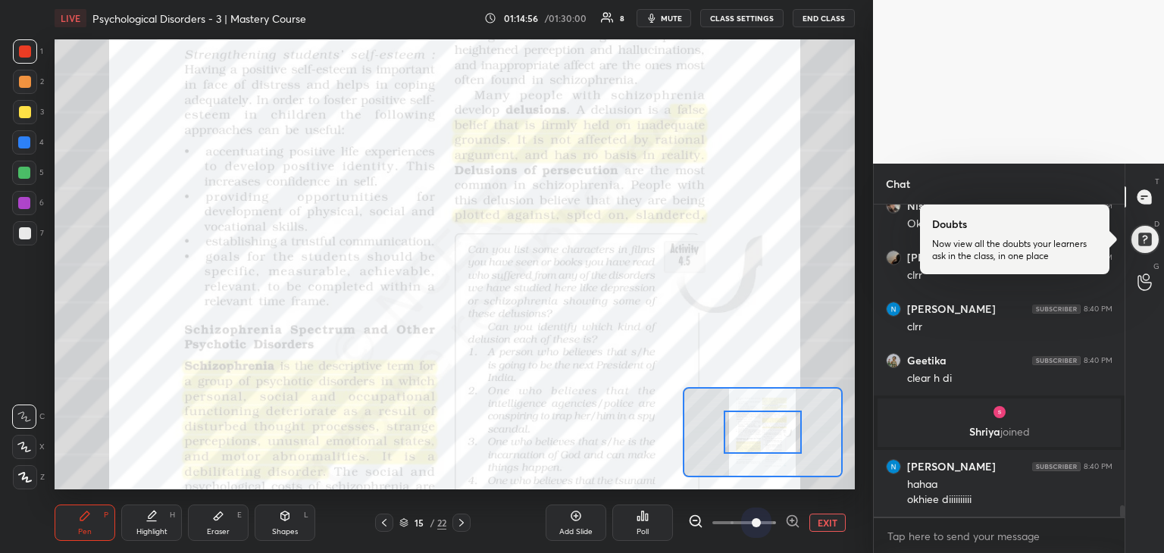
click at [757, 513] on span at bounding box center [745, 523] width 64 height 23
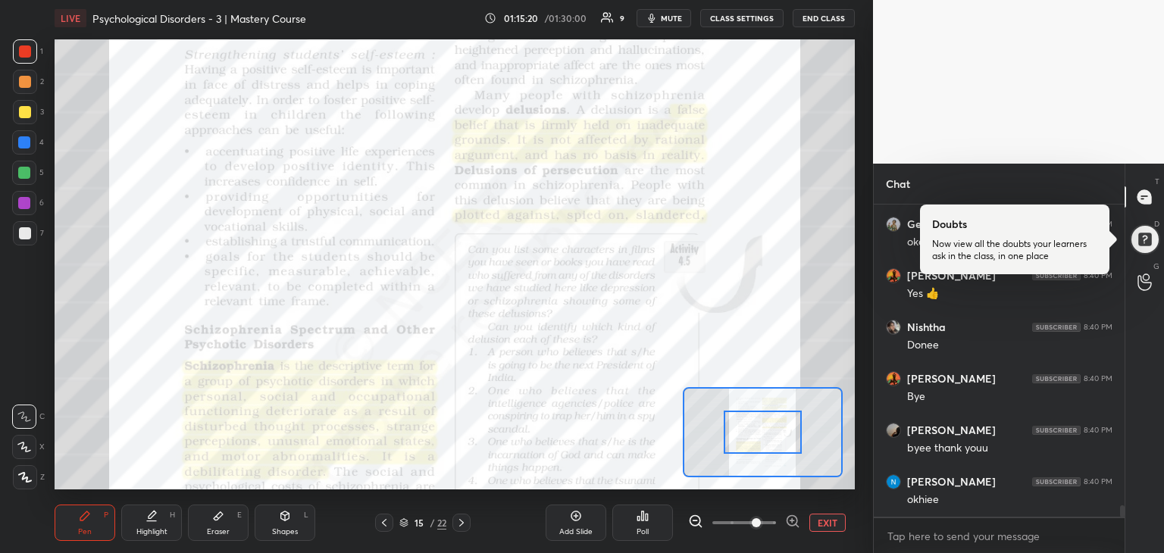
scroll to position [8466, 0]
click at [819, 11] on button "END CLASS" at bounding box center [824, 18] width 62 height 18
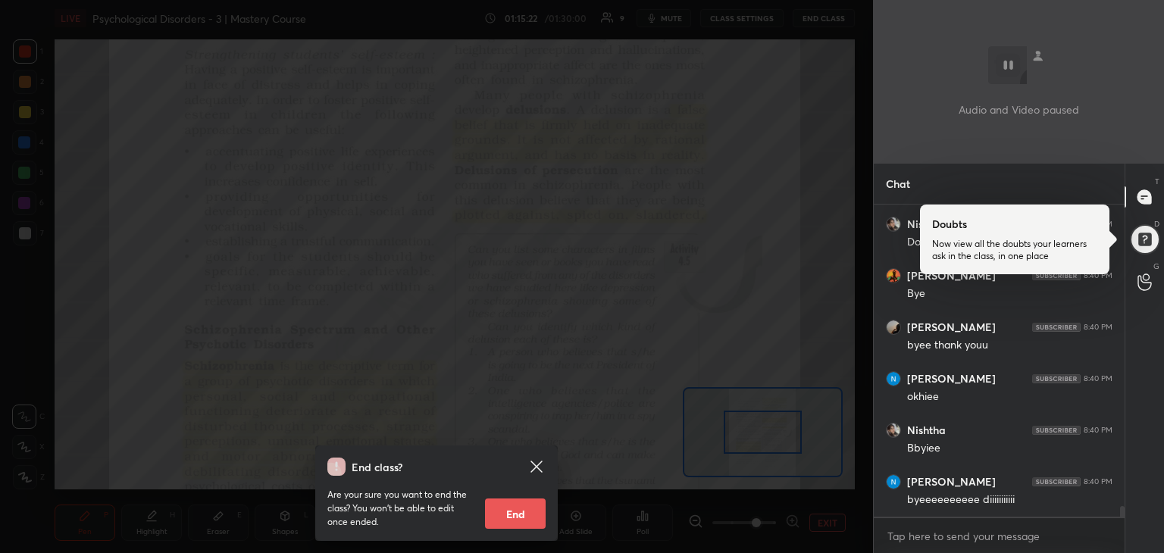
scroll to position [8569, 0]
click at [513, 511] on button "End" at bounding box center [515, 514] width 61 height 30
type textarea "x"
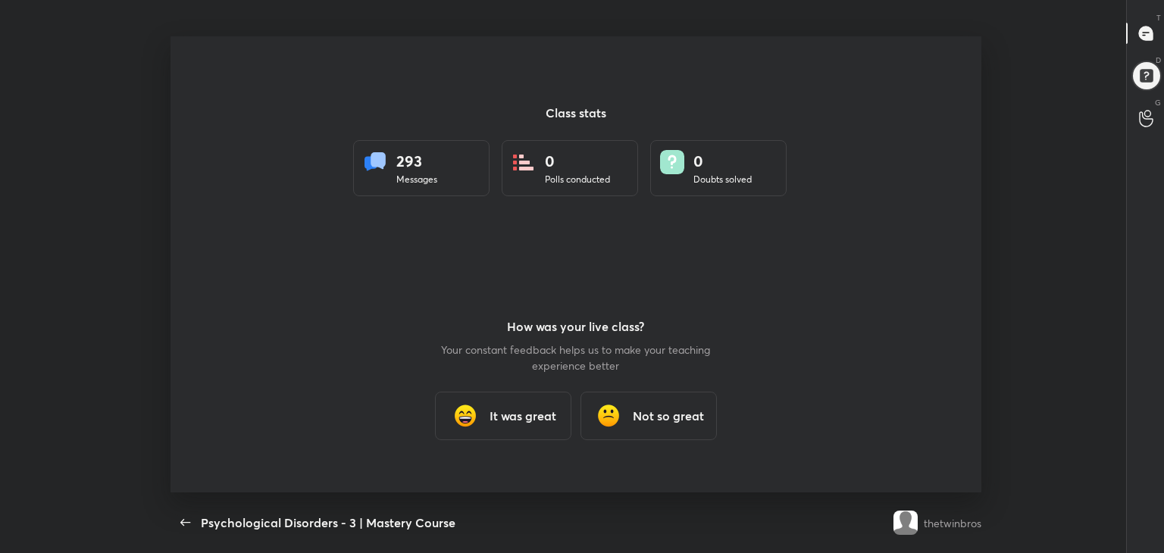
scroll to position [0, 0]
